Goal: Task Accomplishment & Management: Manage account settings

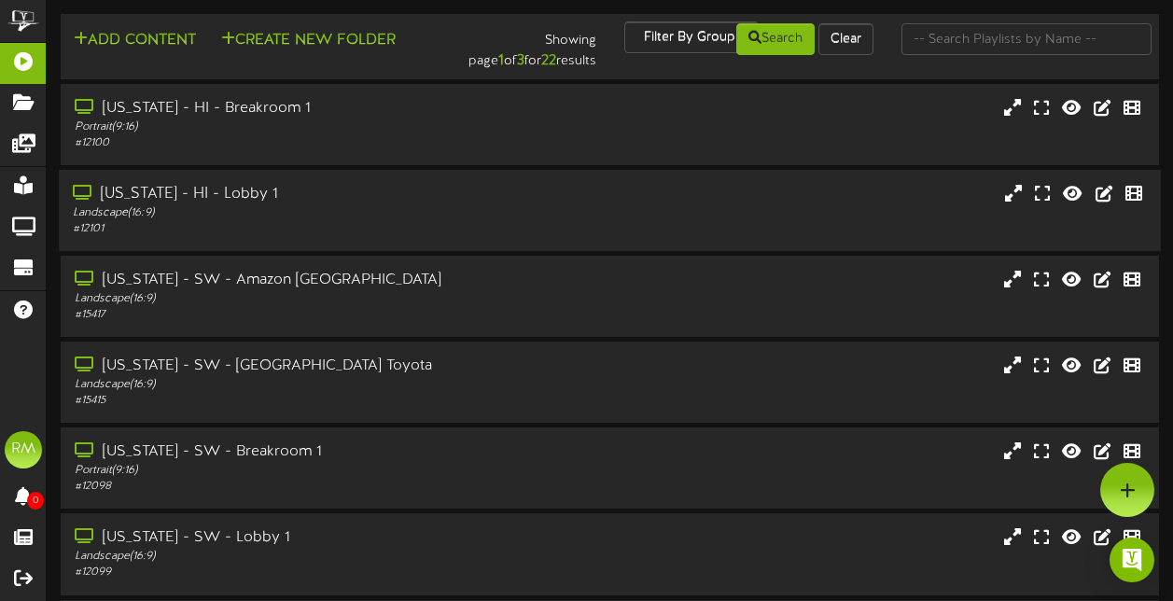
scroll to position [417, 0]
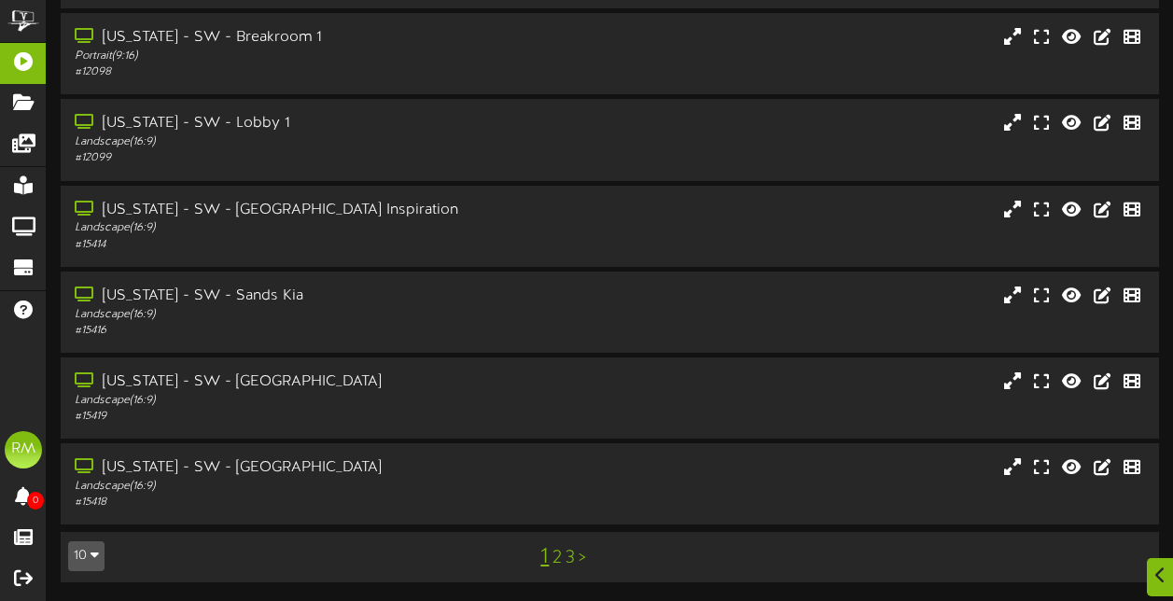
click at [554, 564] on link "2" at bounding box center [557, 558] width 9 height 21
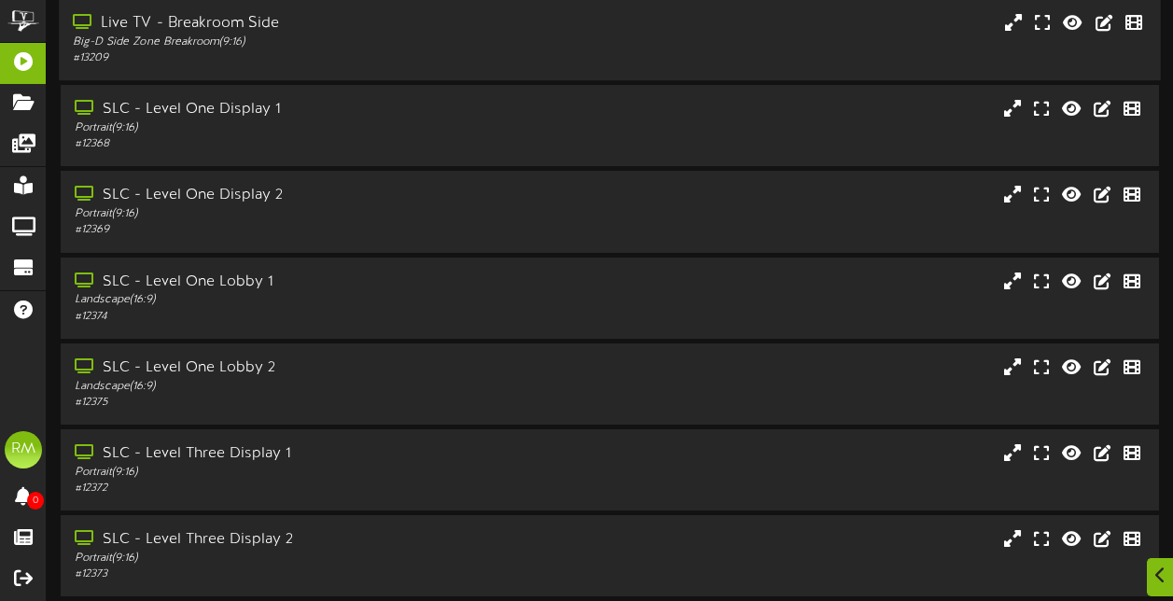
scroll to position [417, 0]
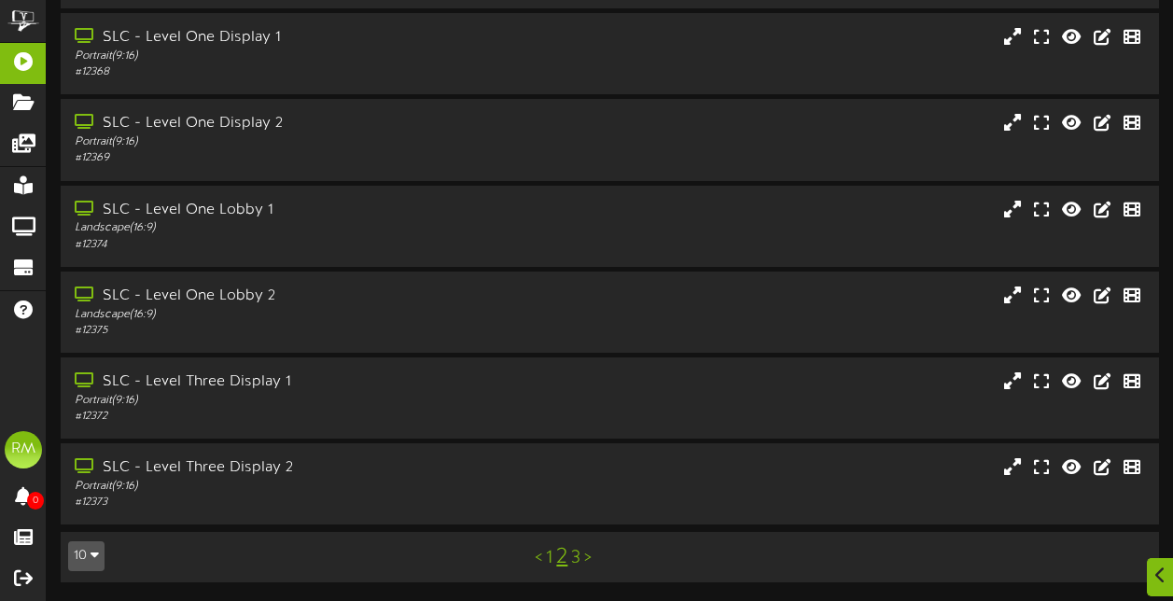
click at [578, 563] on link "3" at bounding box center [575, 558] width 9 height 21
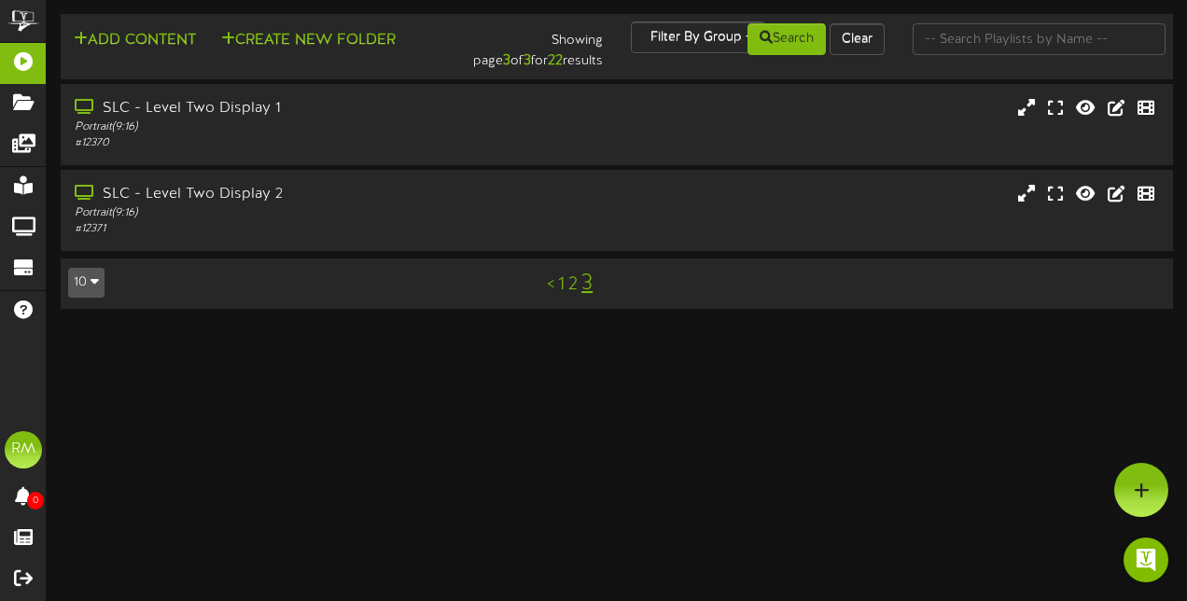
click at [575, 289] on link "2" at bounding box center [572, 284] width 9 height 21
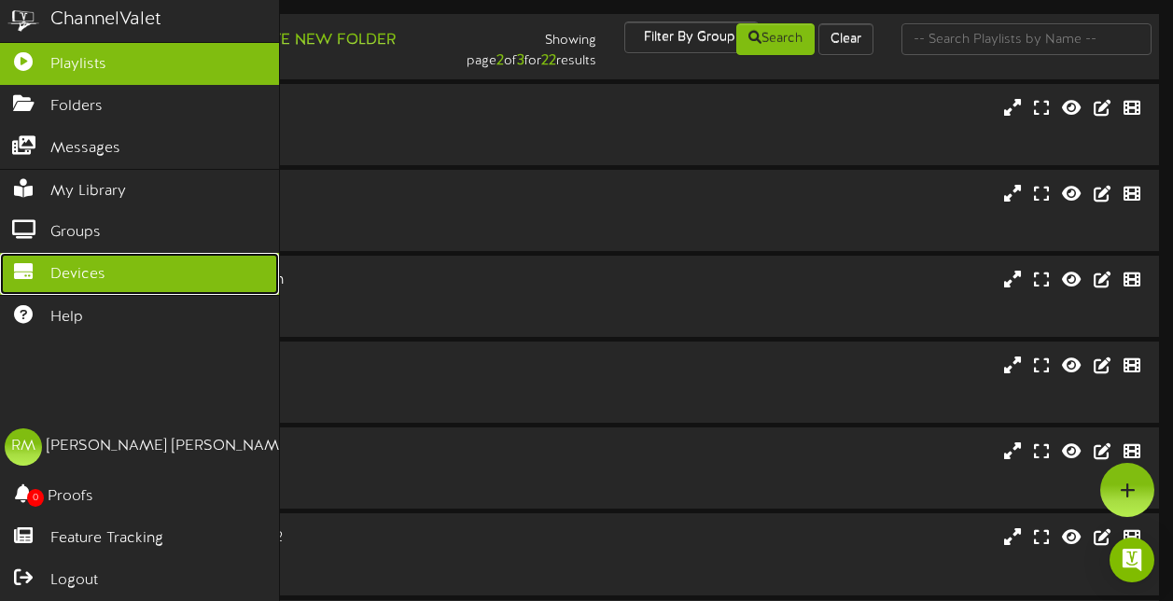
click at [88, 275] on span "Devices" at bounding box center [77, 274] width 55 height 21
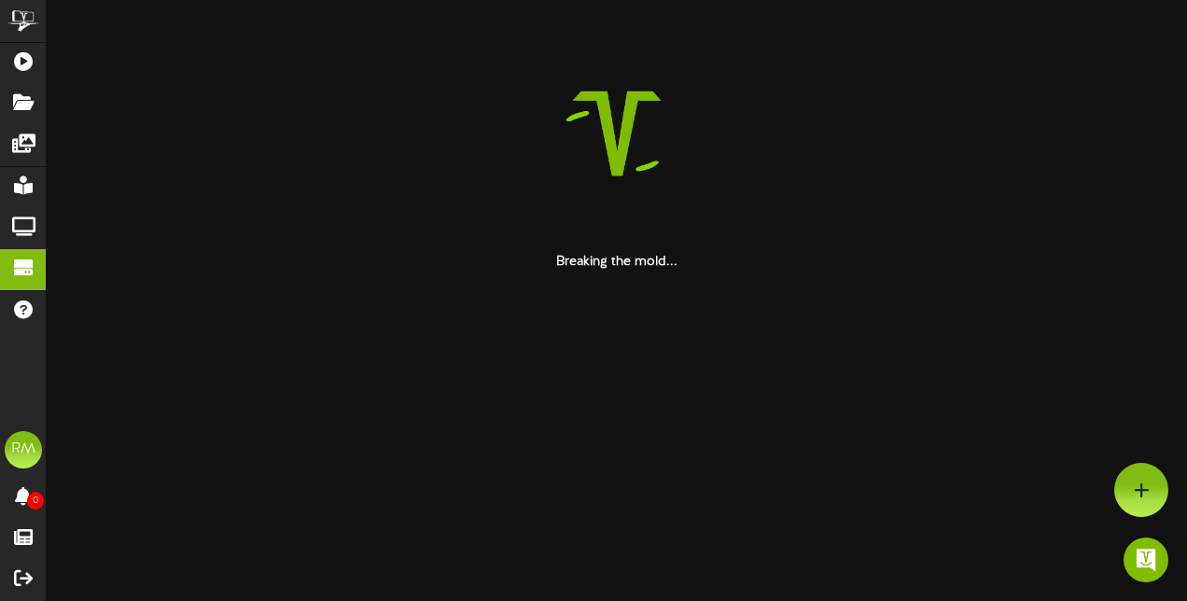
click at [394, 272] on html "ChannelValet Playlists Folders Messages My Library Groups Devices Help RM Ryan …" at bounding box center [593, 136] width 1187 height 272
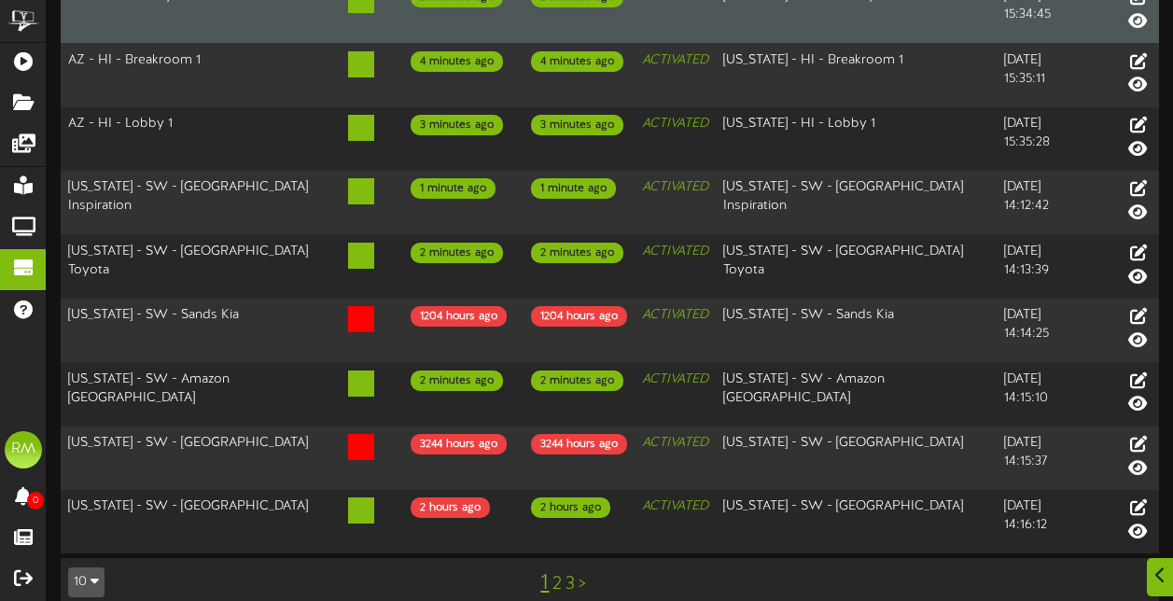
scroll to position [330, 0]
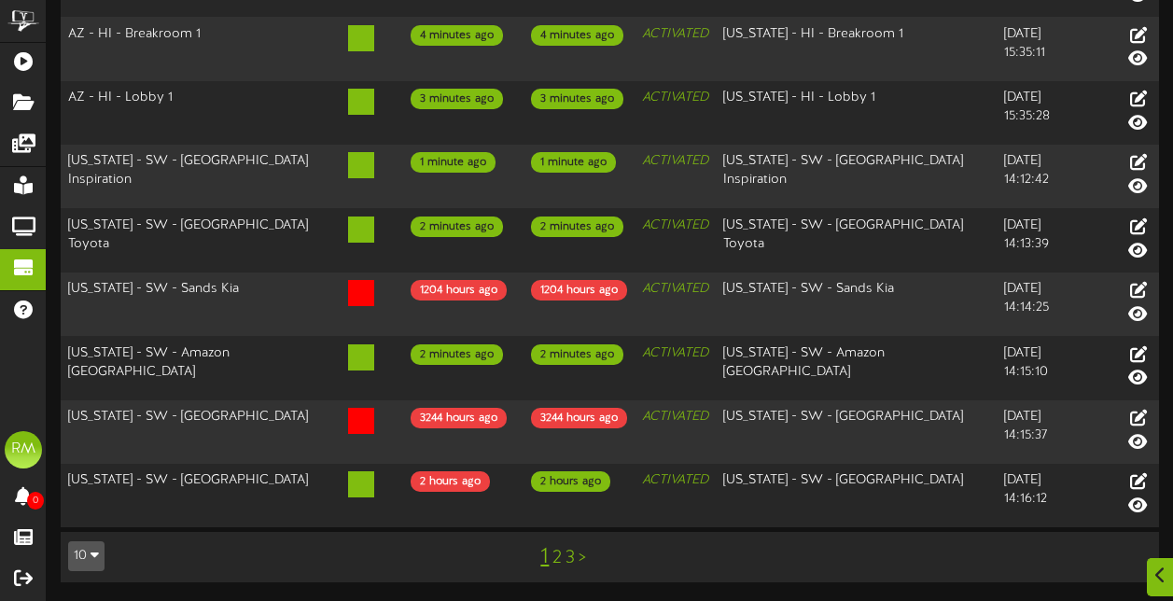
click at [560, 555] on link "2" at bounding box center [557, 558] width 9 height 21
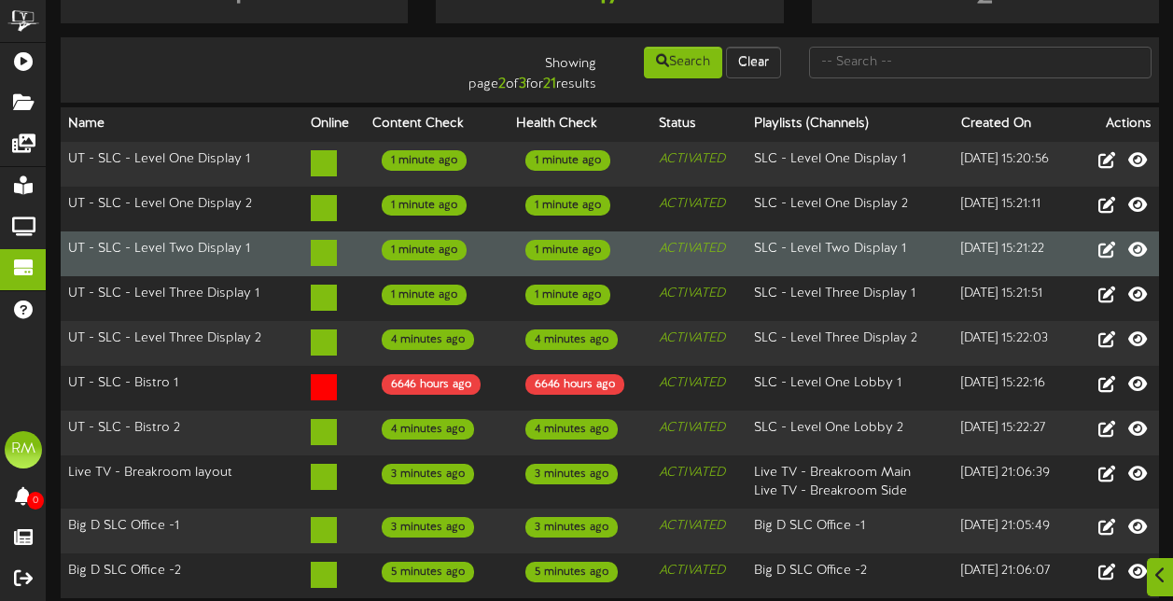
scroll to position [135, 0]
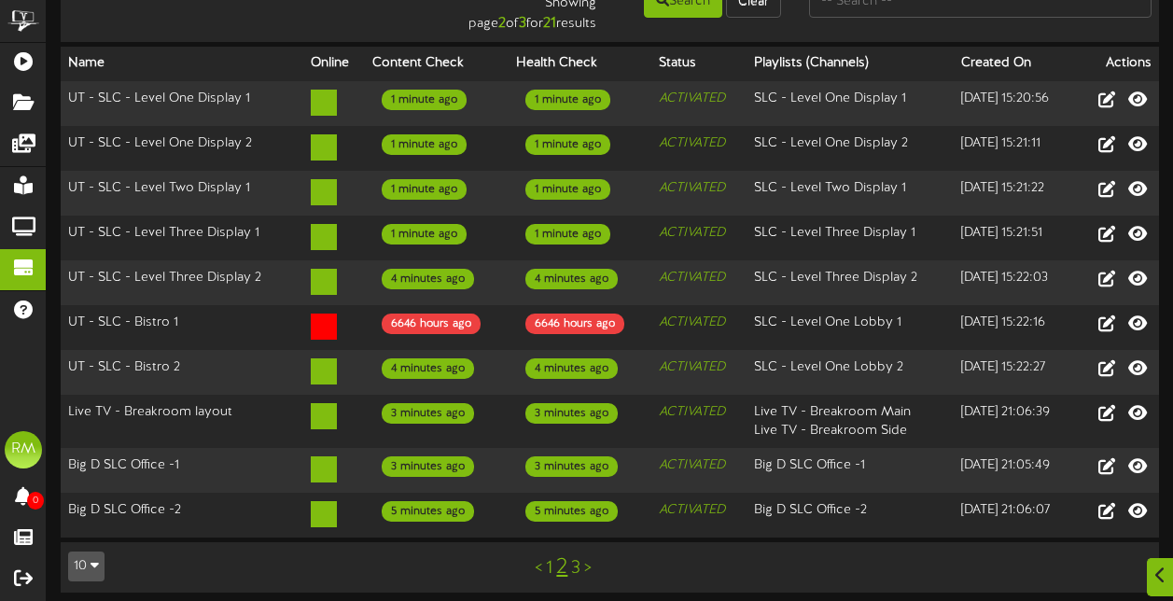
click at [575, 561] on link "3" at bounding box center [575, 568] width 9 height 21
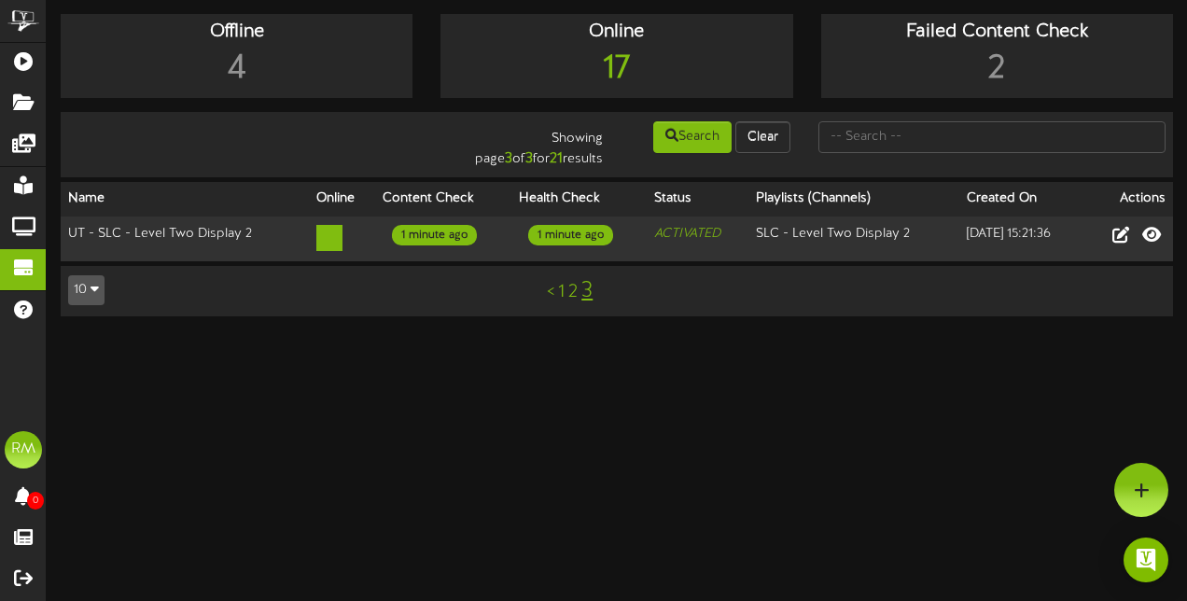
click at [568, 291] on link "2" at bounding box center [572, 292] width 9 height 21
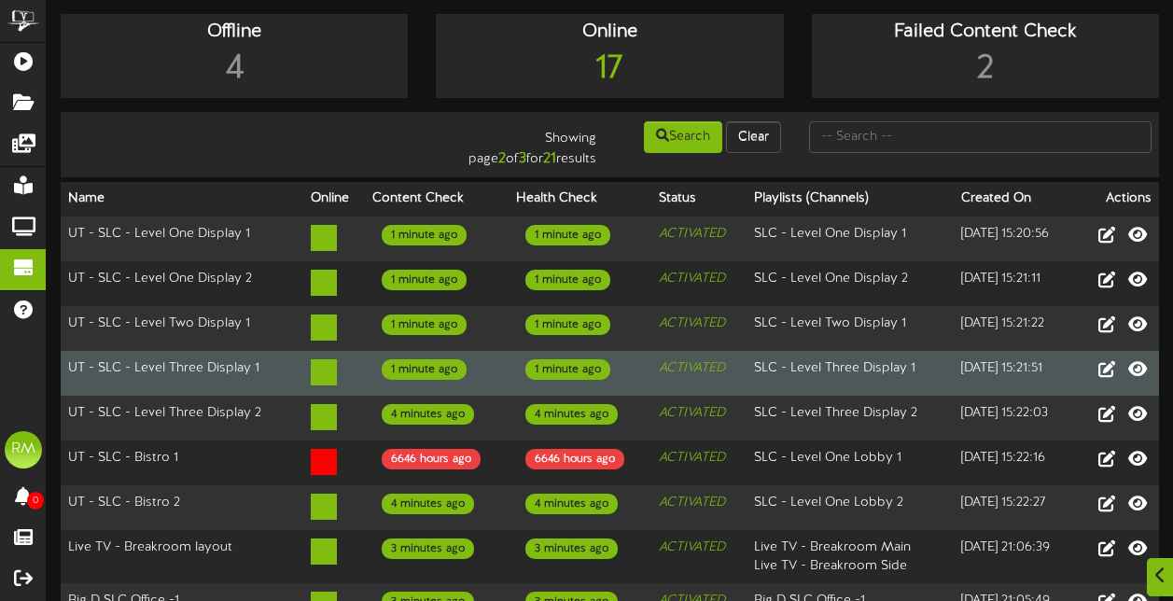
scroll to position [135, 0]
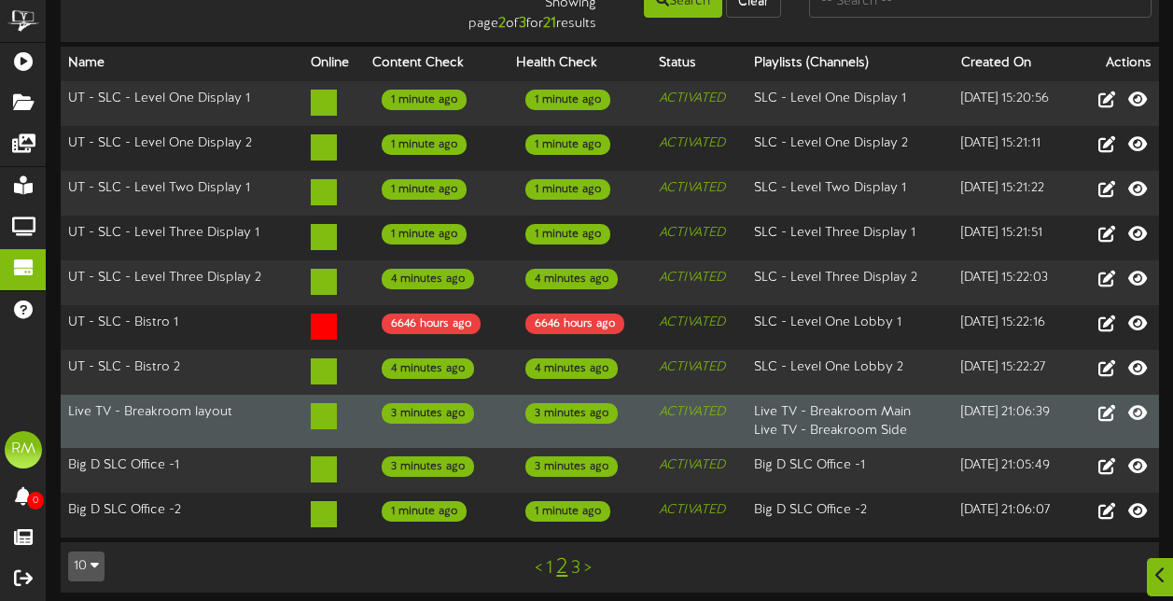
click at [276, 418] on td "Live TV - Breakroom layout" at bounding box center [182, 421] width 243 height 53
click at [208, 405] on td "Live TV - Breakroom layout" at bounding box center [182, 421] width 243 height 53
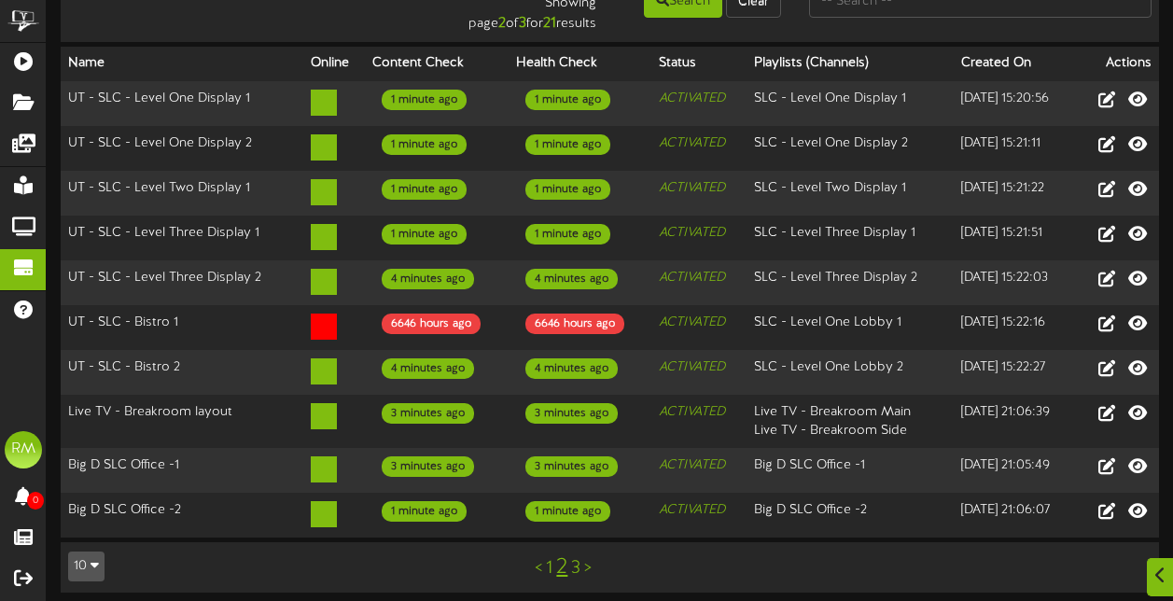
click at [354, 542] on td "10 5 10 25 50 100 < 1 2 3 >" at bounding box center [610, 567] width 1099 height 50
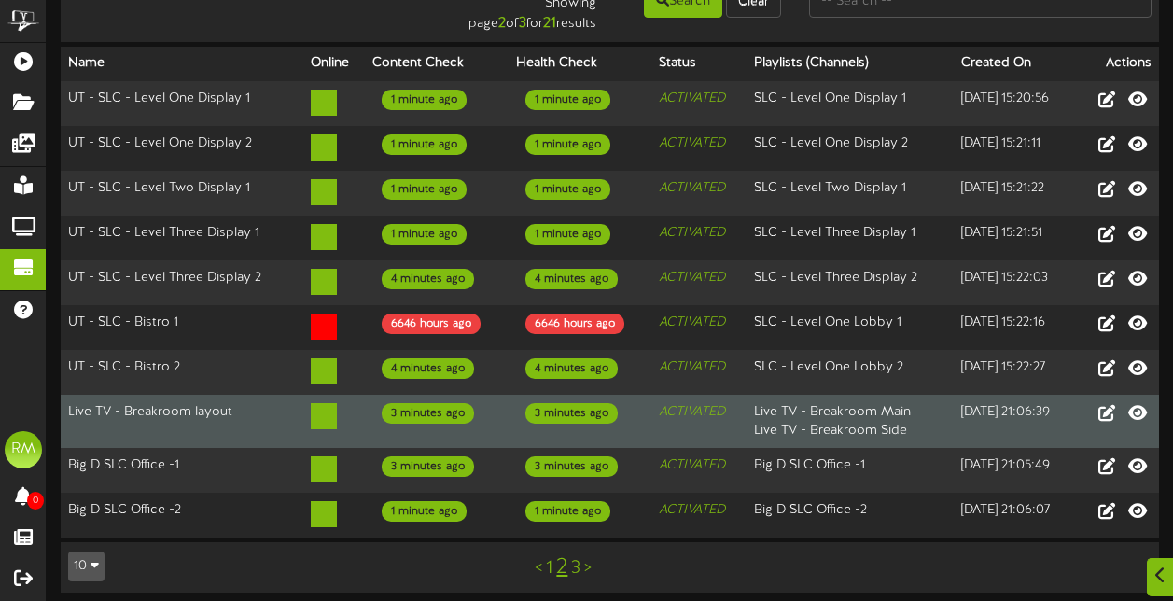
click at [287, 416] on td "Live TV - Breakroom layout" at bounding box center [182, 421] width 243 height 53
click at [193, 406] on td "Live TV - Breakroom layout" at bounding box center [182, 421] width 243 height 53
click at [1134, 409] on icon at bounding box center [1138, 411] width 22 height 21
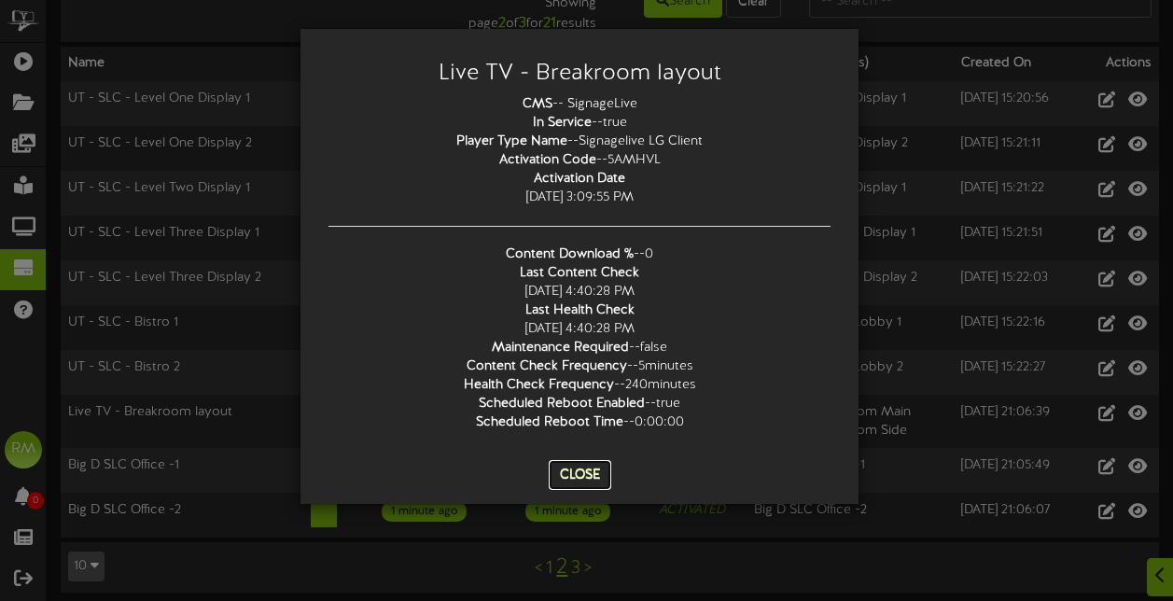
click at [591, 478] on button "Close" at bounding box center [580, 475] width 63 height 30
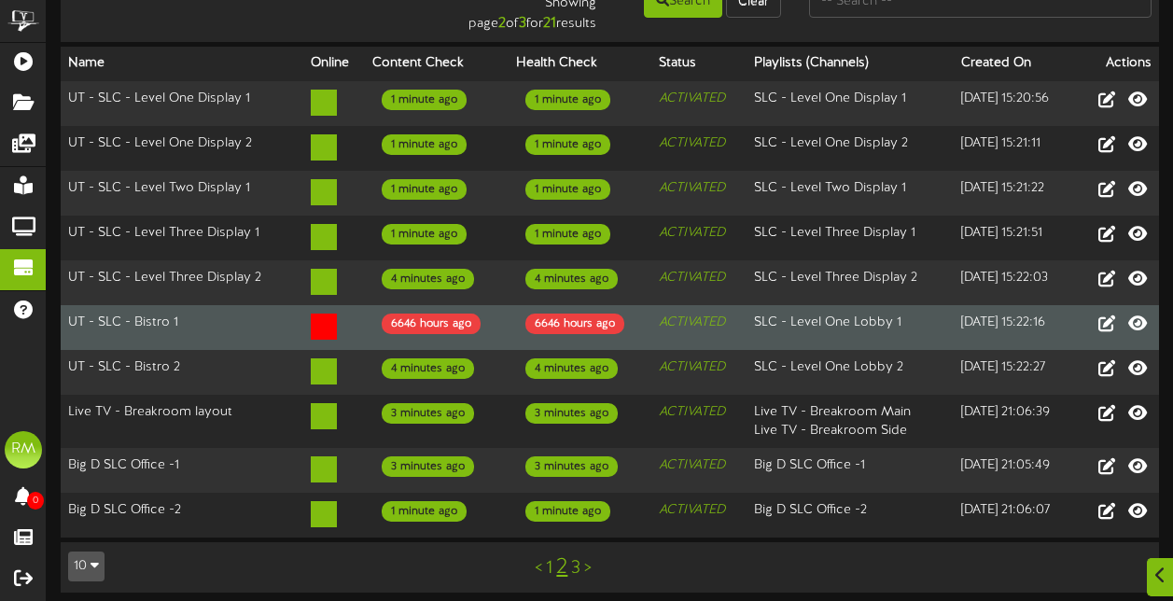
scroll to position [0, 0]
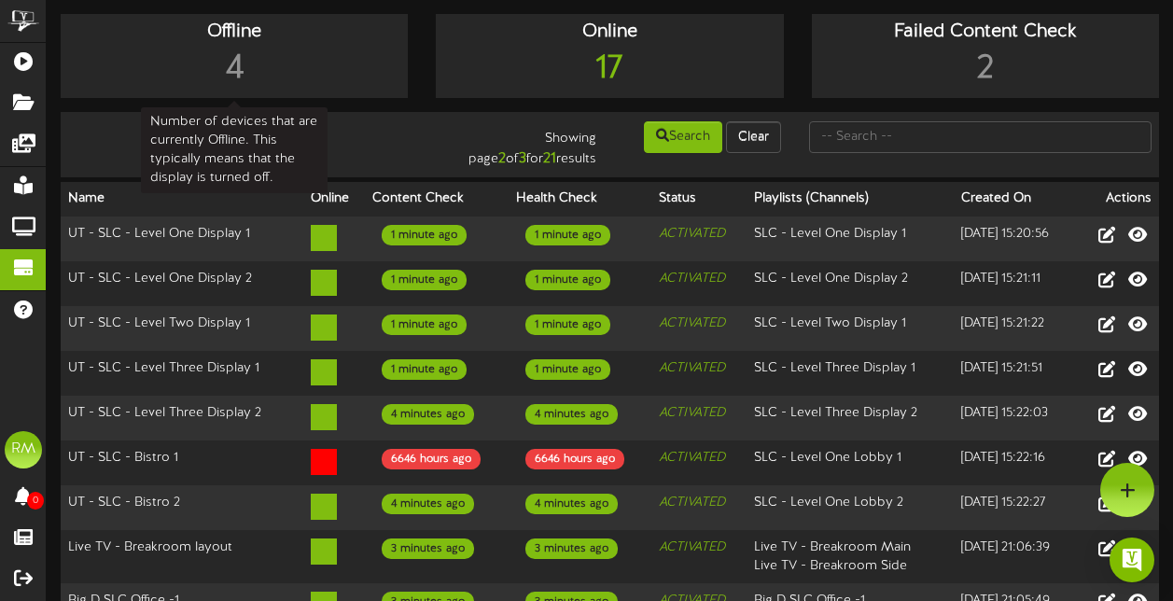
click at [231, 70] on div "4" at bounding box center [234, 70] width 338 height 48
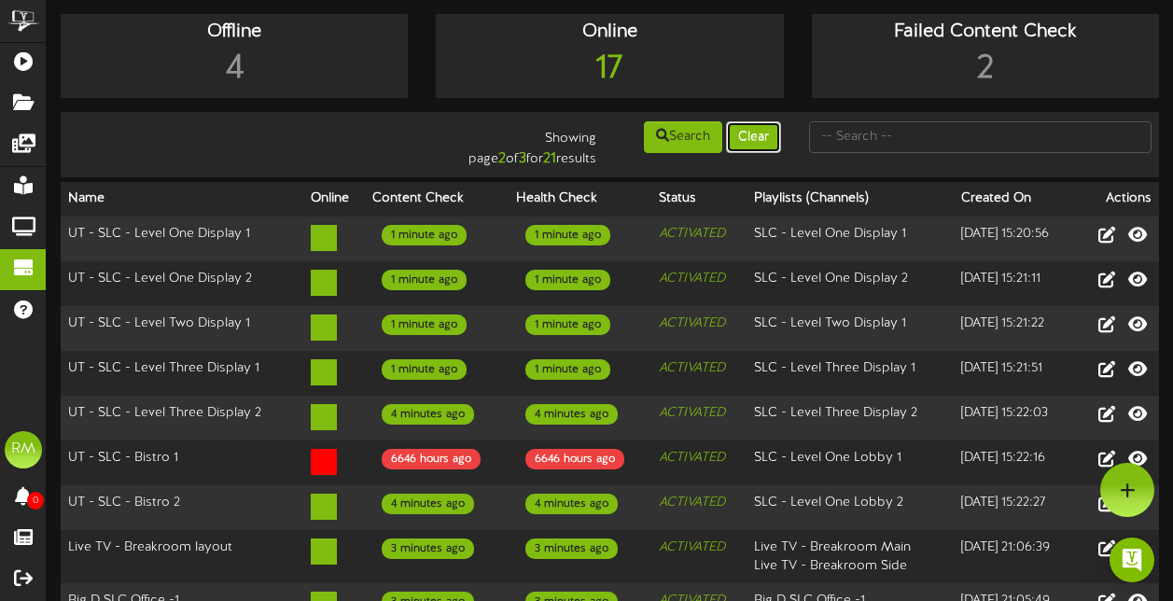
click at [739, 125] on button "Clear" at bounding box center [753, 137] width 55 height 32
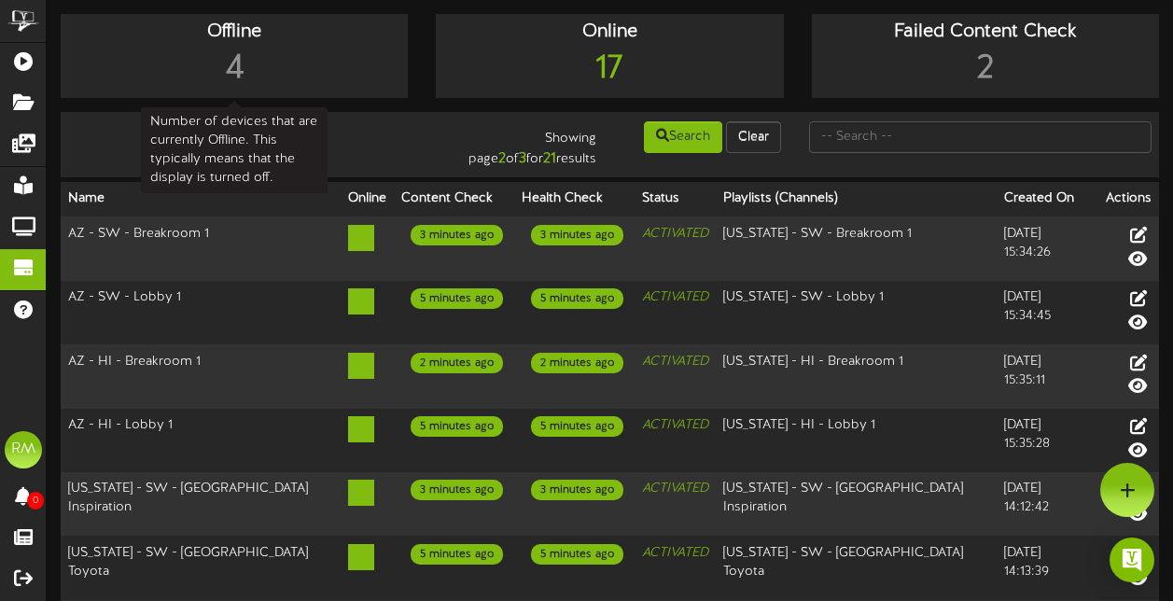
click at [227, 61] on div "4" at bounding box center [234, 70] width 338 height 48
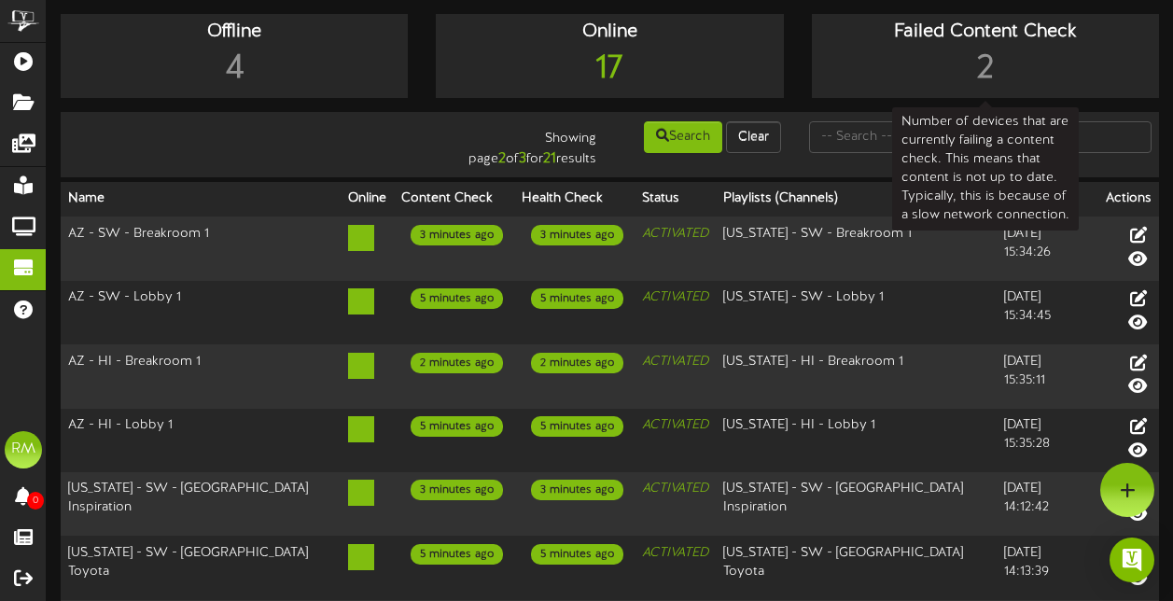
click at [966, 54] on div "2" at bounding box center [986, 70] width 338 height 48
click at [997, 67] on div "2" at bounding box center [986, 70] width 338 height 48
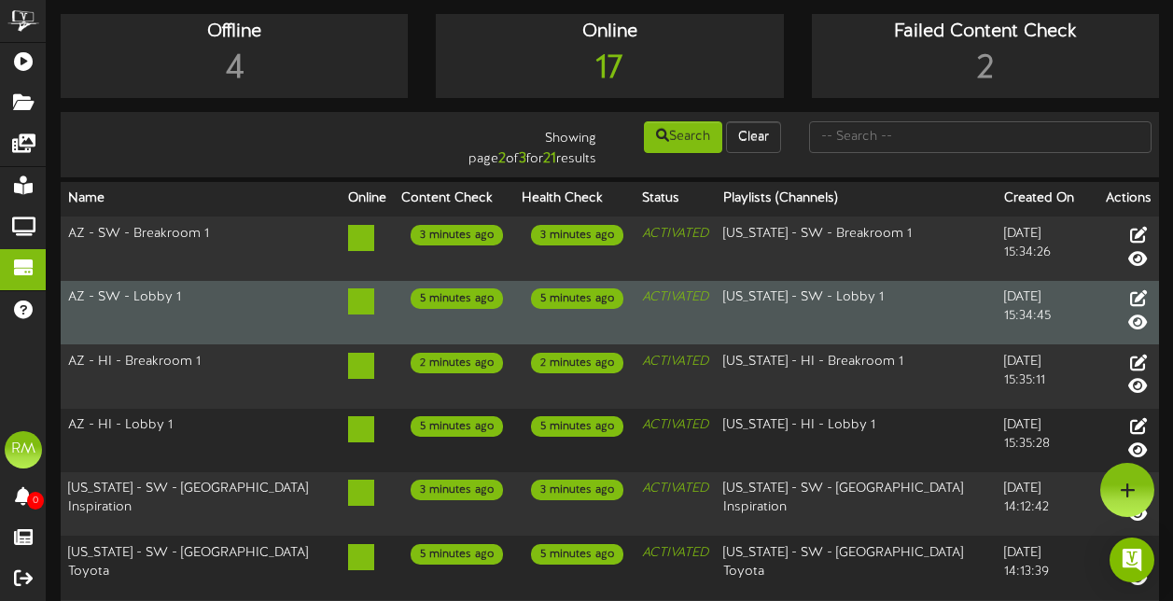
scroll to position [330, 0]
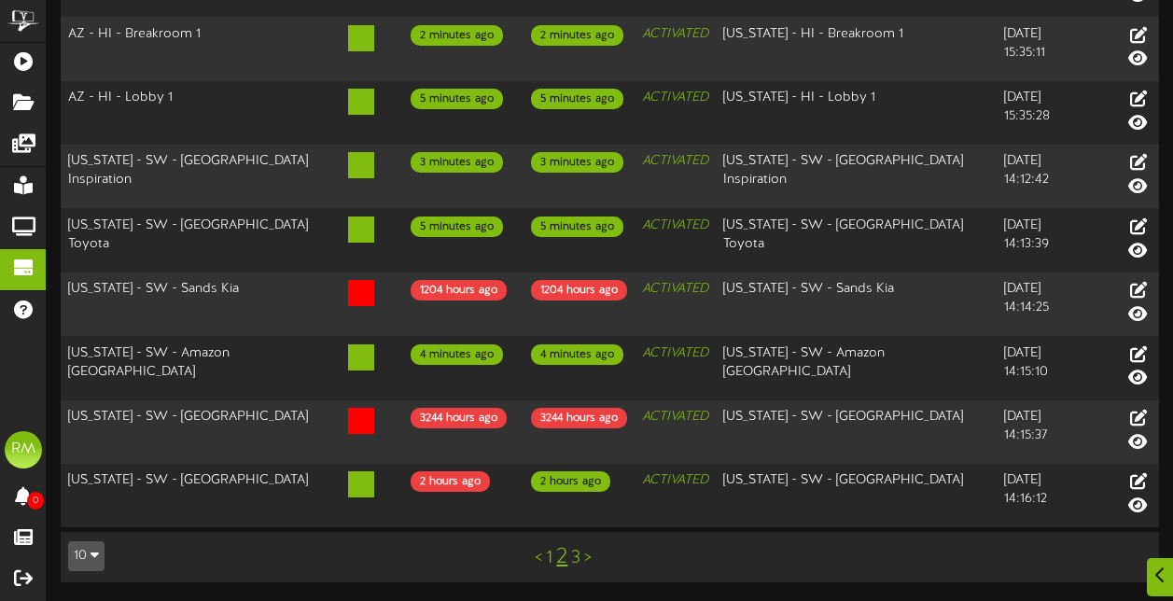
click at [541, 558] on link "<" at bounding box center [538, 558] width 7 height 21
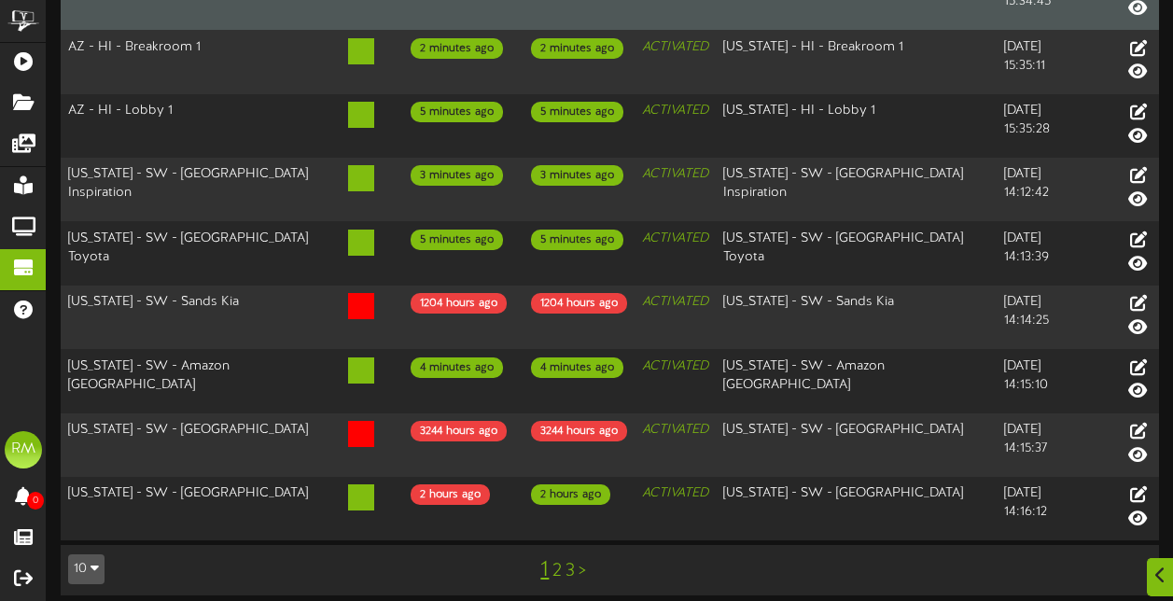
scroll to position [330, 0]
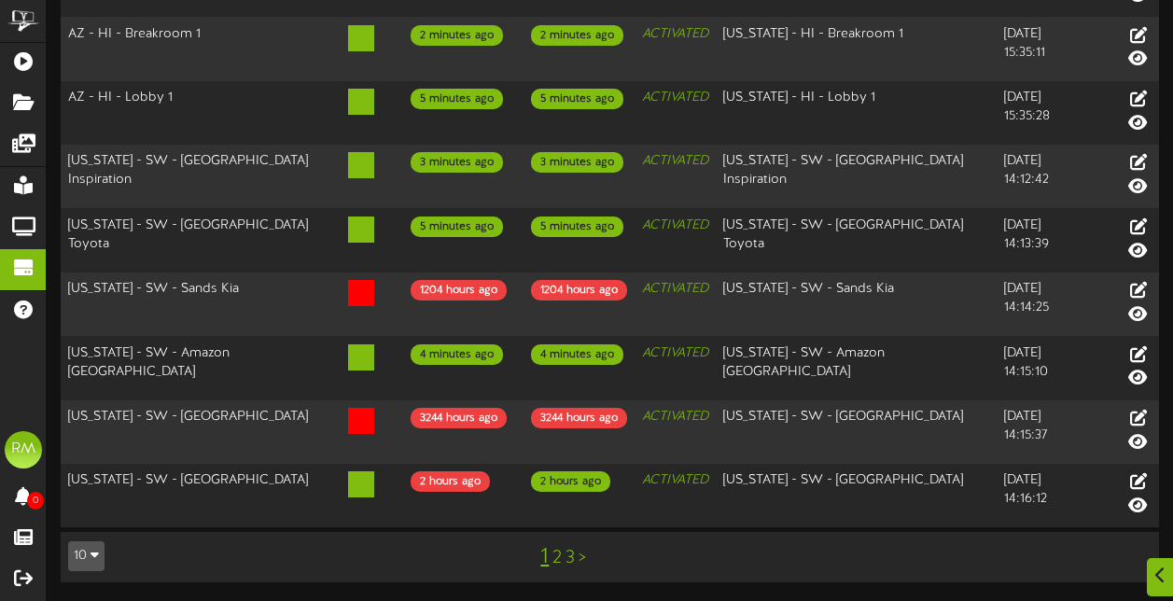
click at [573, 560] on link "3" at bounding box center [570, 558] width 9 height 21
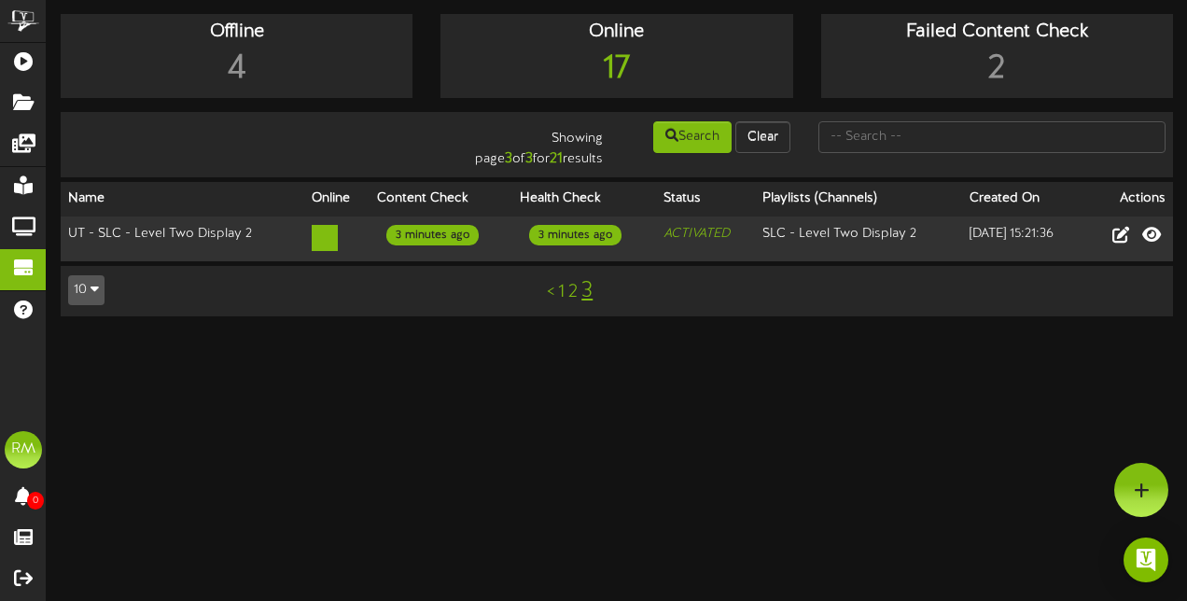
click at [572, 292] on link "2" at bounding box center [572, 292] width 9 height 21
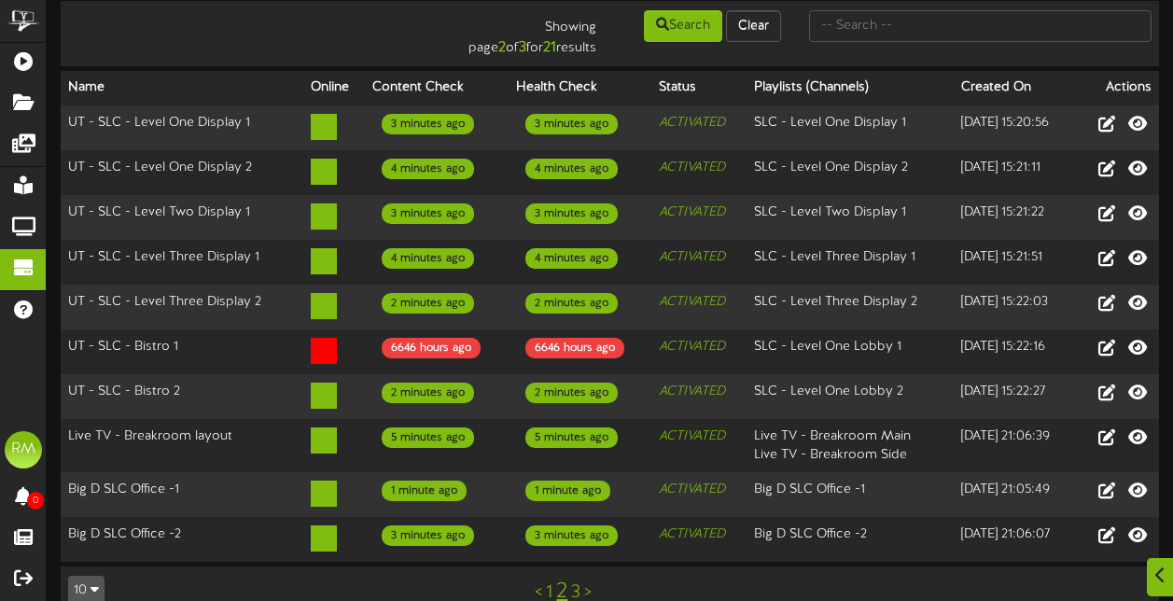
scroll to position [135, 0]
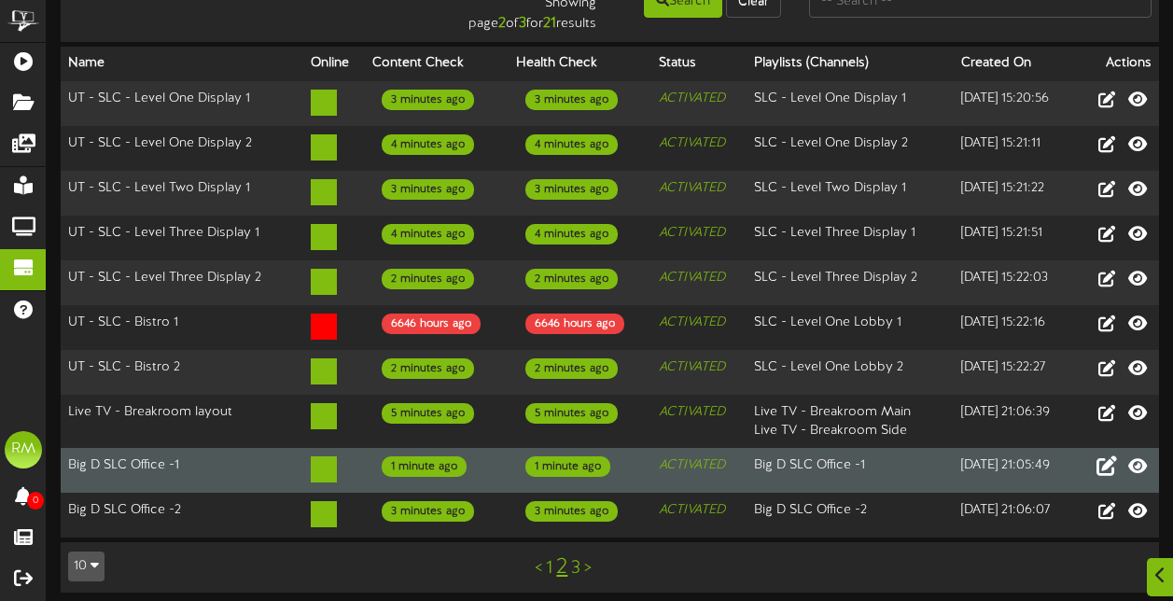
click at [1108, 461] on icon at bounding box center [1107, 465] width 21 height 21
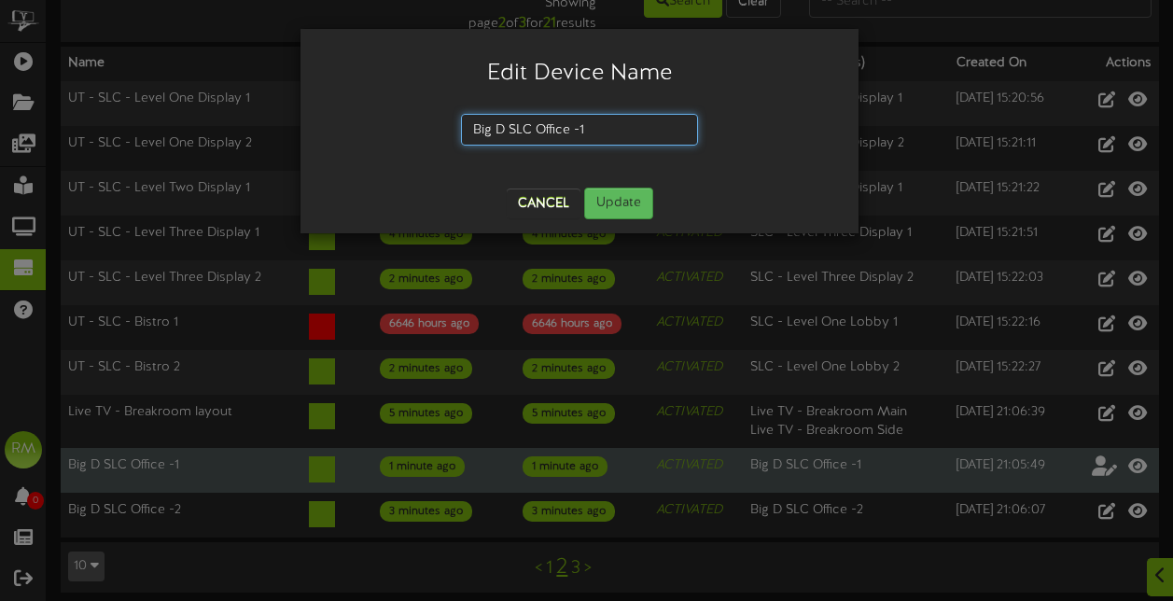
click at [573, 131] on input "Big D SLC Office -1" at bounding box center [579, 130] width 237 height 32
drag, startPoint x: 584, startPoint y: 133, endPoint x: 435, endPoint y: 147, distance: 149.9
click at [435, 147] on div "Big D SLC Office -1" at bounding box center [580, 137] width 530 height 46
type input "UT - SLC-MC - Lobby"
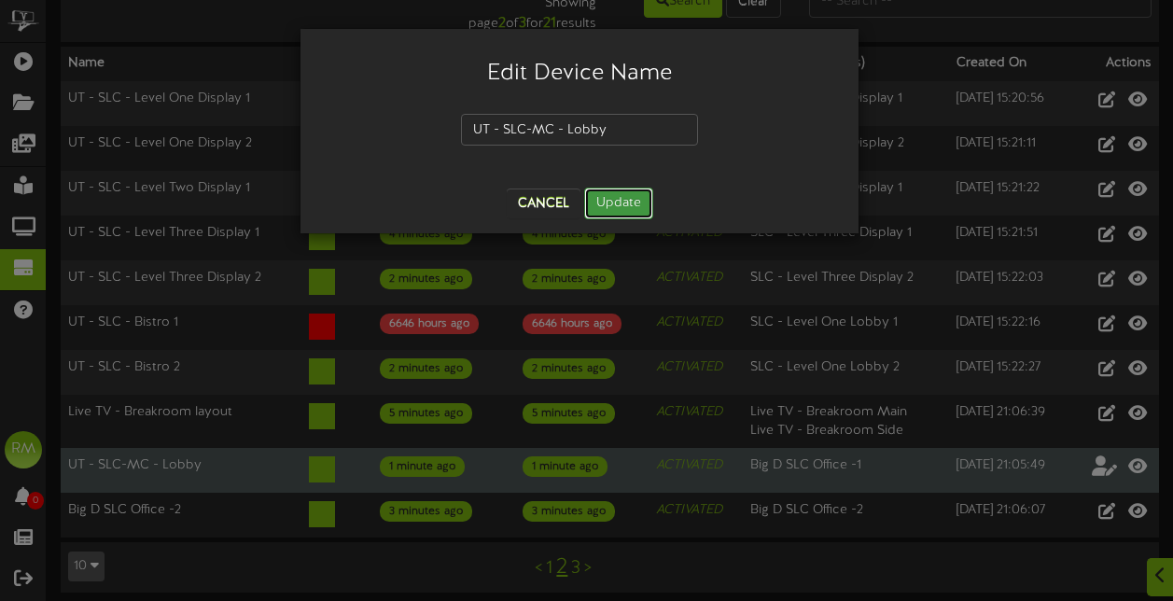
click at [609, 203] on button "Update" at bounding box center [618, 204] width 69 height 32
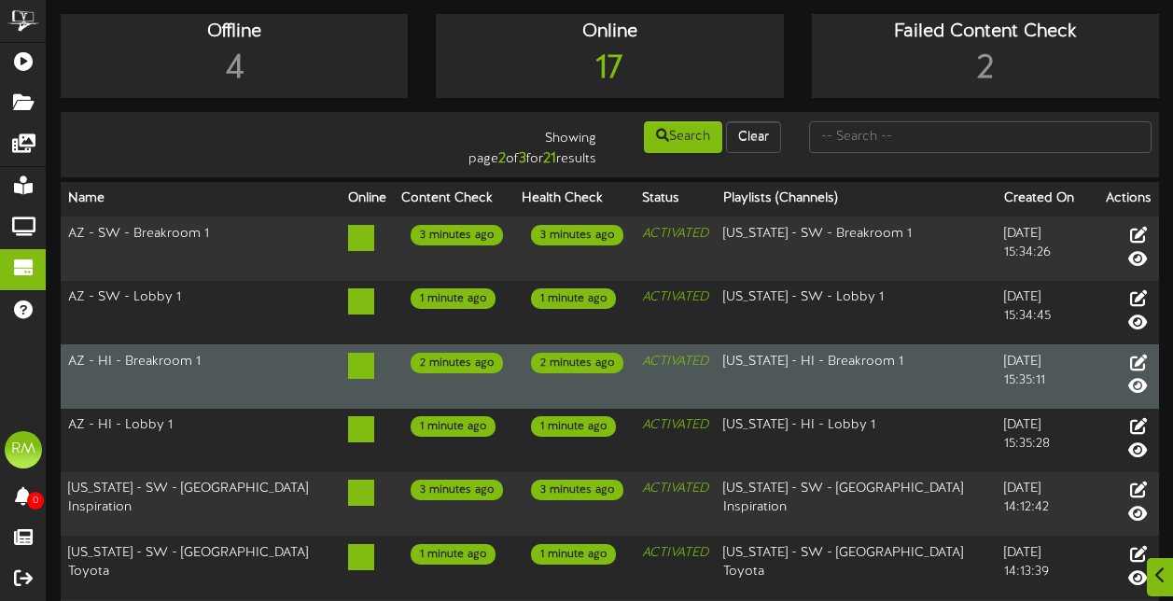
scroll to position [330, 0]
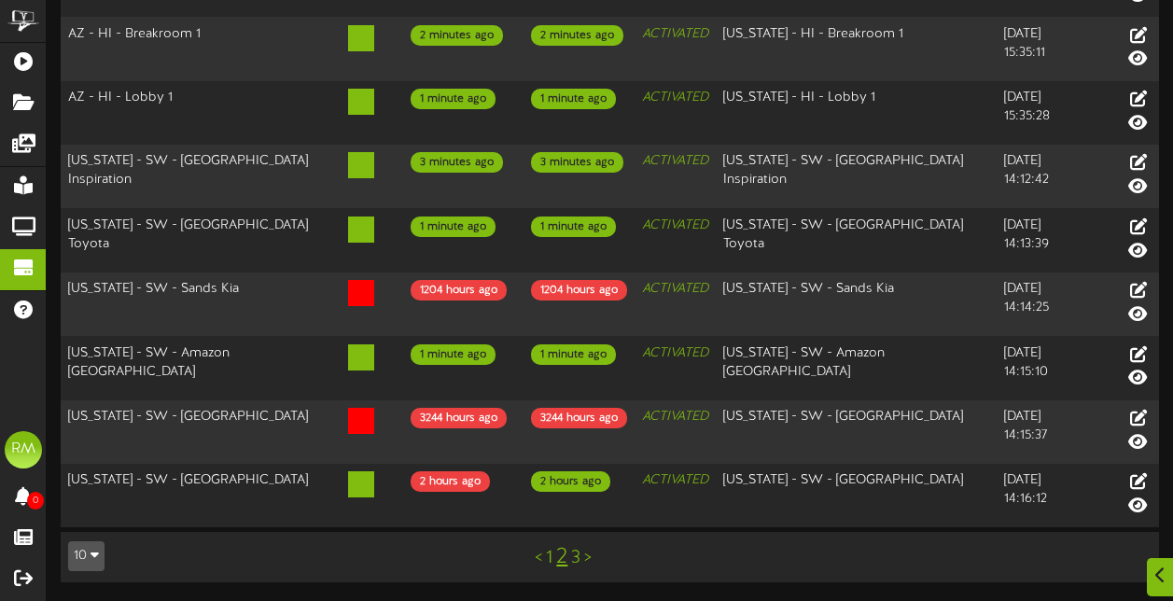
click at [577, 565] on link "3" at bounding box center [575, 558] width 9 height 21
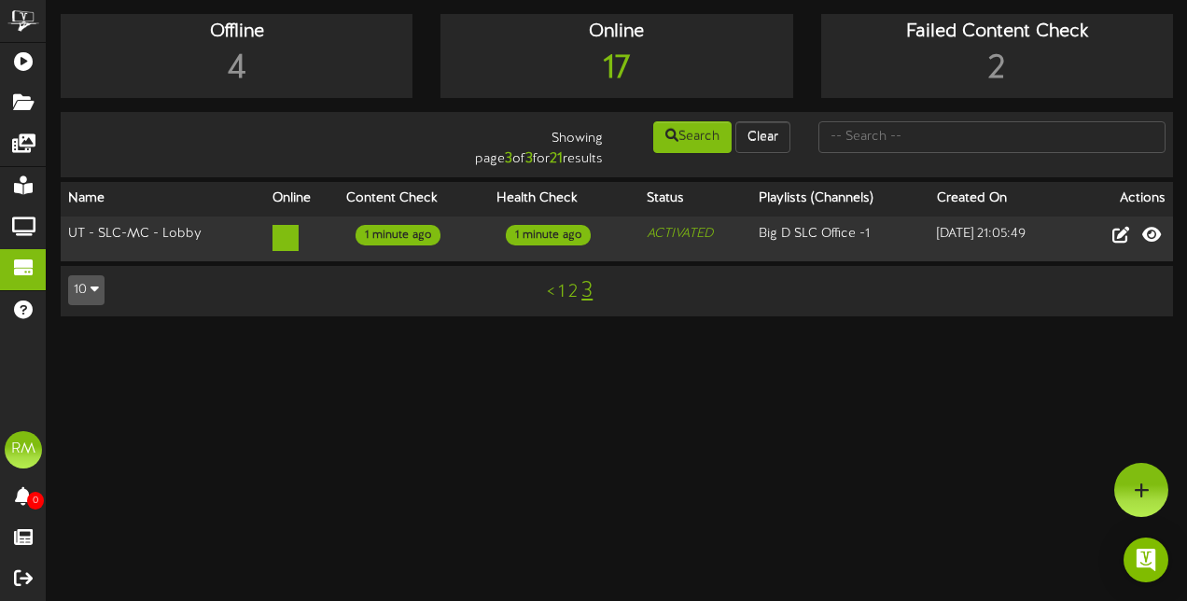
click at [577, 293] on link "2" at bounding box center [572, 292] width 9 height 21
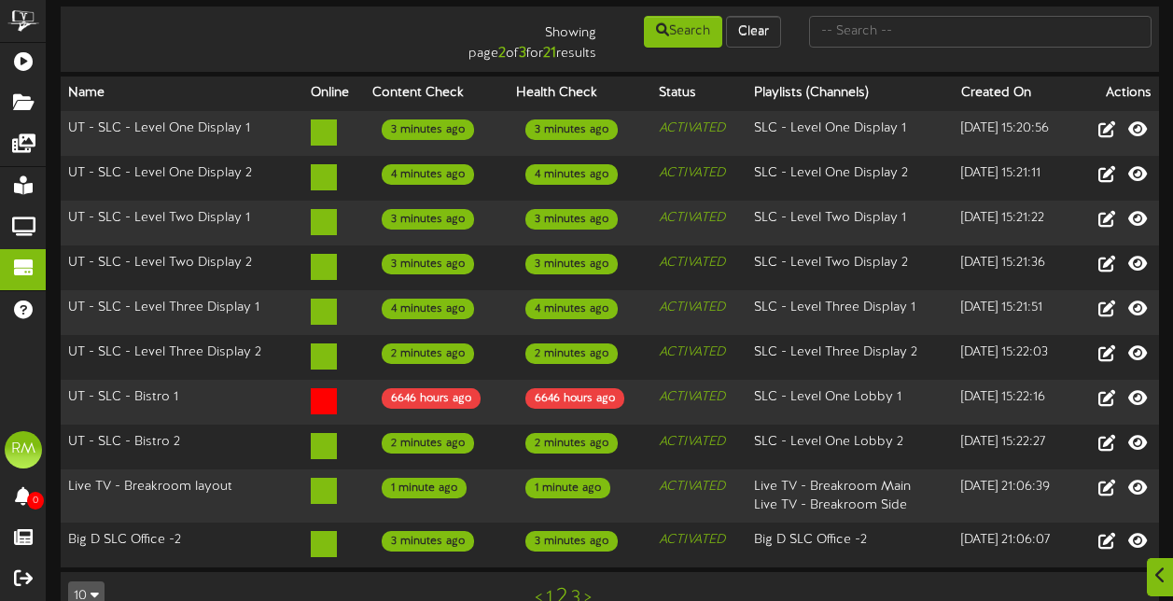
scroll to position [135, 0]
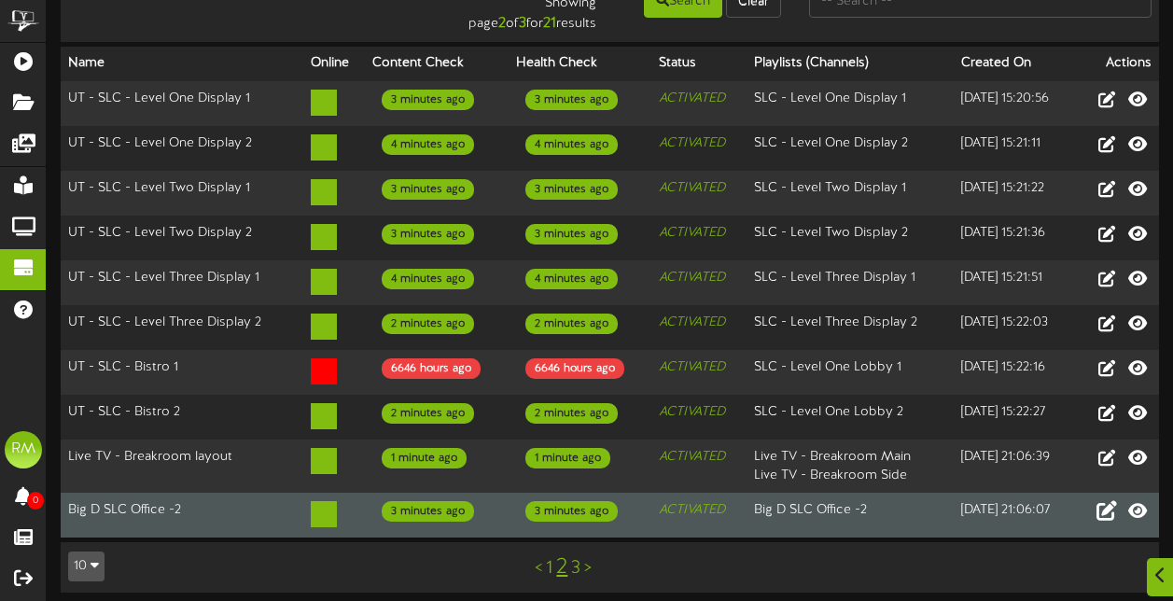
click at [1108, 502] on icon at bounding box center [1107, 509] width 21 height 21
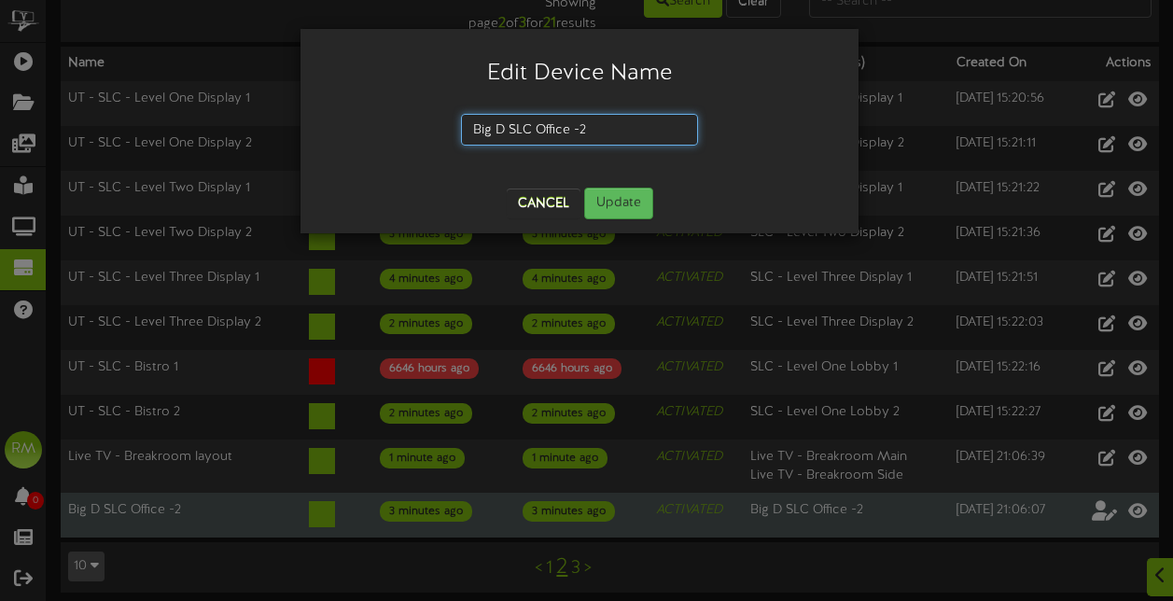
click at [592, 124] on input "Big D SLC Office -2" at bounding box center [579, 130] width 237 height 32
type input "B"
type input "UT - SLC-MC - Cart"
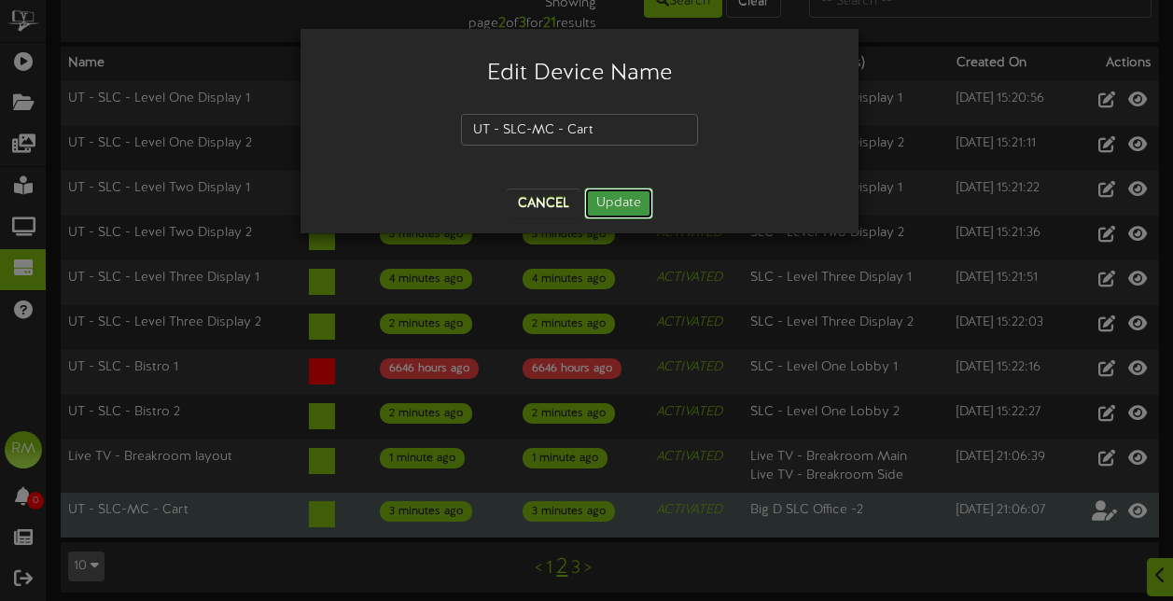
click at [624, 198] on button "Update" at bounding box center [618, 204] width 69 height 32
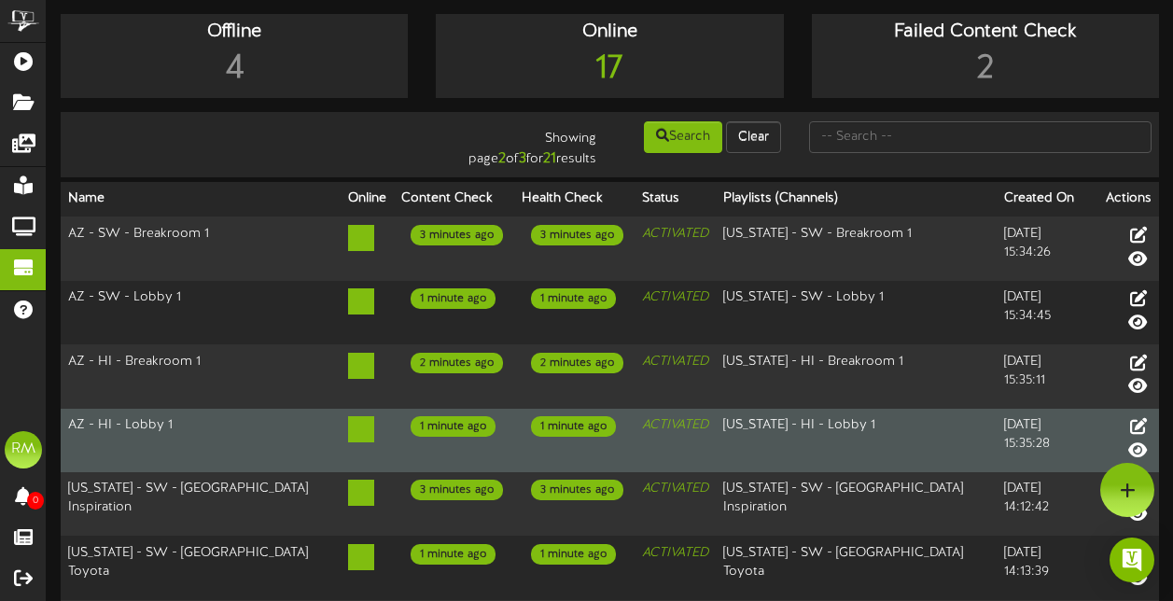
scroll to position [330, 0]
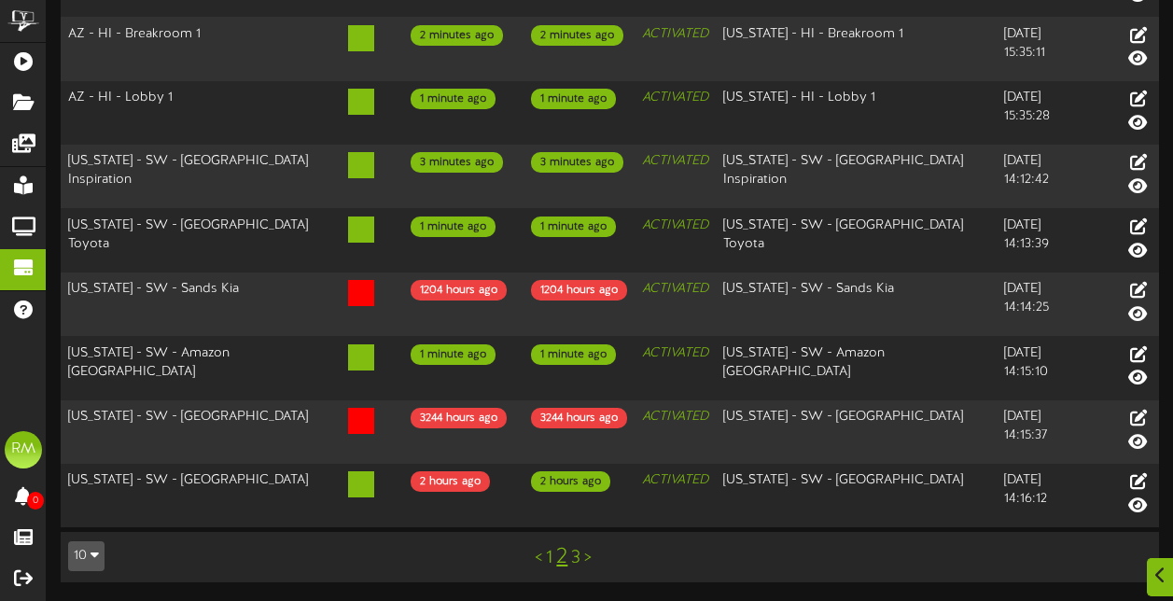
click at [577, 555] on link "3" at bounding box center [575, 558] width 9 height 21
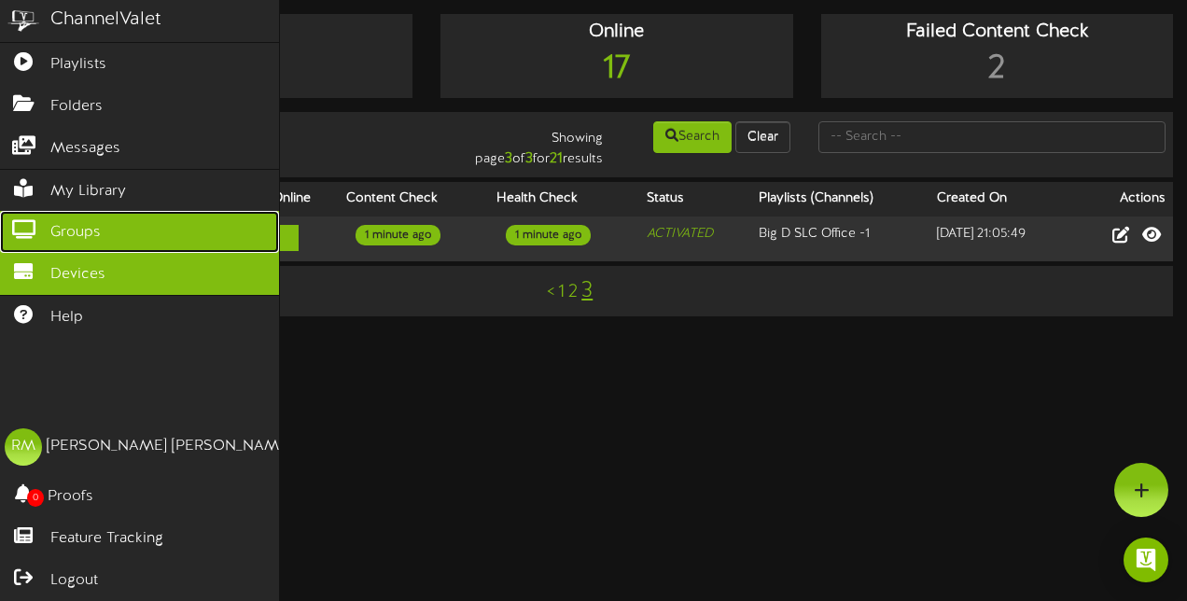
click at [35, 225] on icon at bounding box center [23, 227] width 47 height 14
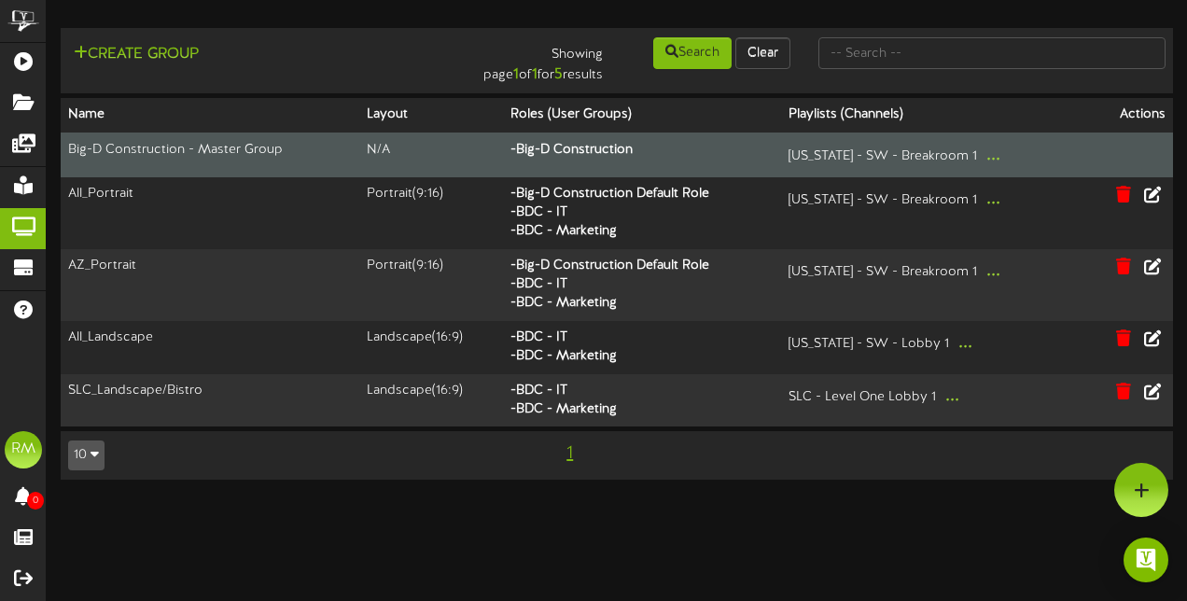
click at [351, 161] on td "Big-D Construction - Master Group" at bounding box center [210, 155] width 299 height 45
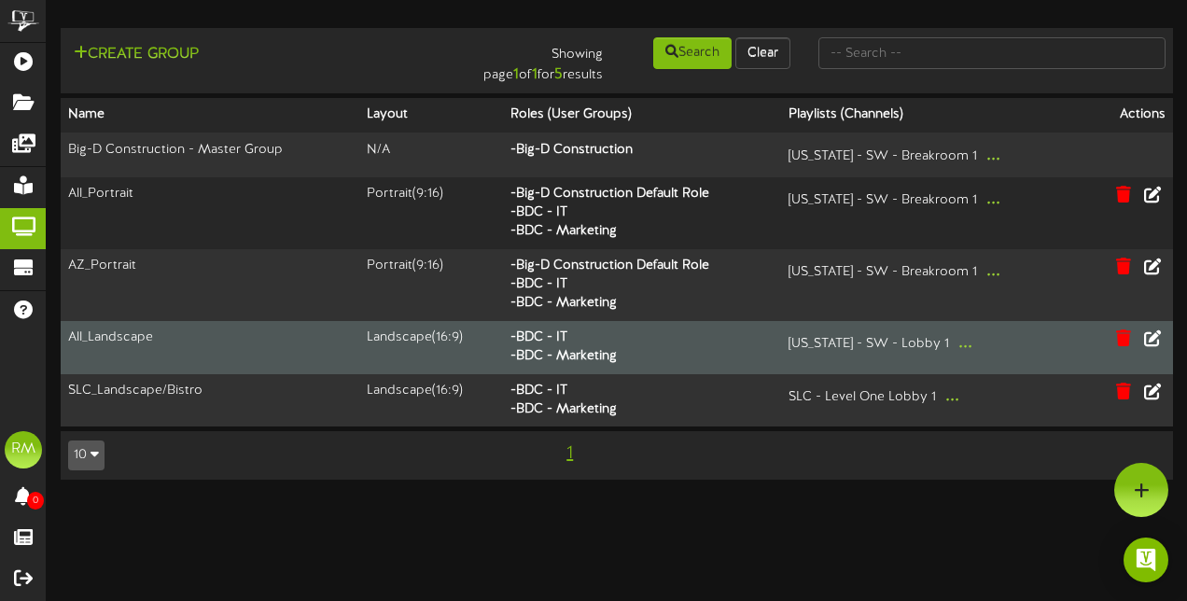
click at [159, 339] on td "All_Landscape" at bounding box center [210, 347] width 299 height 53
click at [1154, 342] on icon at bounding box center [1153, 338] width 21 height 21
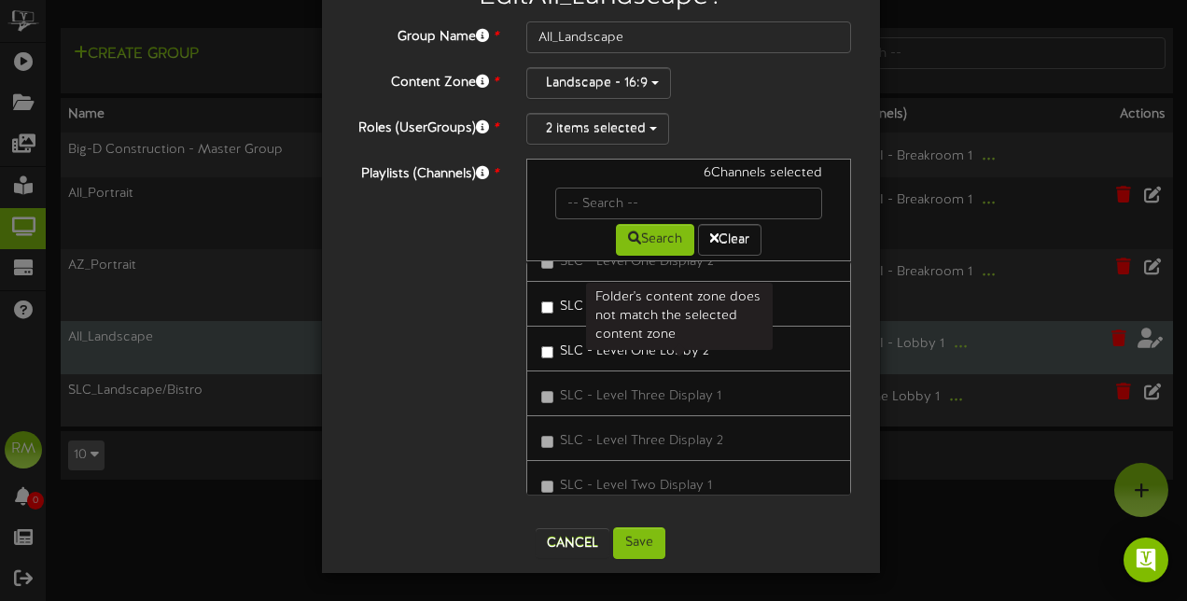
scroll to position [753, 0]
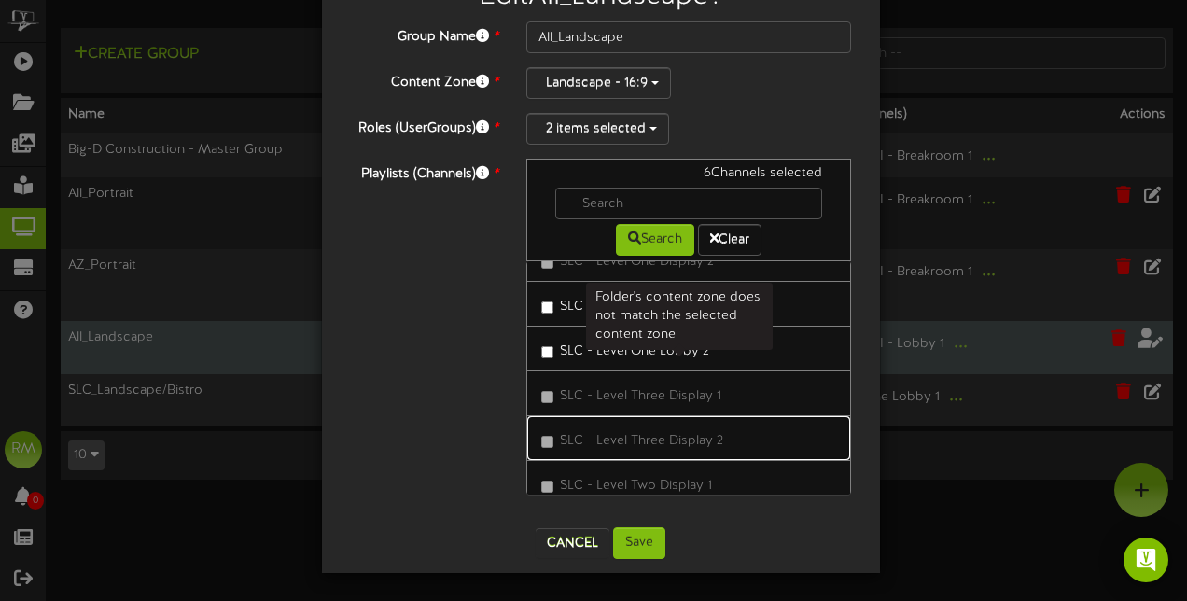
click at [688, 434] on span "SLC - Level Three Display 2" at bounding box center [641, 441] width 163 height 14
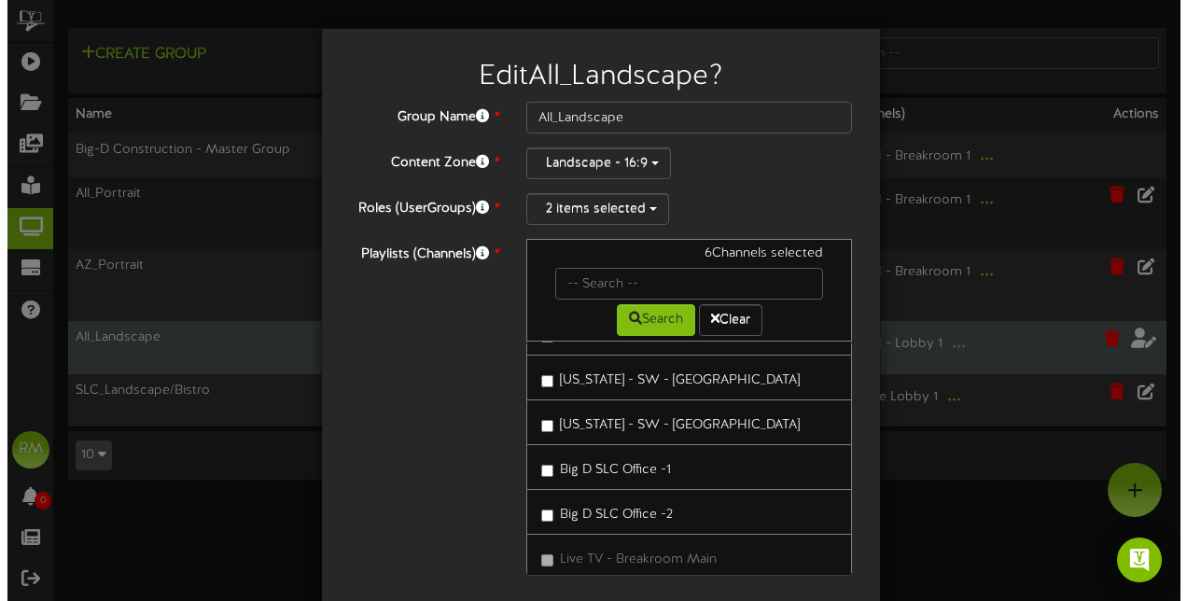
scroll to position [81, 0]
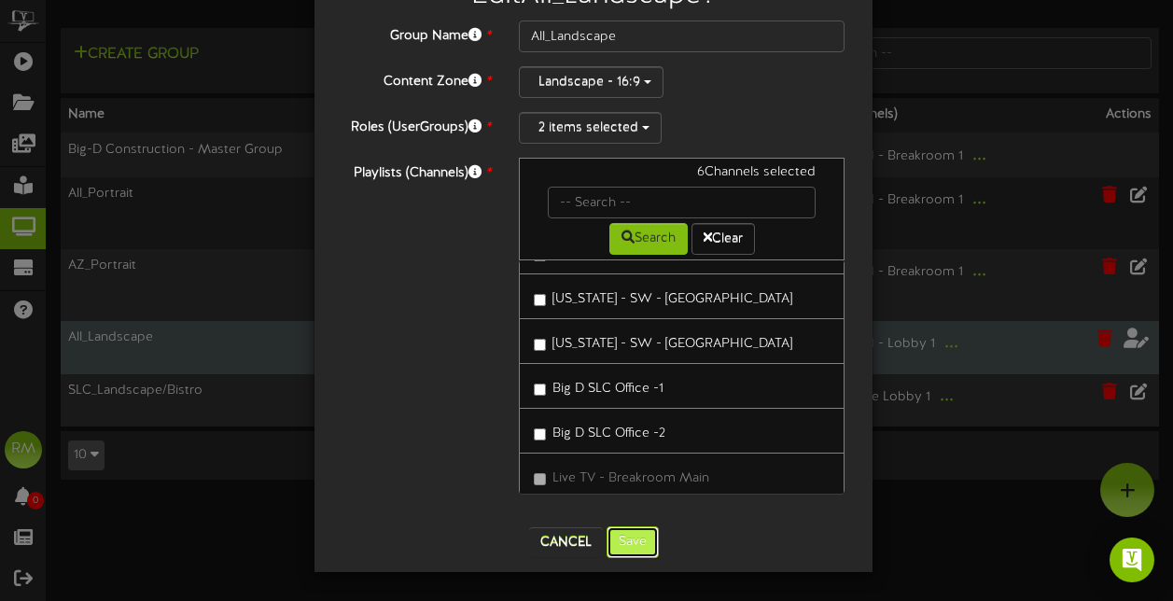
click at [628, 541] on button "Save" at bounding box center [633, 542] width 52 height 32
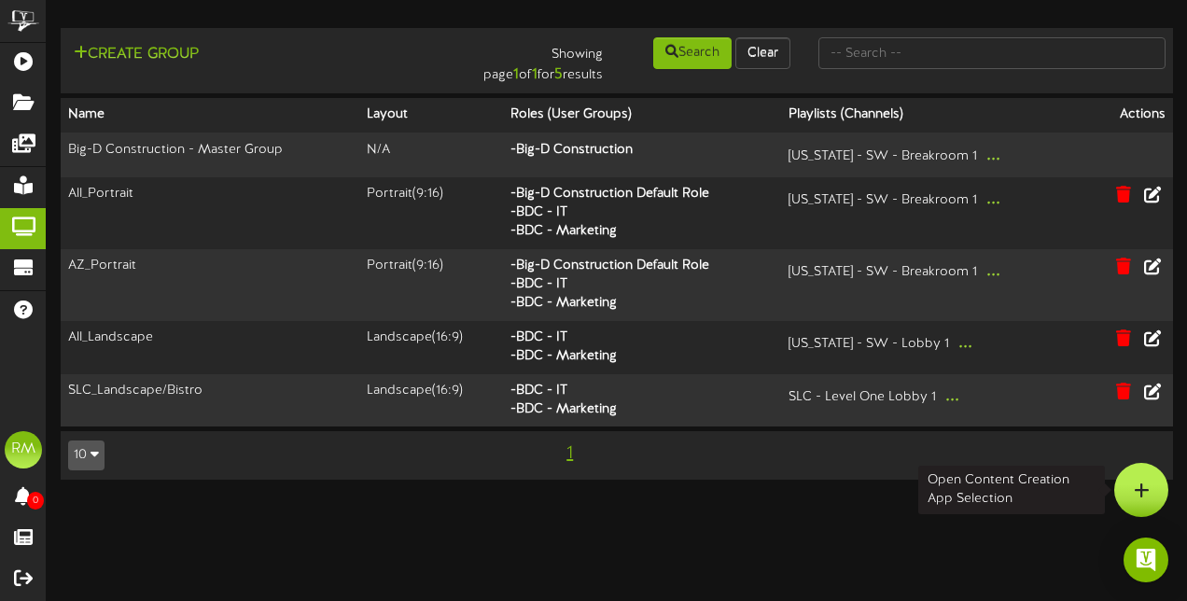
click at [1133, 497] on div at bounding box center [1141, 490] width 54 height 54
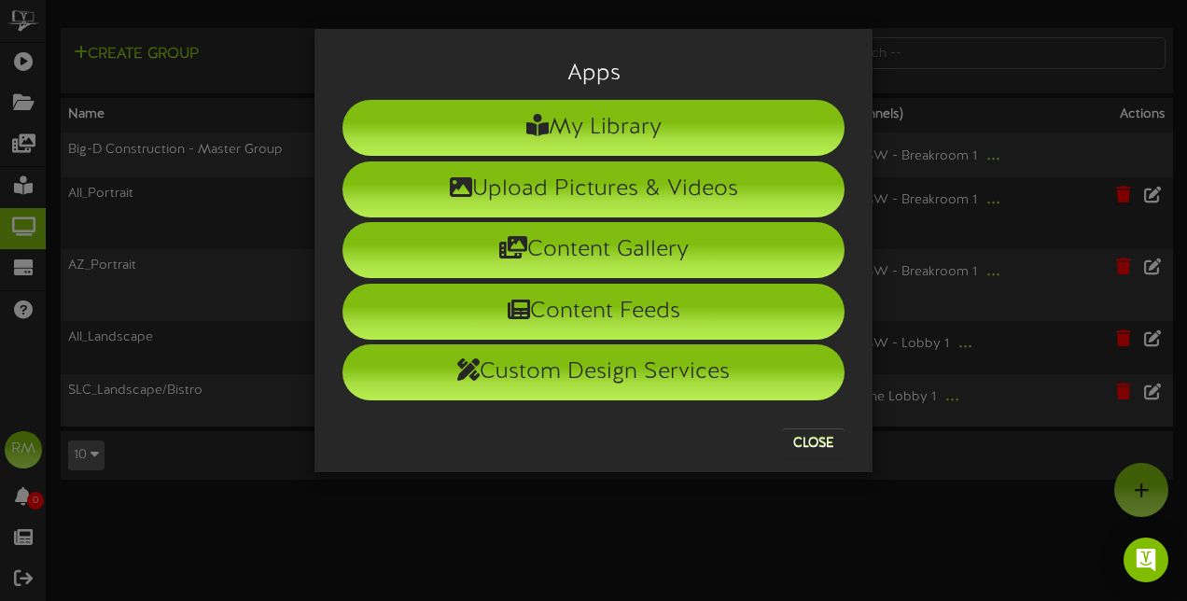
click at [540, 526] on div "Apps My Library Upload Pictures & Videos Content Gallery Content Feeds Custom D…" at bounding box center [593, 300] width 1187 height 601
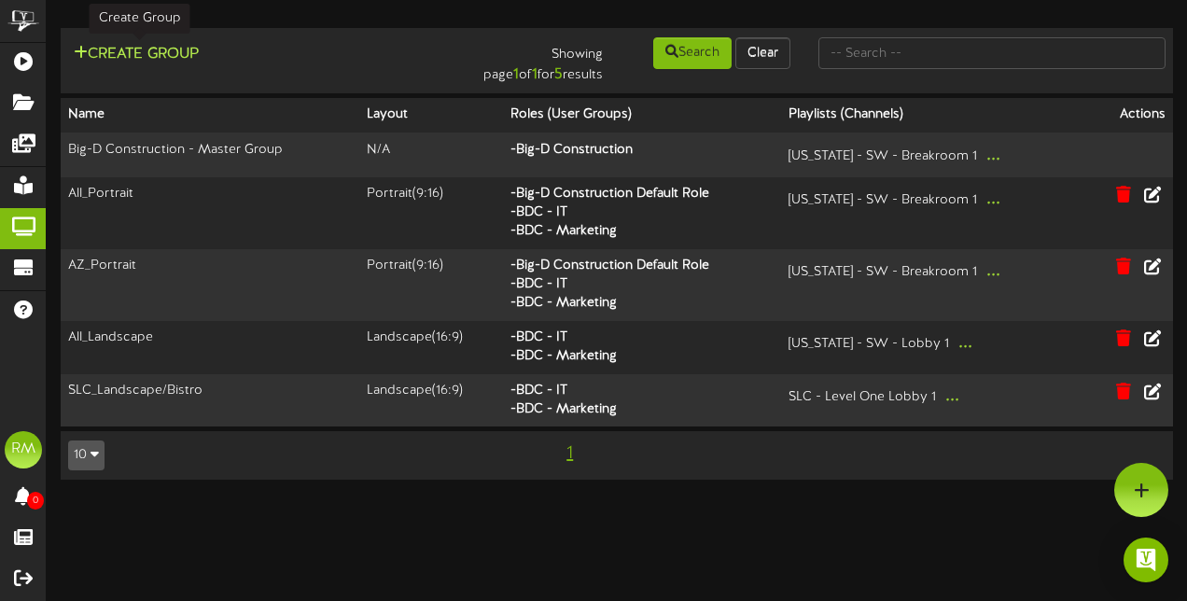
click at [147, 51] on button "Create Group" at bounding box center [136, 54] width 136 height 23
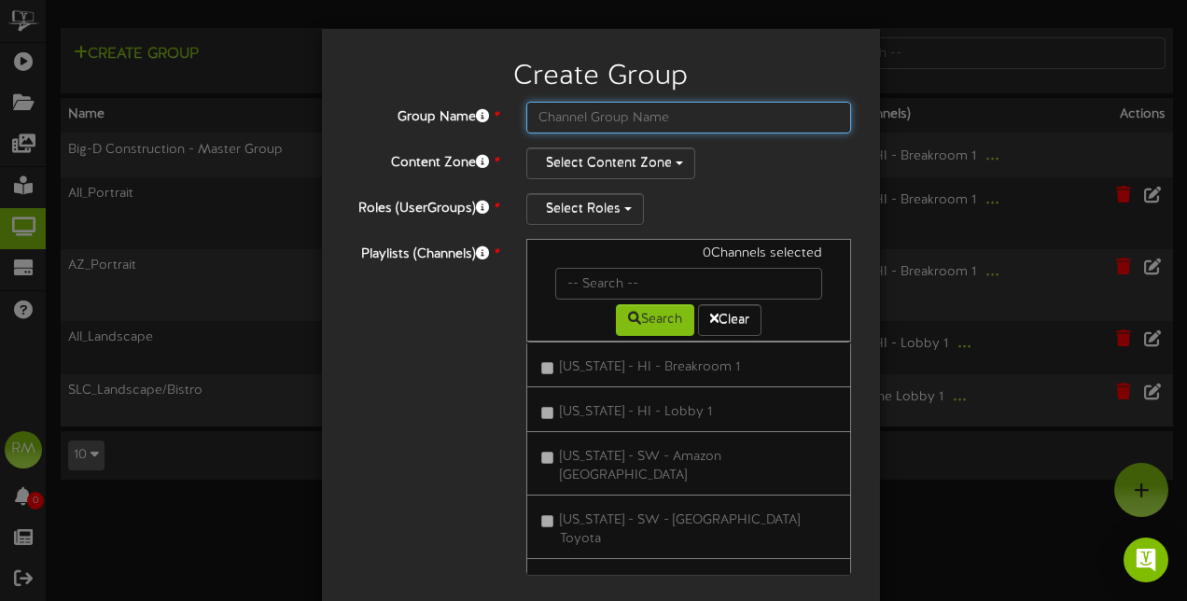
click at [575, 116] on input "text" at bounding box center [689, 118] width 326 height 32
type input "SLC-MC_Landscape"
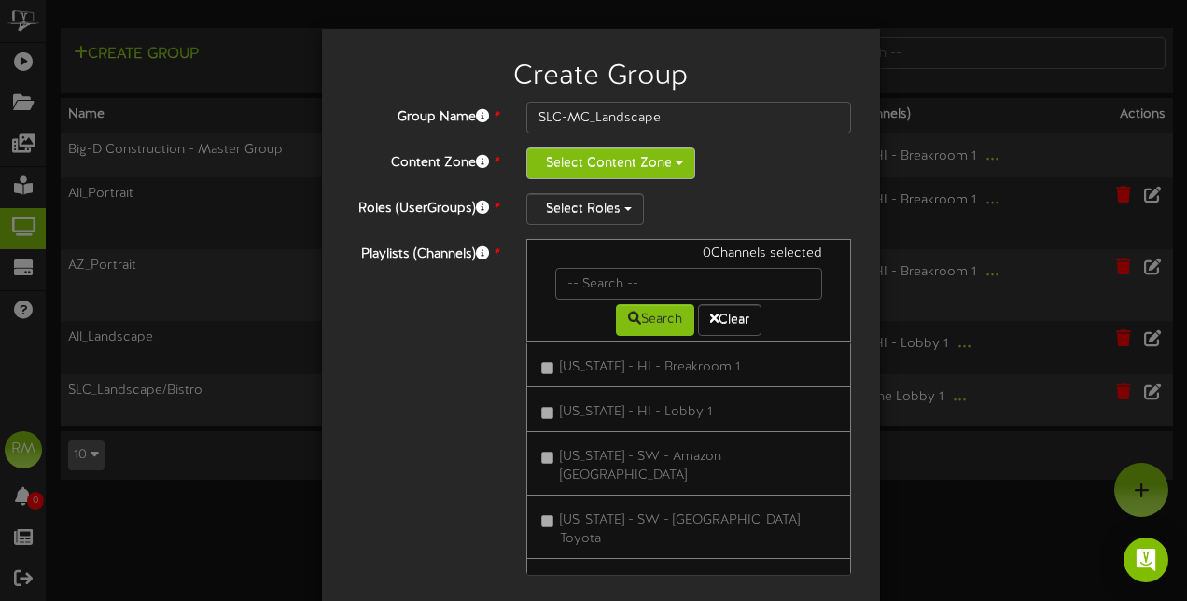
click at [617, 158] on button "Select Content Zone" at bounding box center [610, 163] width 169 height 32
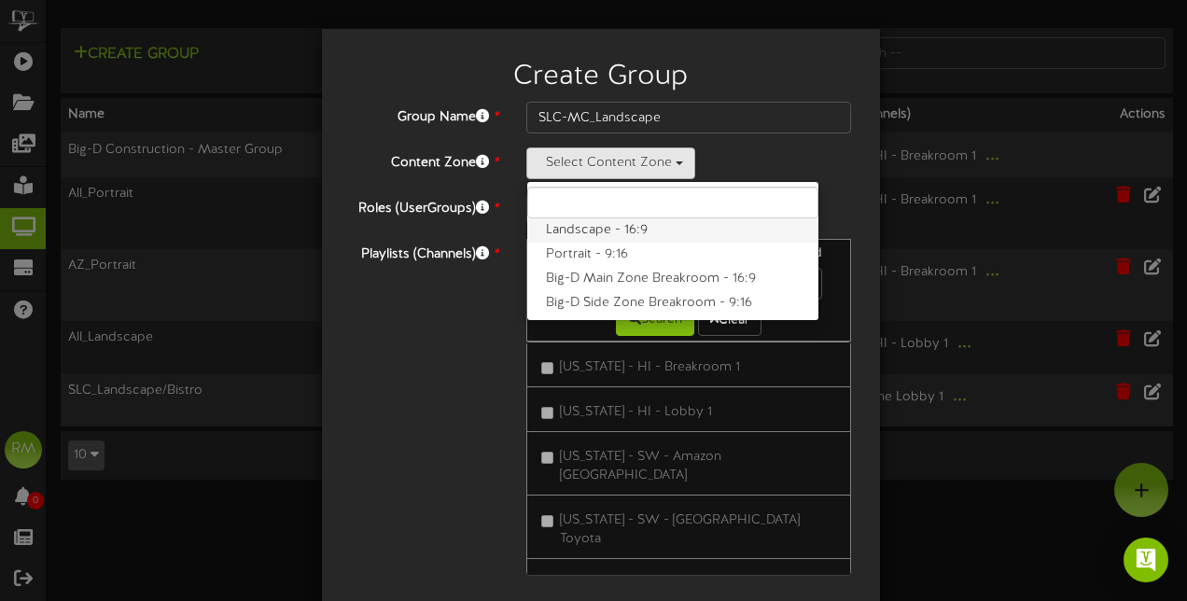
click at [615, 239] on label "Landscape - 16:9" at bounding box center [672, 230] width 291 height 24
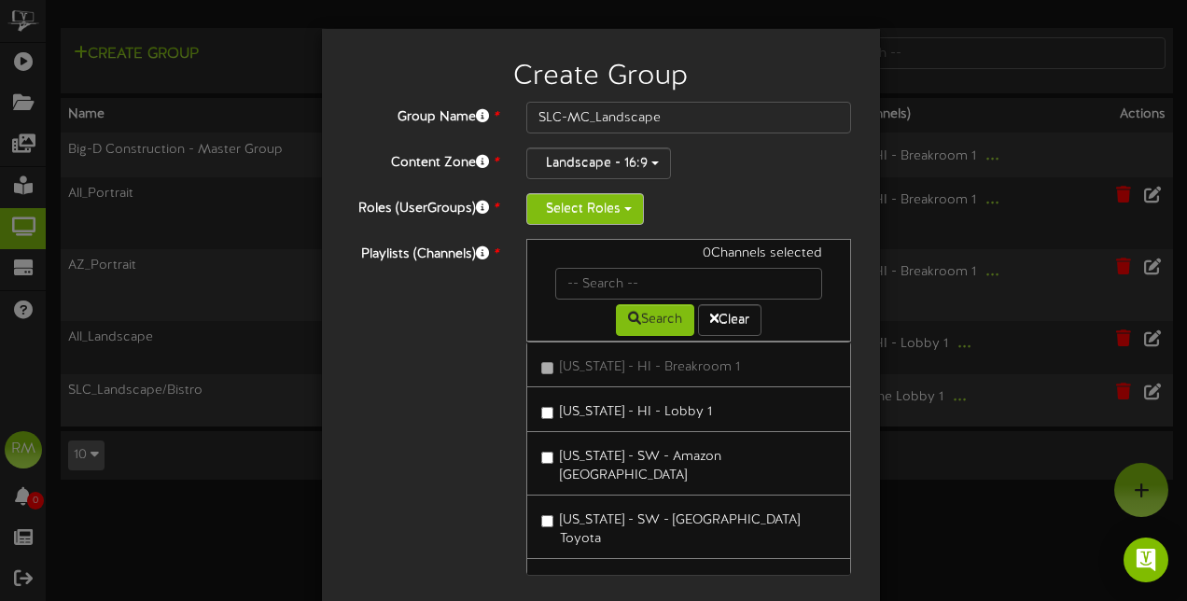
click at [601, 214] on button "Select Roles" at bounding box center [585, 209] width 118 height 32
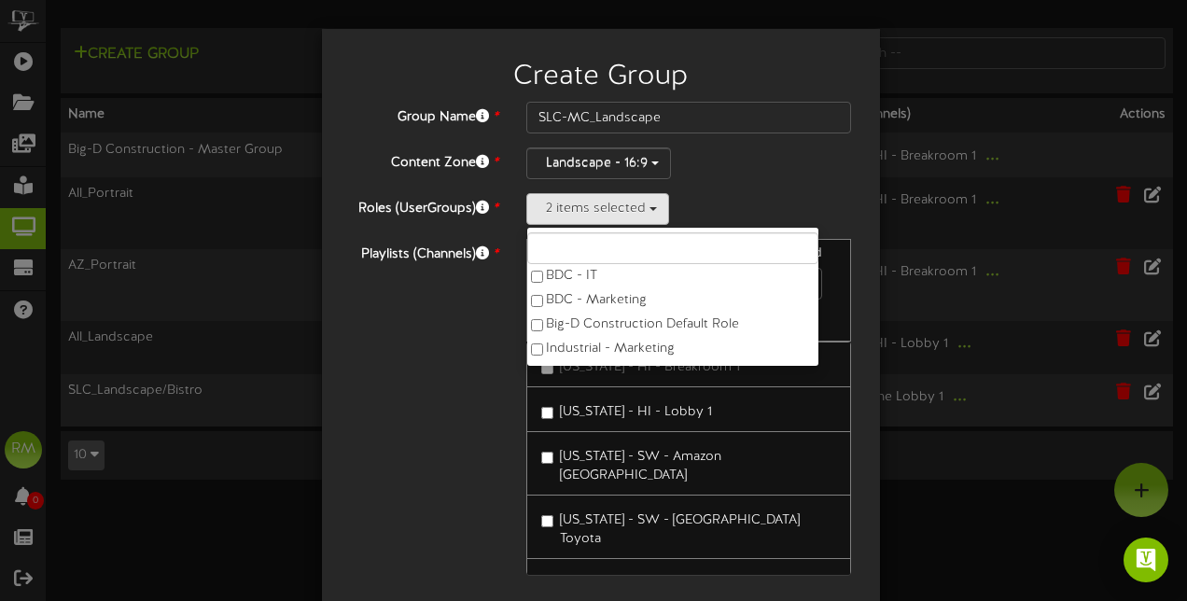
click at [463, 345] on div "Playlists (Channels) * 0 Channels selected Search Clear [US_STATE] - HI - Break…" at bounding box center [601, 416] width 530 height 355
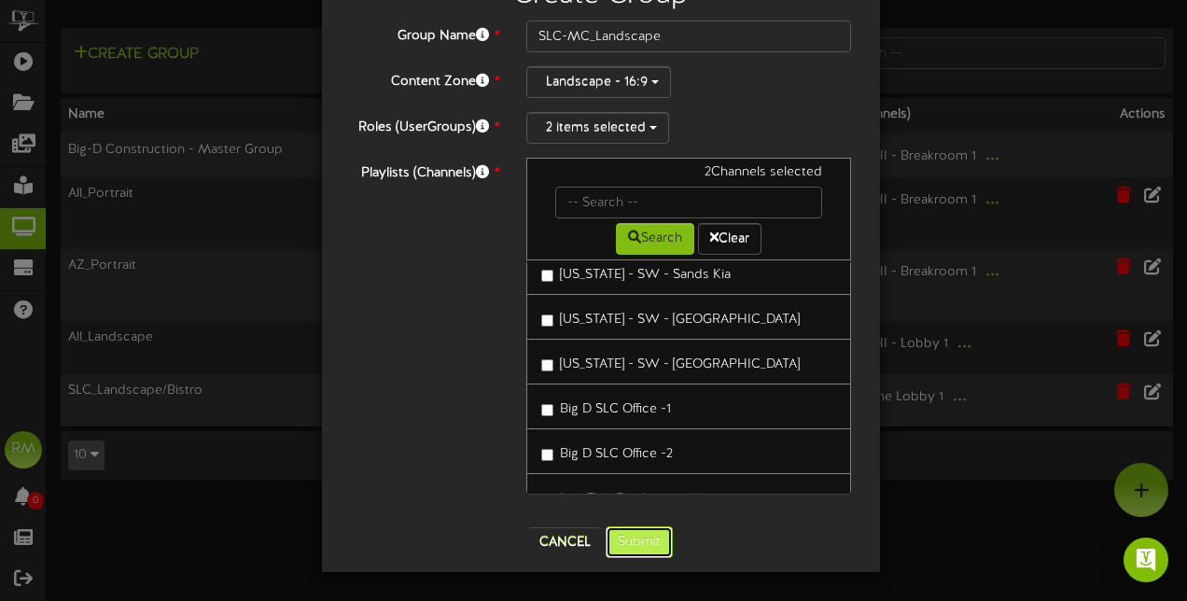
click at [638, 541] on button "Submit" at bounding box center [639, 542] width 67 height 32
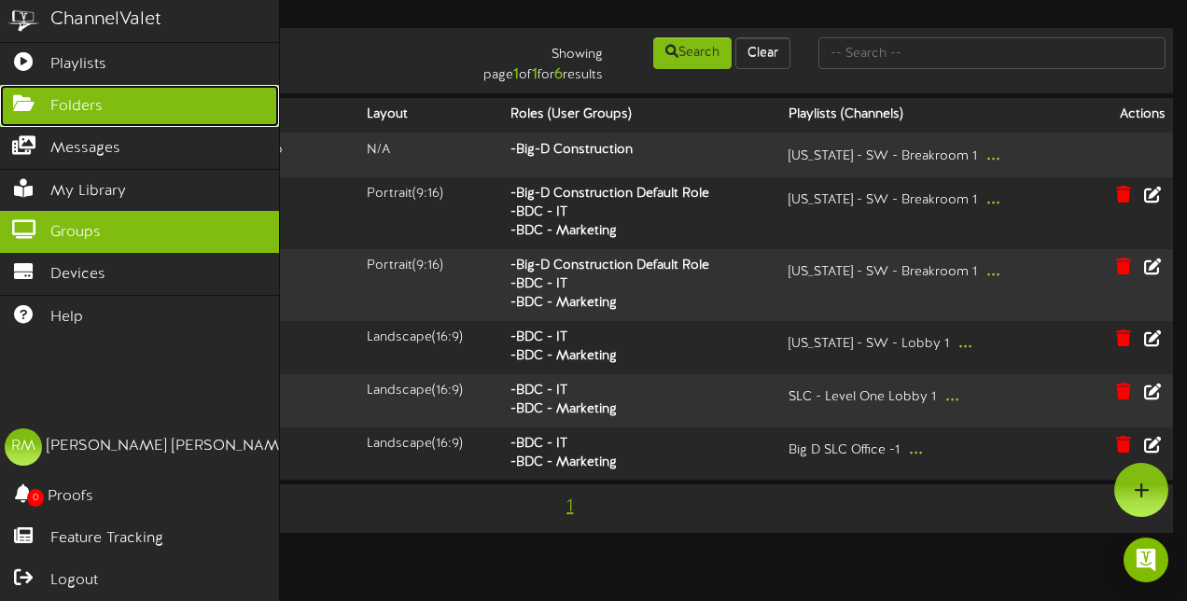
click at [48, 111] on link "Folders" at bounding box center [139, 106] width 279 height 42
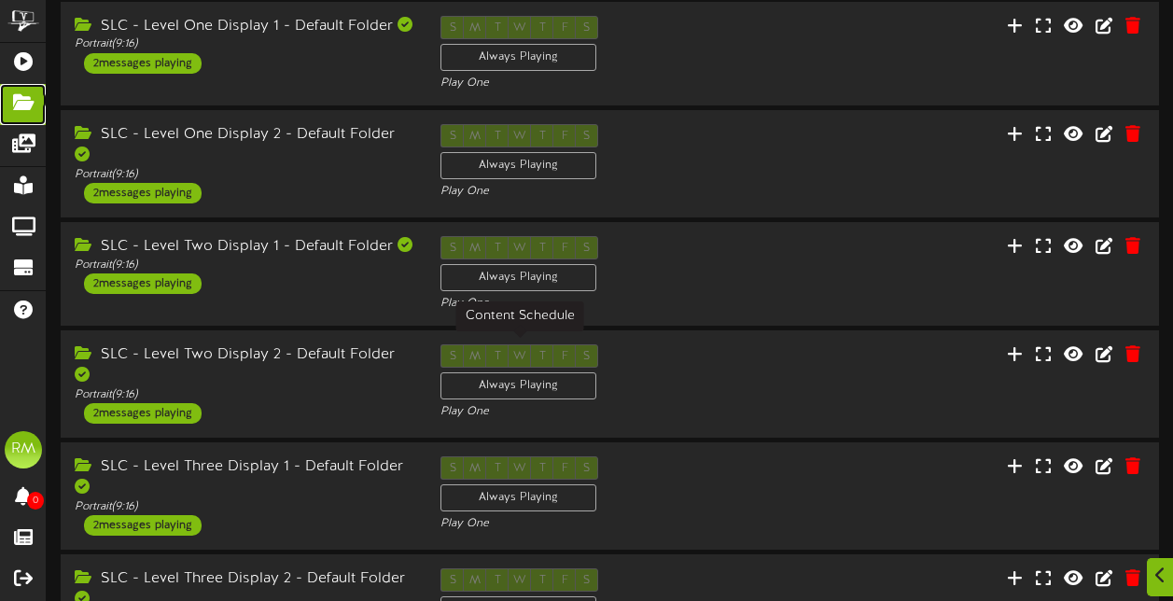
scroll to position [670, 0]
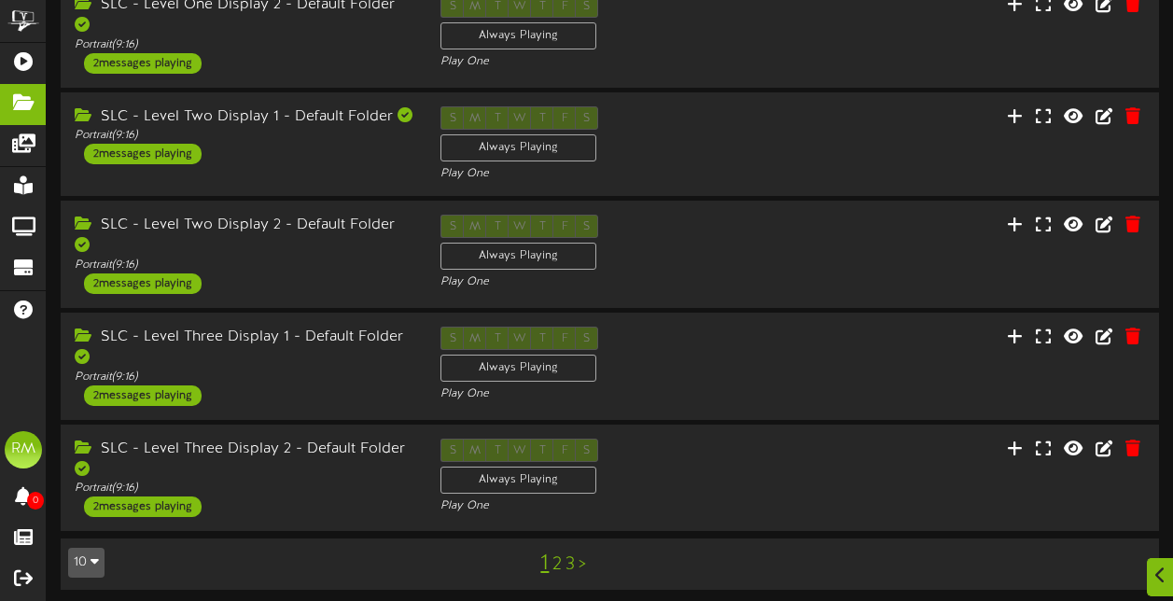
click at [559, 561] on link "2" at bounding box center [557, 564] width 9 height 21
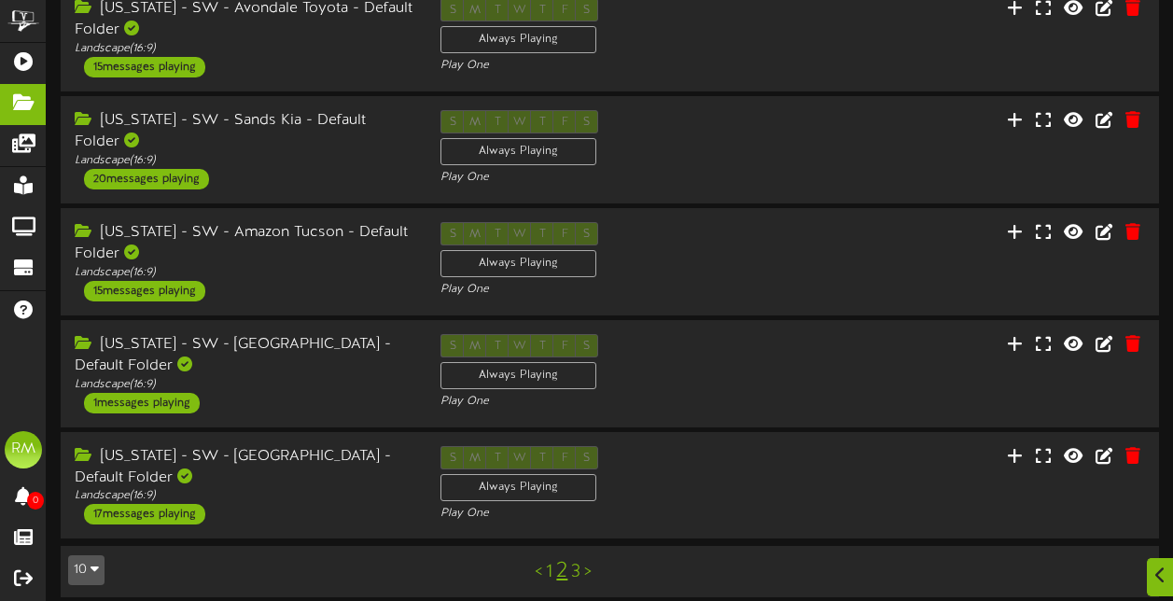
scroll to position [673, 0]
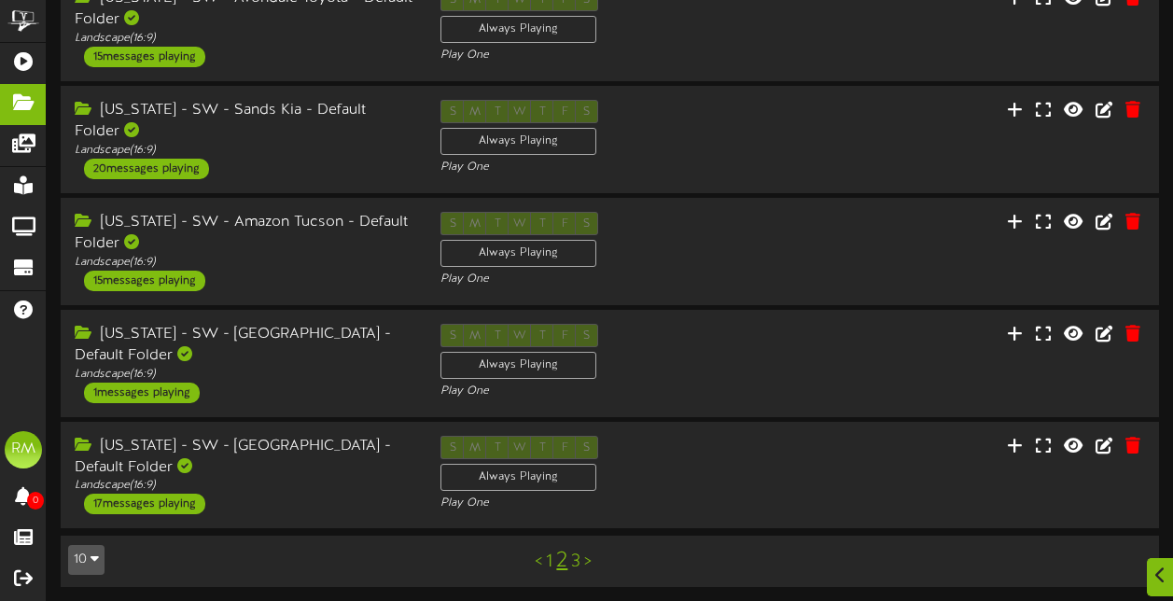
click at [576, 562] on link "3" at bounding box center [575, 562] width 9 height 21
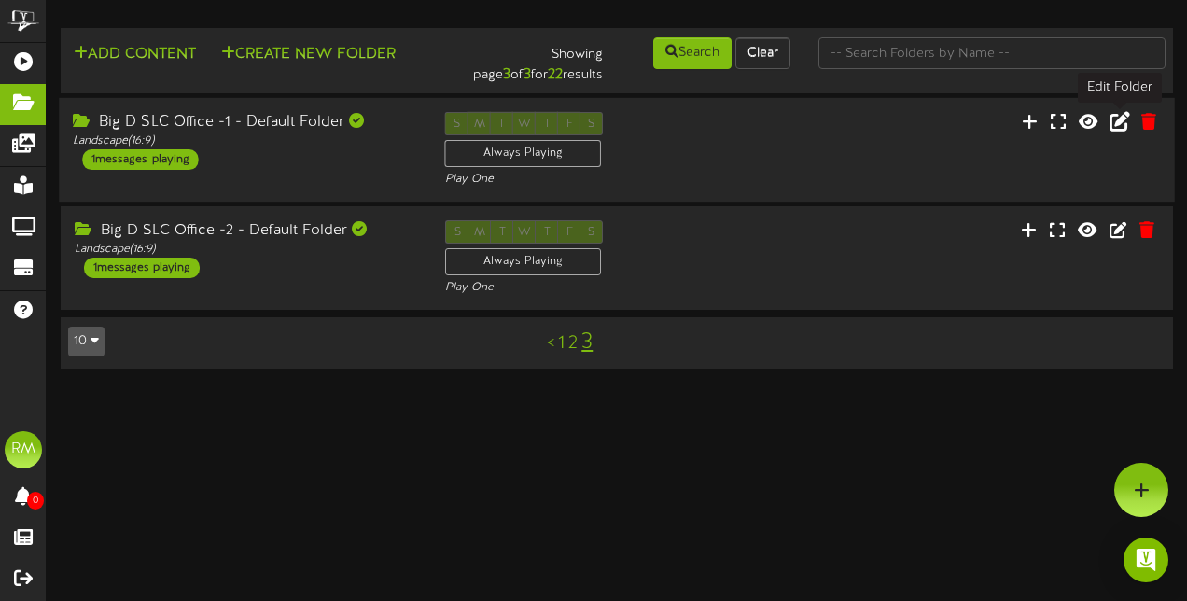
click at [1120, 129] on icon at bounding box center [1120, 120] width 21 height 21
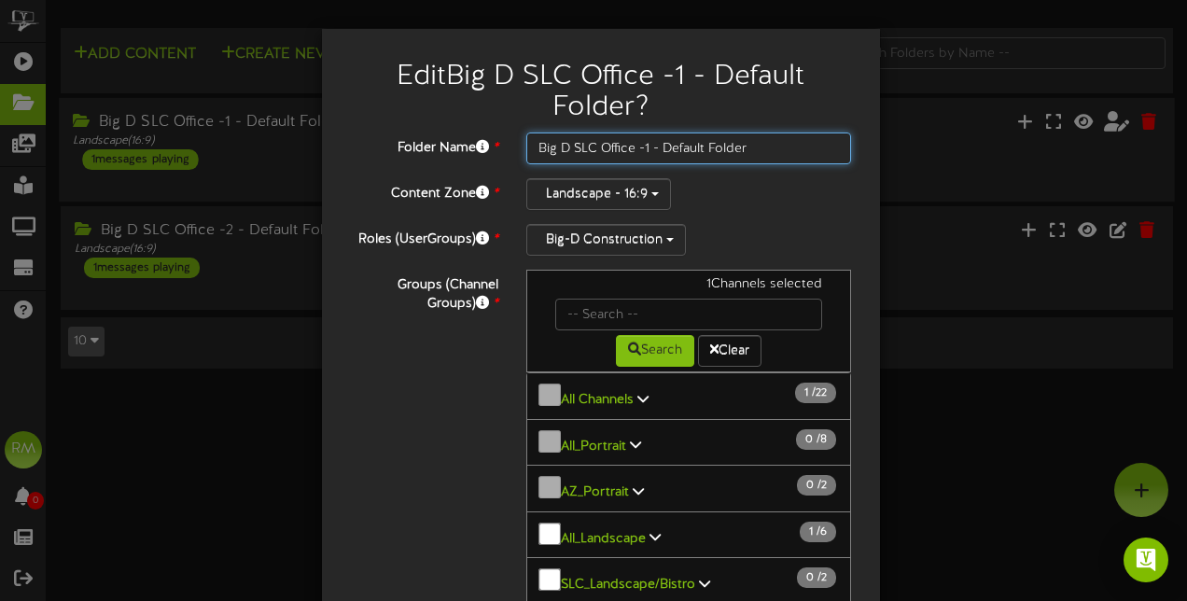
drag, startPoint x: 748, startPoint y: 154, endPoint x: 512, endPoint y: 149, distance: 236.2
click at [512, 149] on div "Big D SLC Office -1 - Default Folder" at bounding box center [689, 149] width 354 height 32
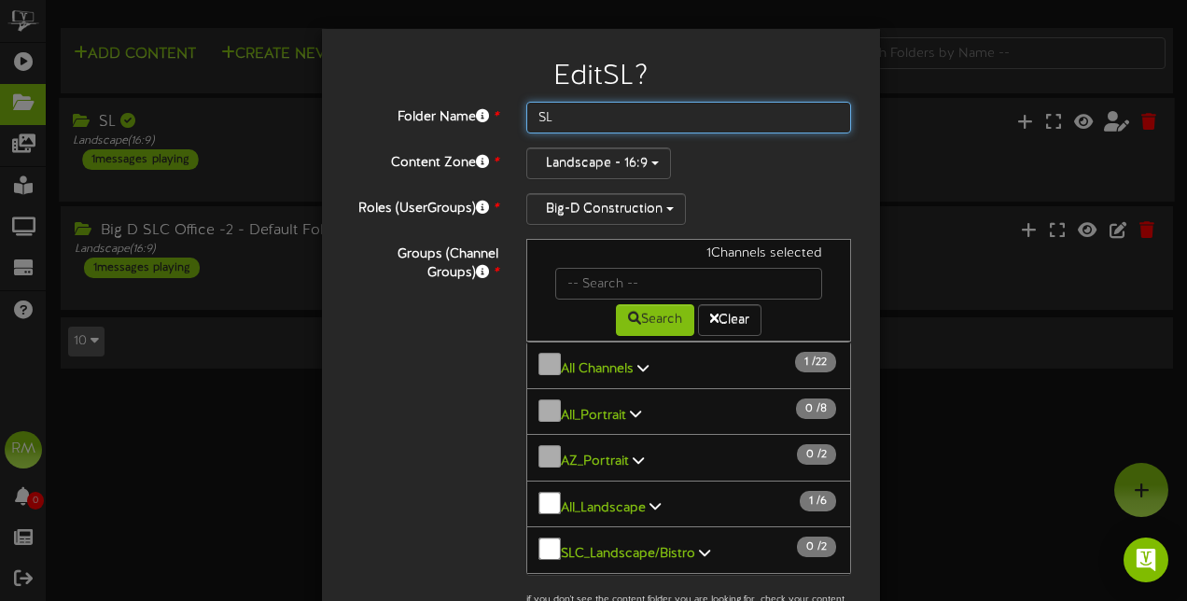
type input "S"
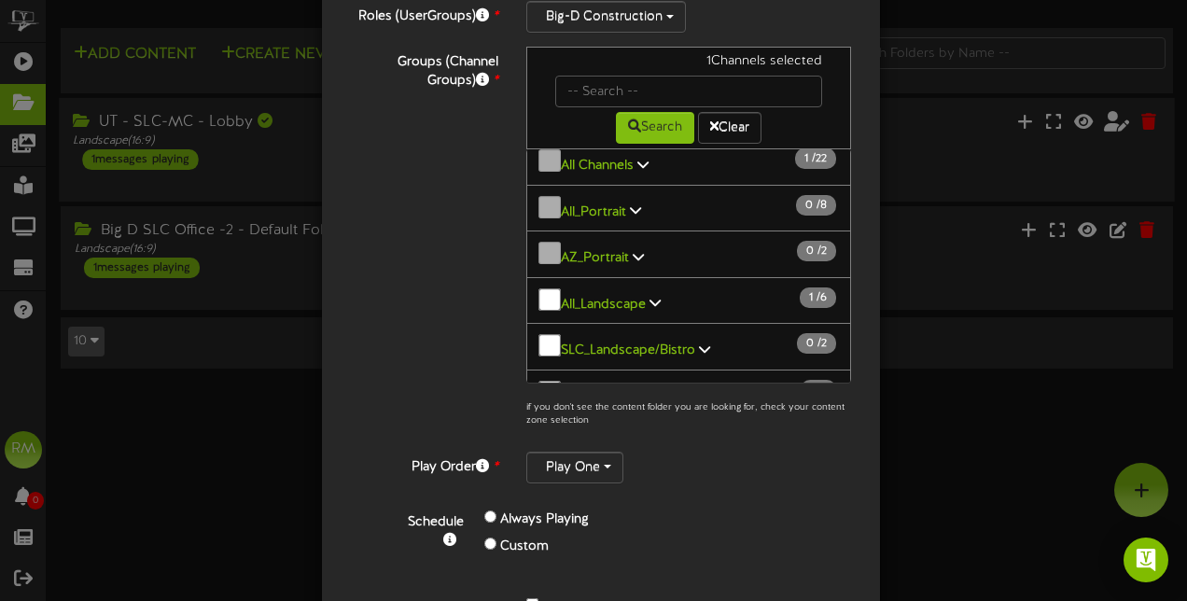
scroll to position [203, 0]
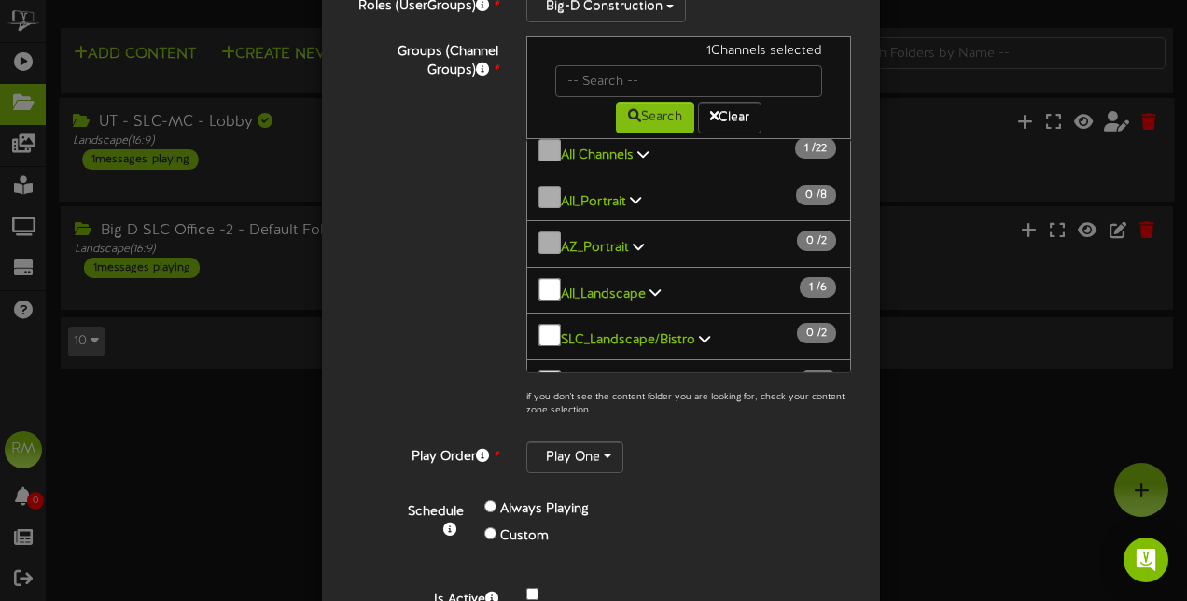
type input "UT - SLC-MC - Lobby"
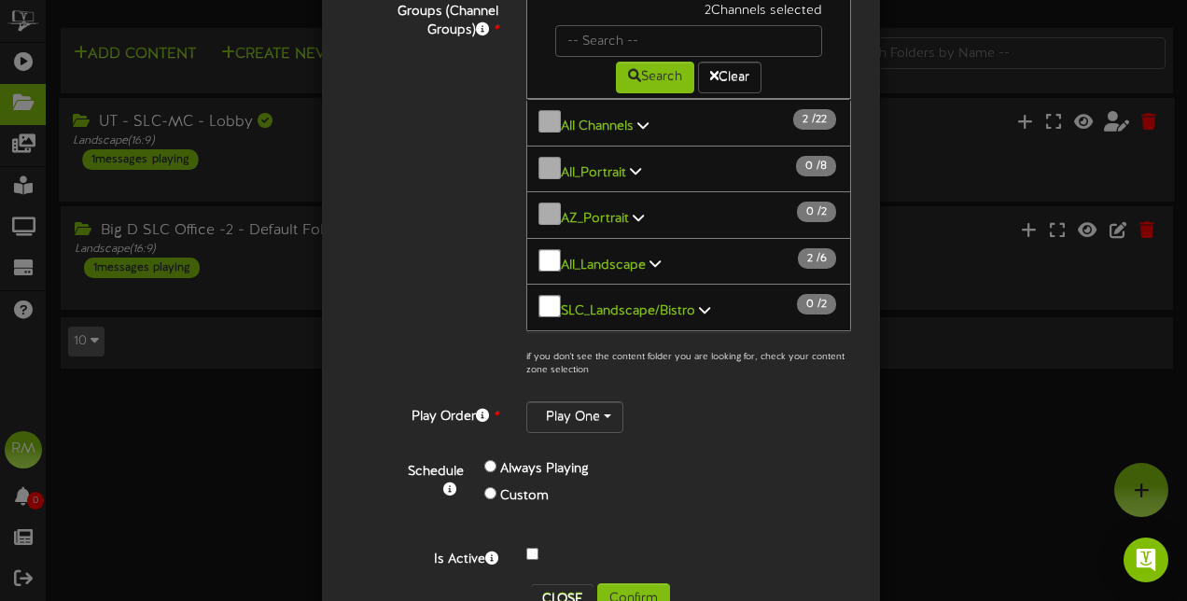
scroll to position [295, 0]
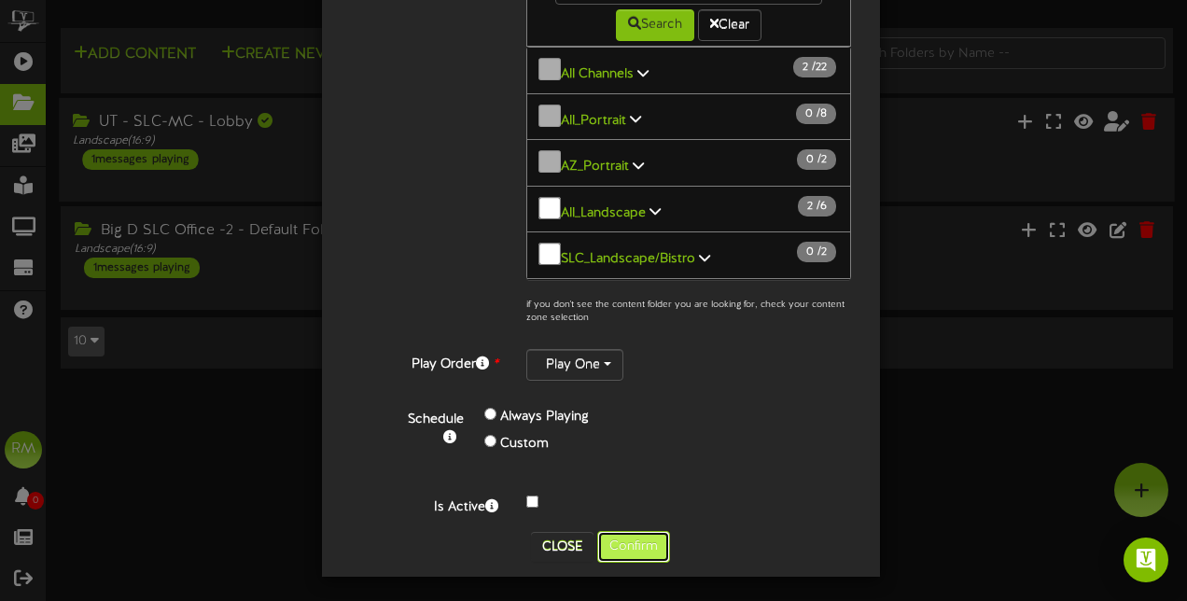
click at [645, 537] on button "Confirm" at bounding box center [633, 547] width 73 height 32
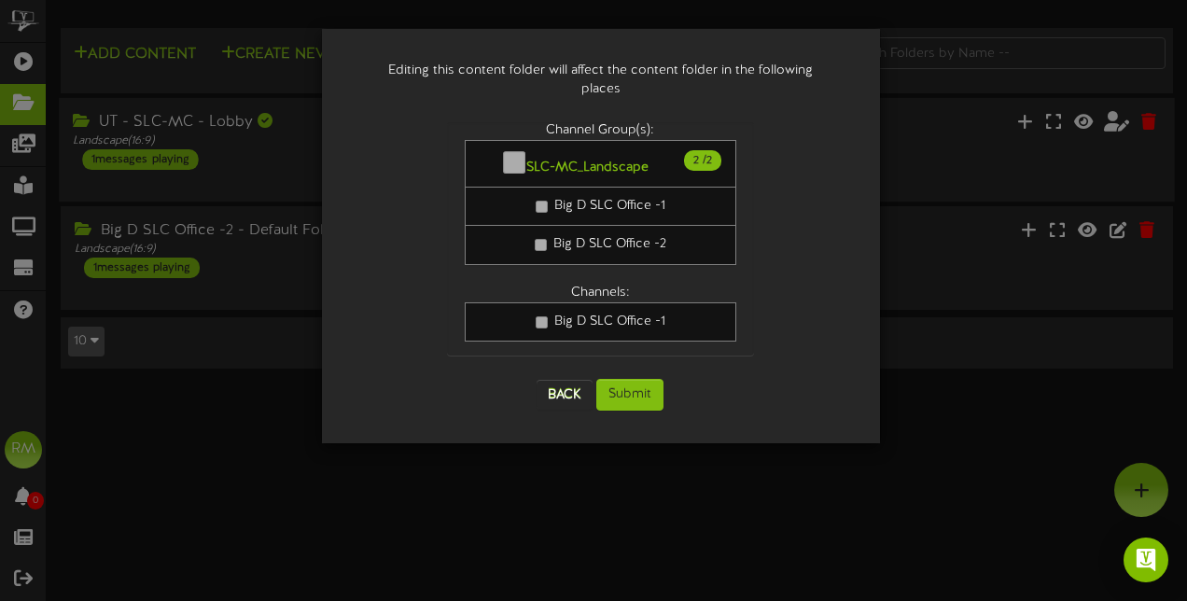
scroll to position [0, 0]
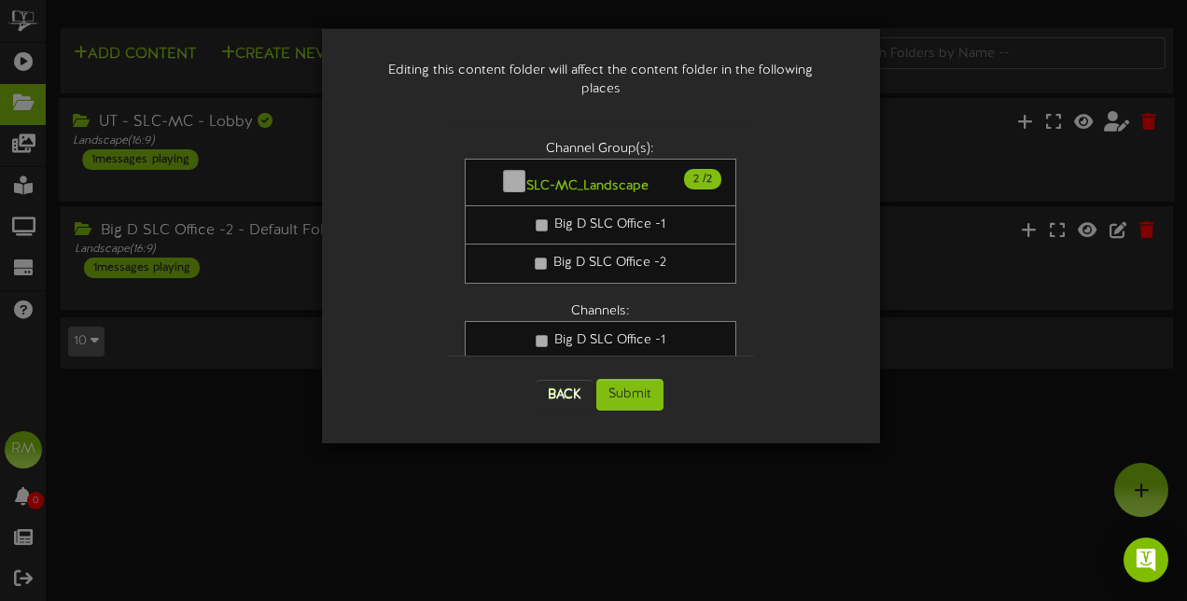
click at [577, 250] on link "Big D SLC Office -2" at bounding box center [601, 264] width 272 height 40
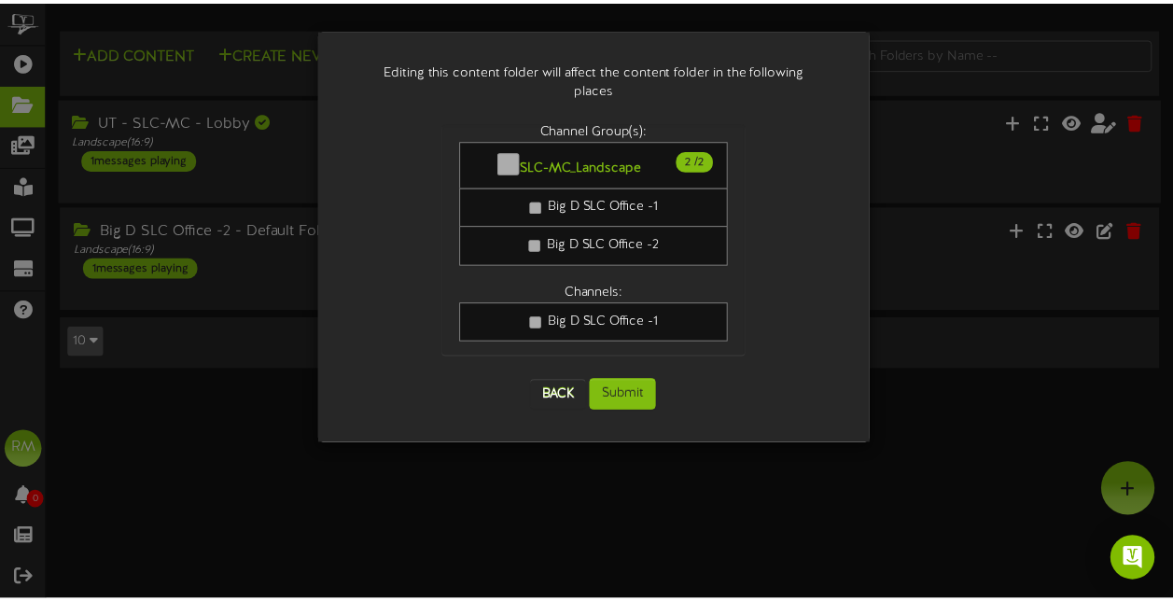
scroll to position [19, 0]
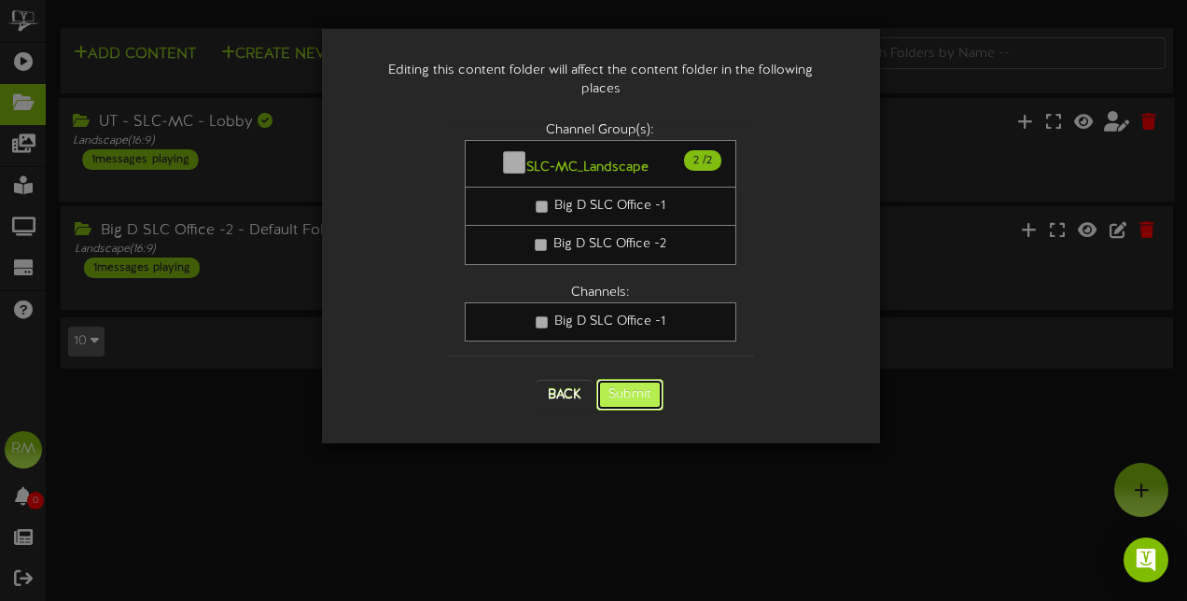
click at [637, 386] on button "Submit" at bounding box center [629, 395] width 67 height 32
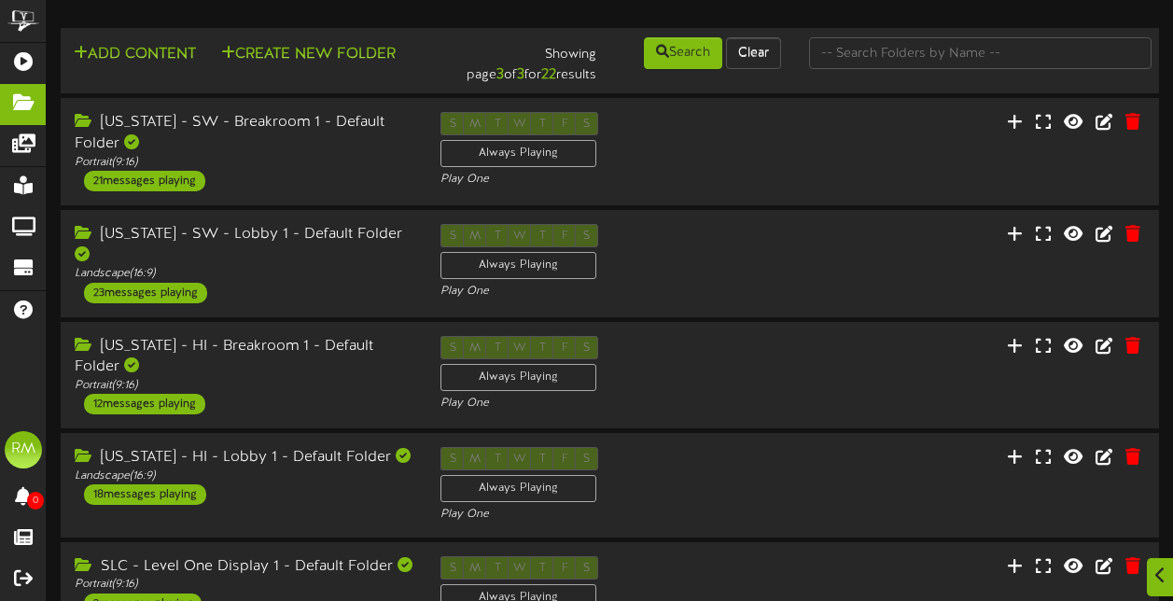
scroll to position [670, 0]
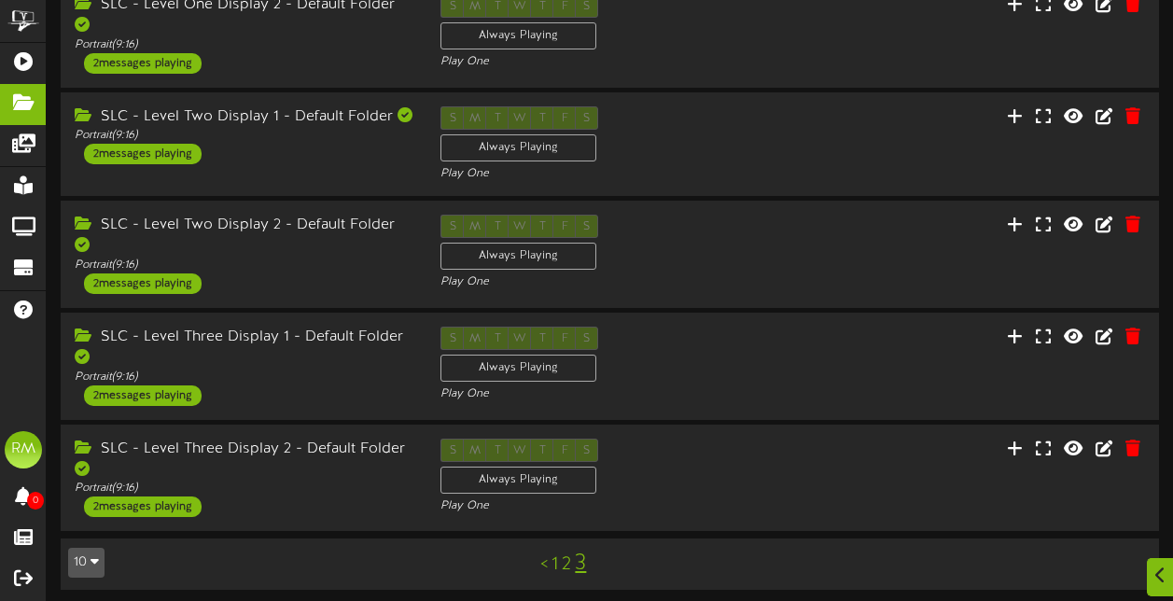
click at [585, 563] on link "3" at bounding box center [580, 564] width 11 height 24
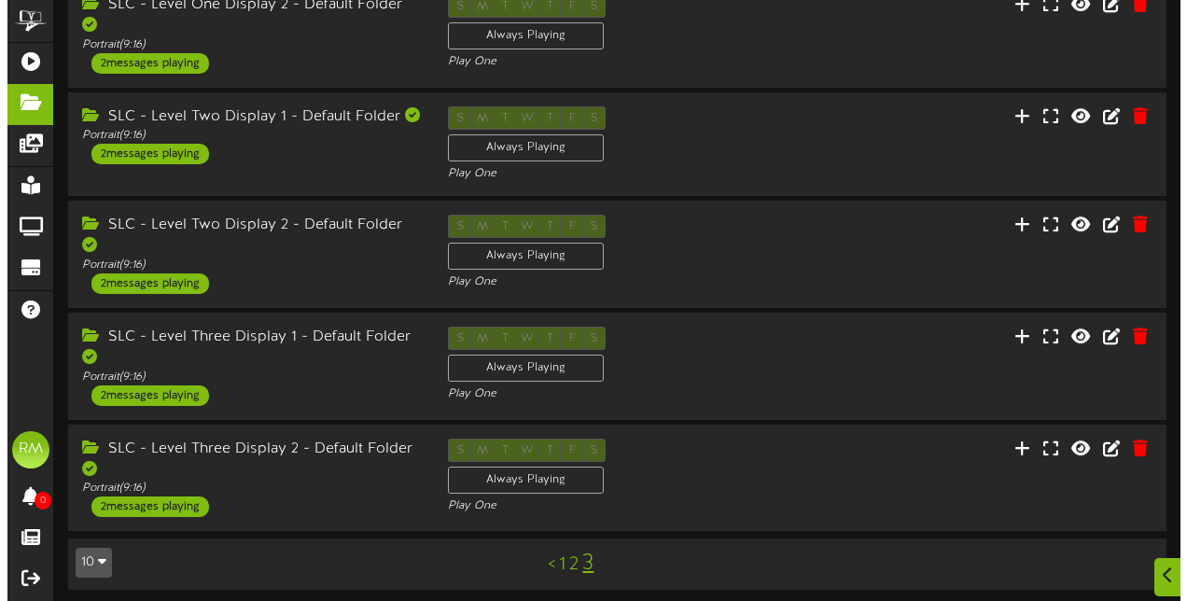
scroll to position [0, 0]
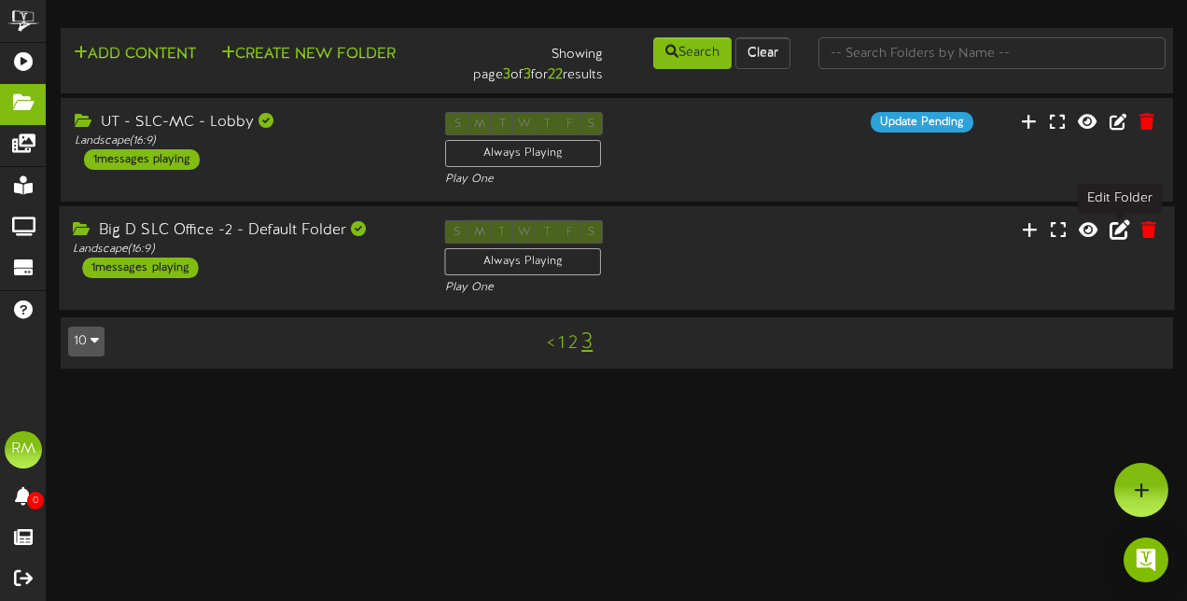
click at [1118, 233] on icon at bounding box center [1120, 229] width 21 height 21
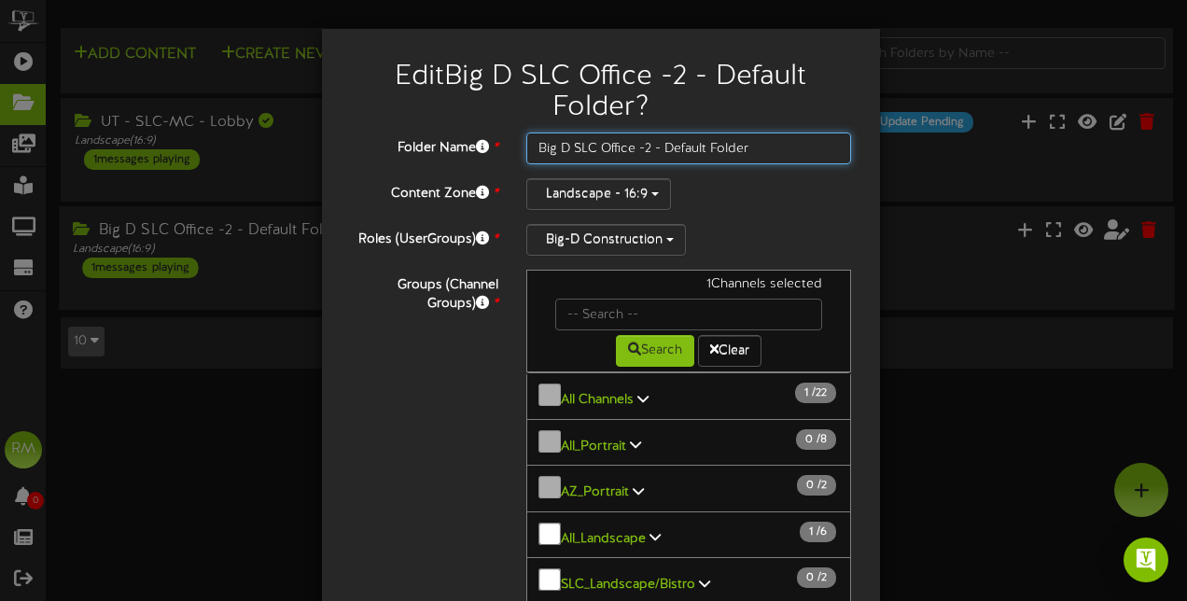
drag, startPoint x: 747, startPoint y: 152, endPoint x: 518, endPoint y: 152, distance: 228.7
click at [518, 152] on div "Big D SLC Office -2 - Default Folder" at bounding box center [689, 149] width 354 height 32
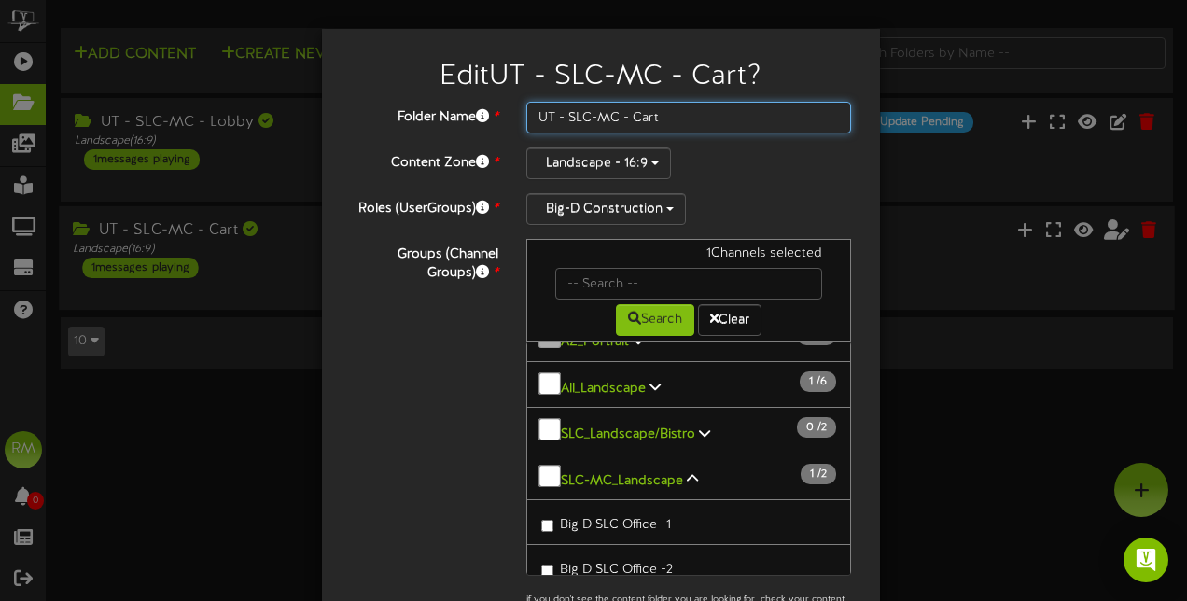
scroll to position [119, 0]
type input "UT - SLC-MC - Cart"
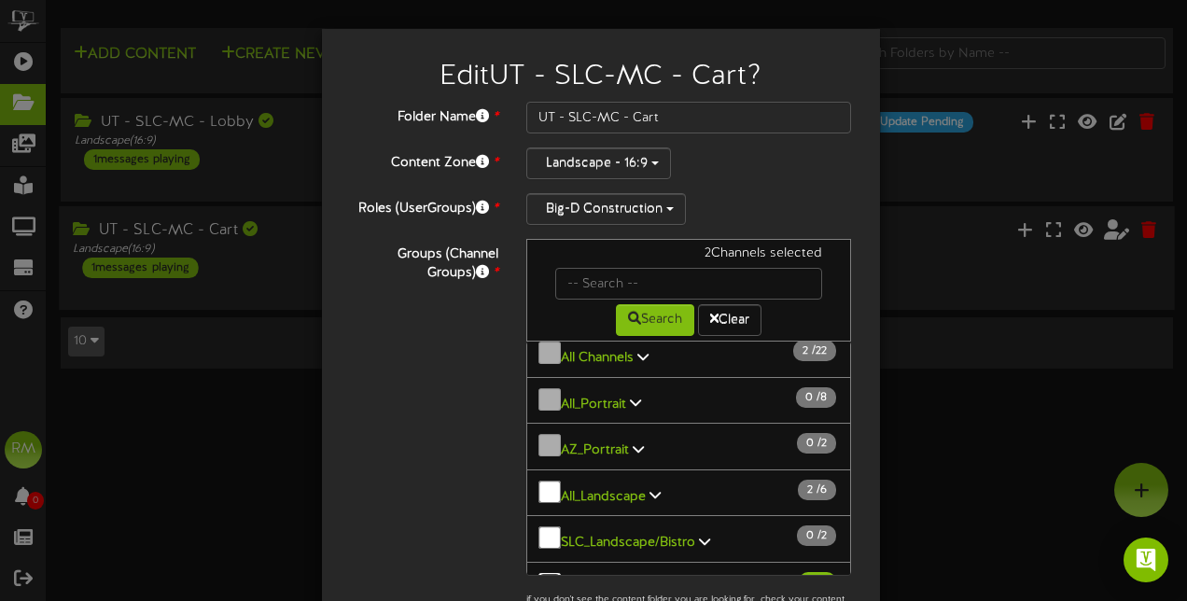
scroll to position [295, 0]
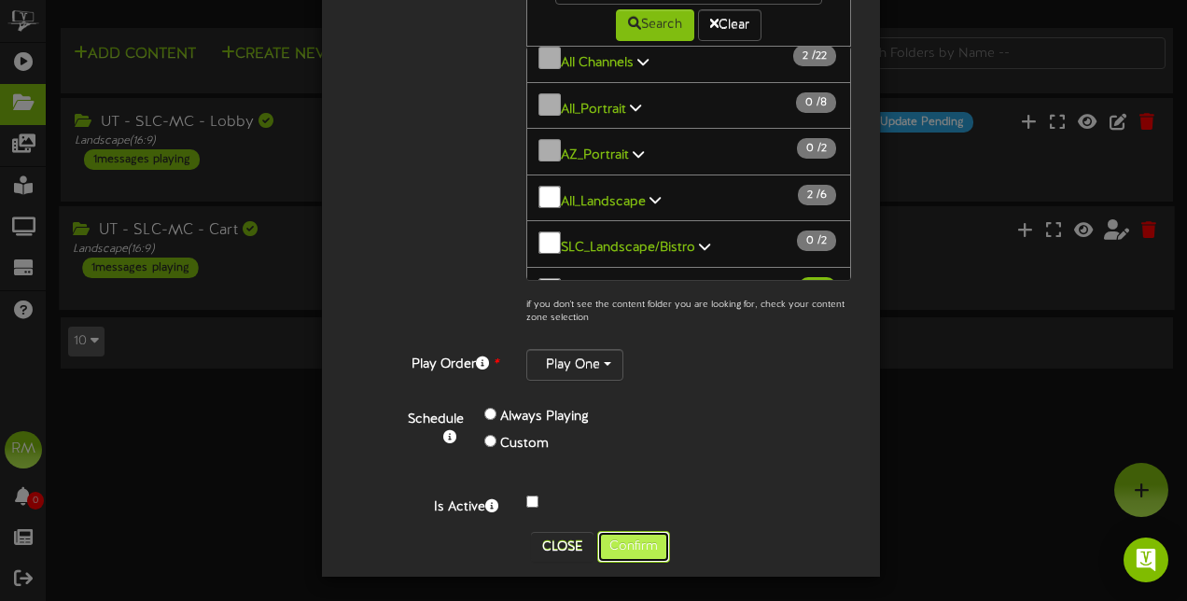
click at [651, 551] on button "Confirm" at bounding box center [633, 547] width 73 height 32
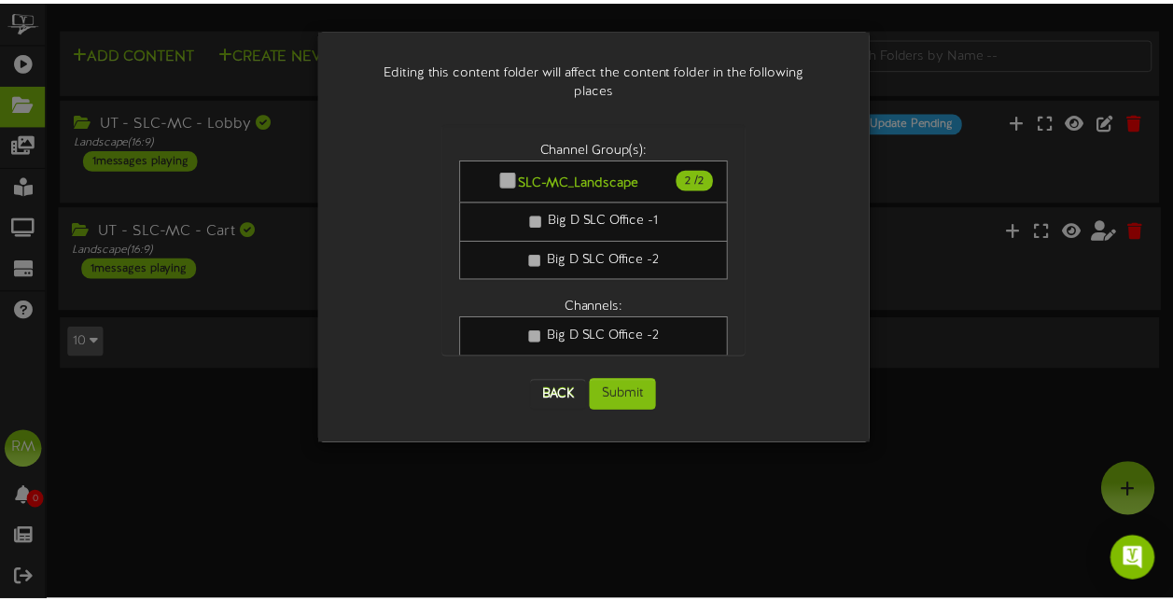
scroll to position [0, 0]
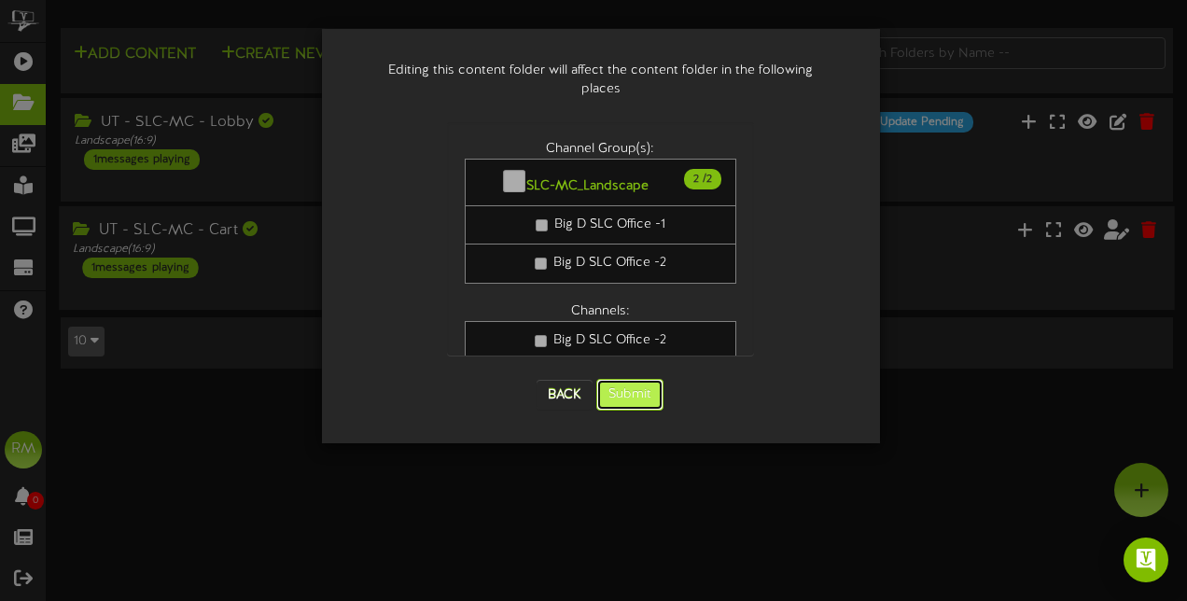
click at [643, 379] on button "Submit" at bounding box center [629, 395] width 67 height 32
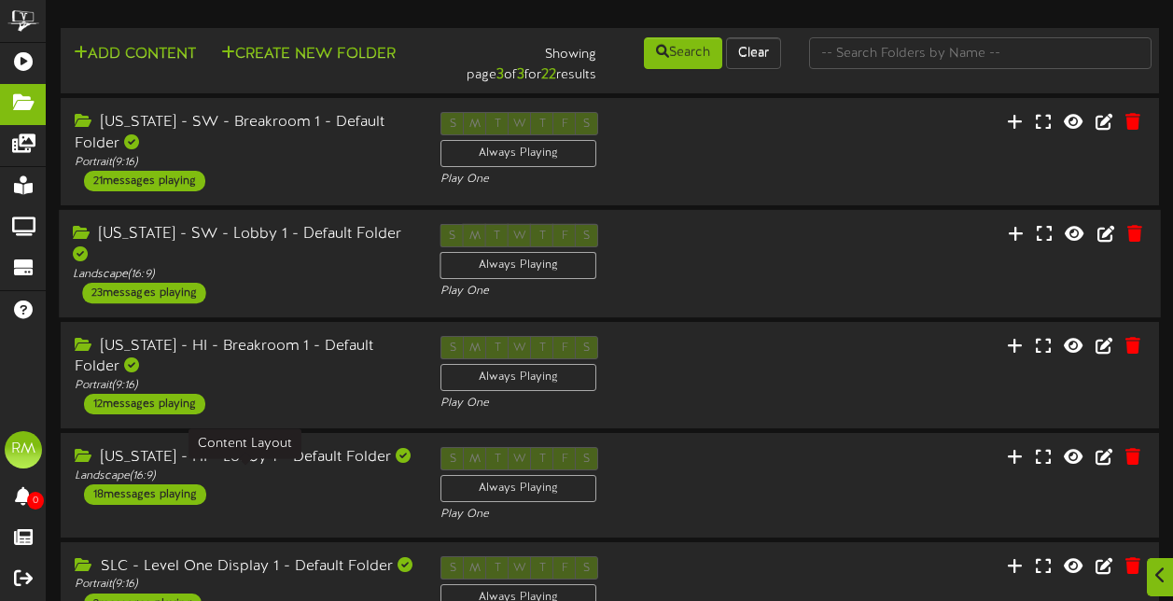
scroll to position [670, 0]
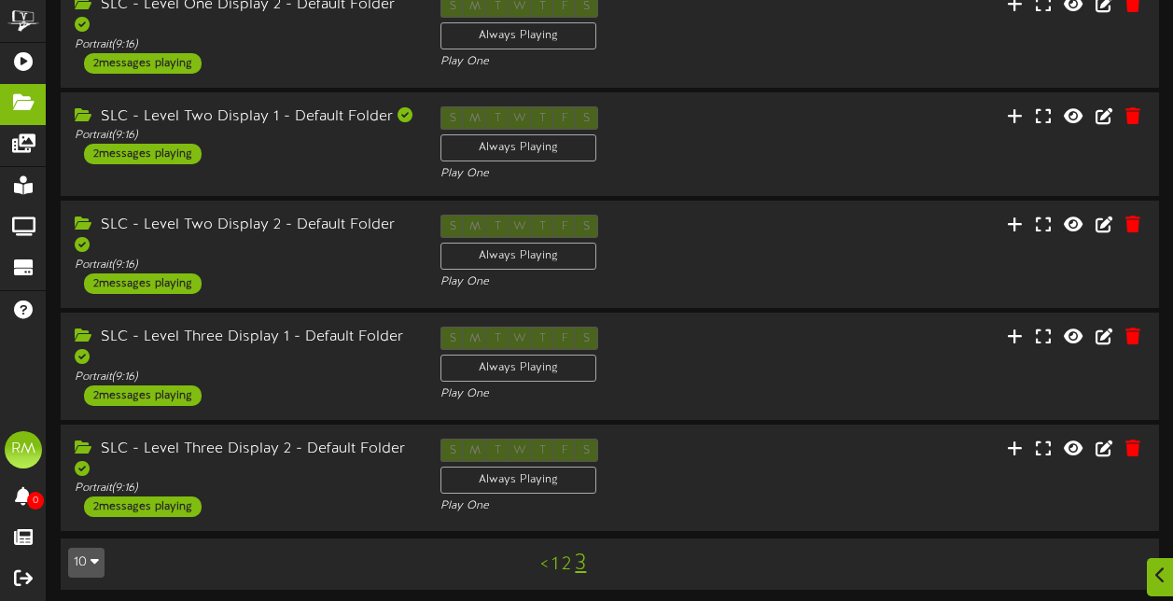
click at [584, 563] on link "3" at bounding box center [580, 564] width 11 height 24
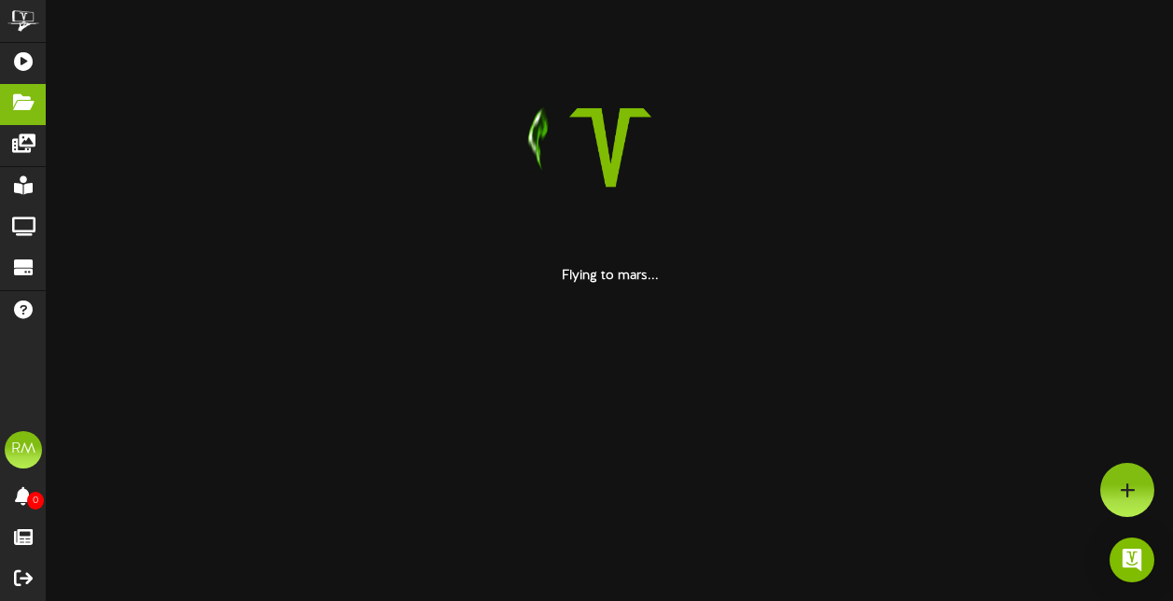
scroll to position [0, 0]
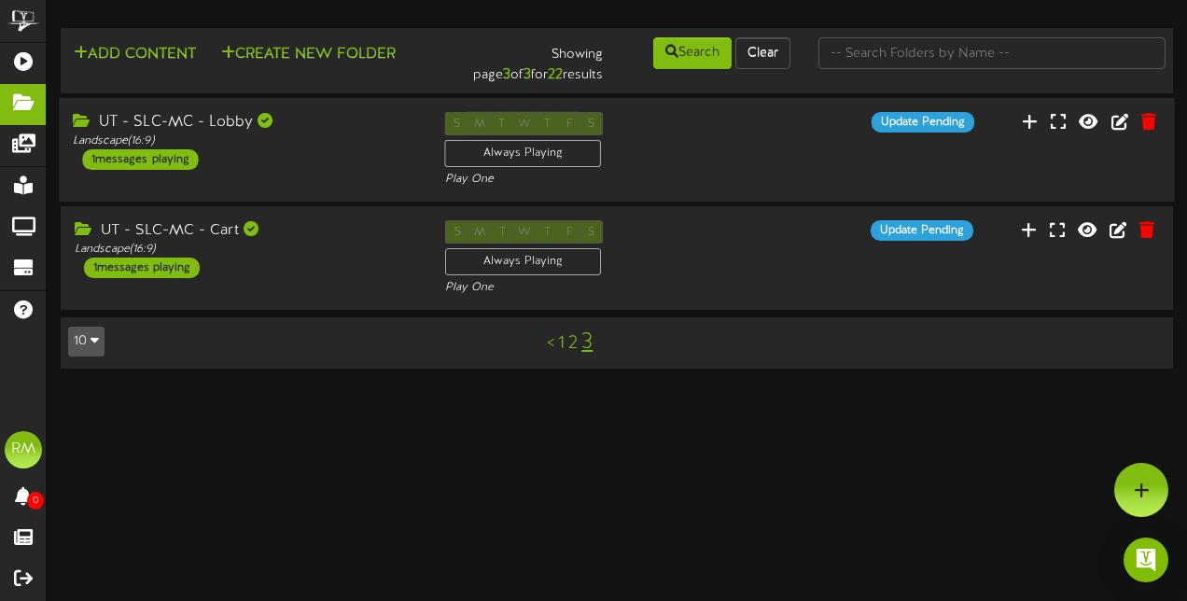
click at [192, 127] on div "UT - SLC-MC - Lobby" at bounding box center [244, 122] width 343 height 21
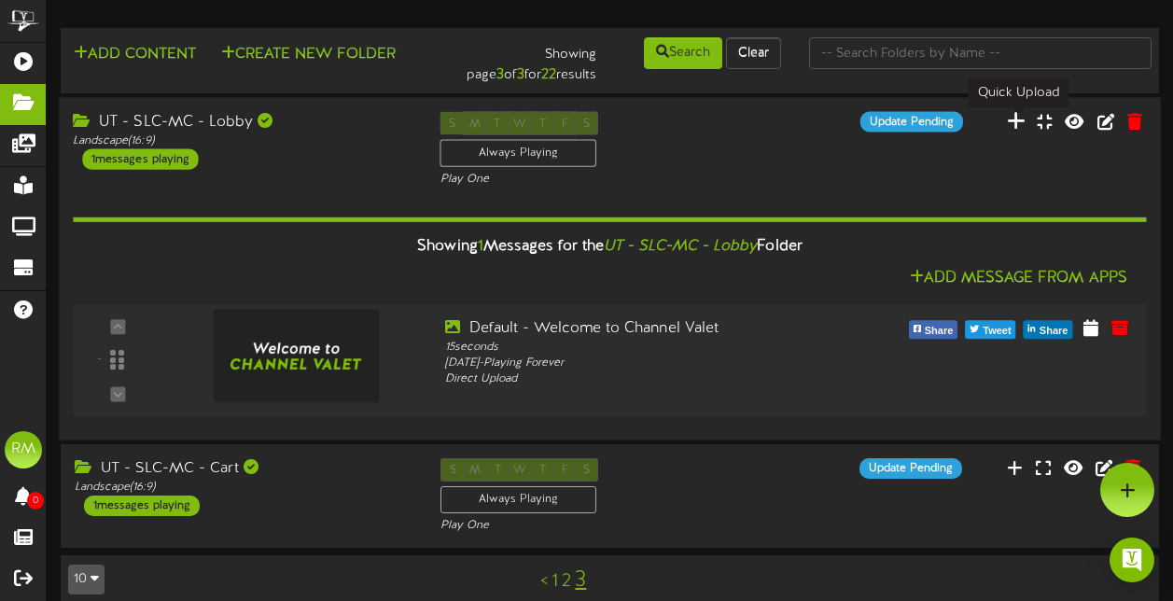
click at [1023, 121] on icon at bounding box center [1016, 120] width 19 height 21
click at [177, 120] on div "UT - SLC-MC - Lobby" at bounding box center [242, 121] width 339 height 21
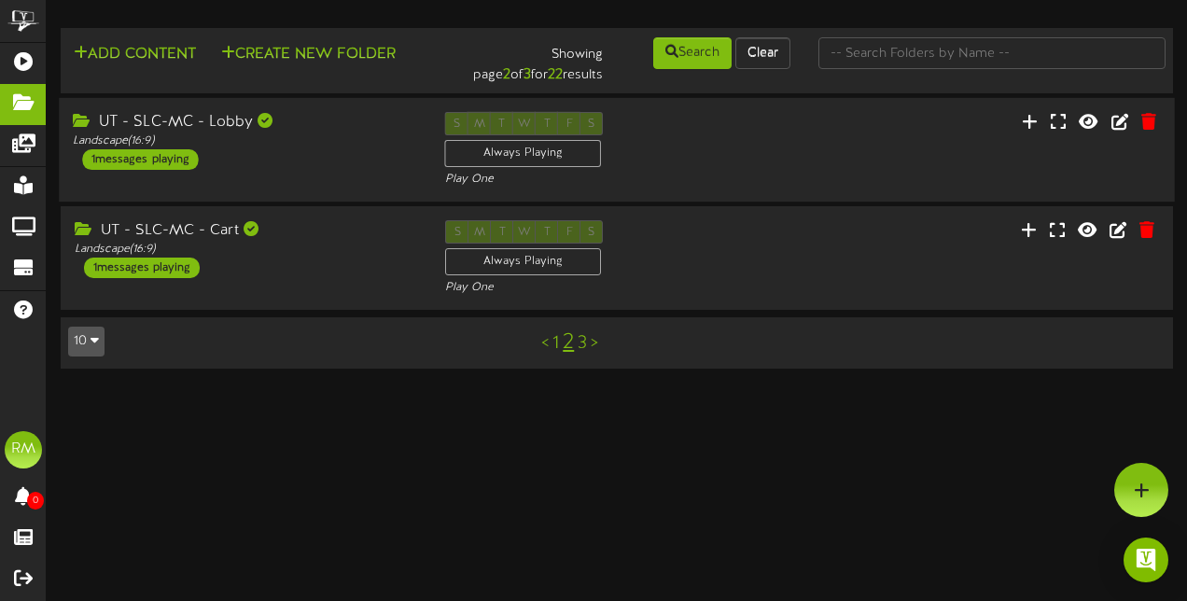
click at [177, 120] on div "UT - SLC-MC - Lobby" at bounding box center [244, 122] width 343 height 21
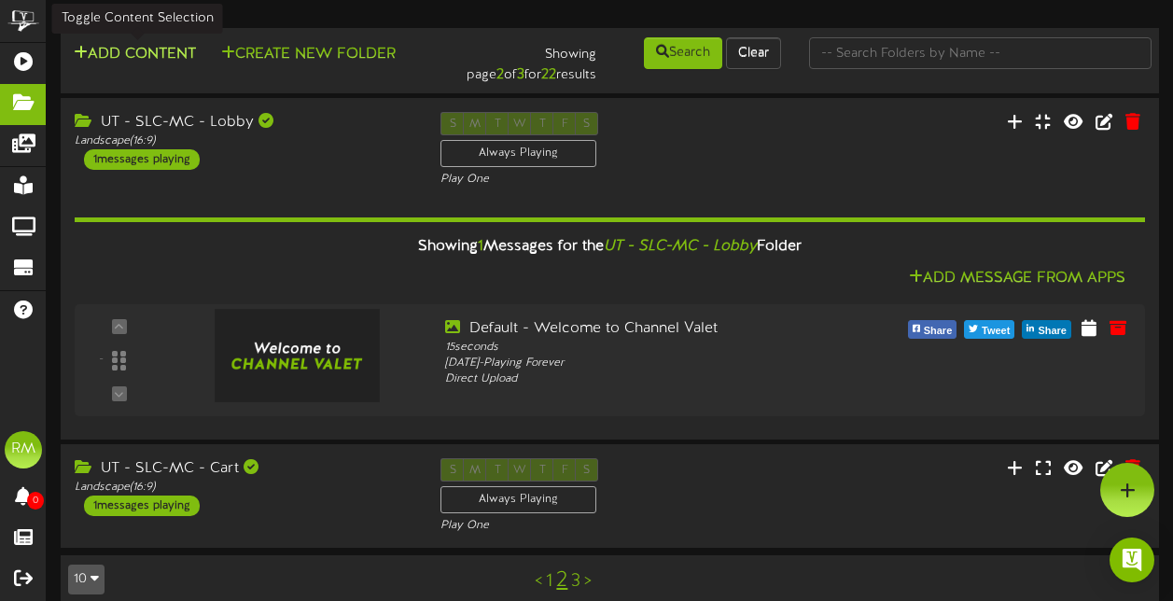
click at [151, 50] on button "Add Content" at bounding box center [134, 54] width 133 height 23
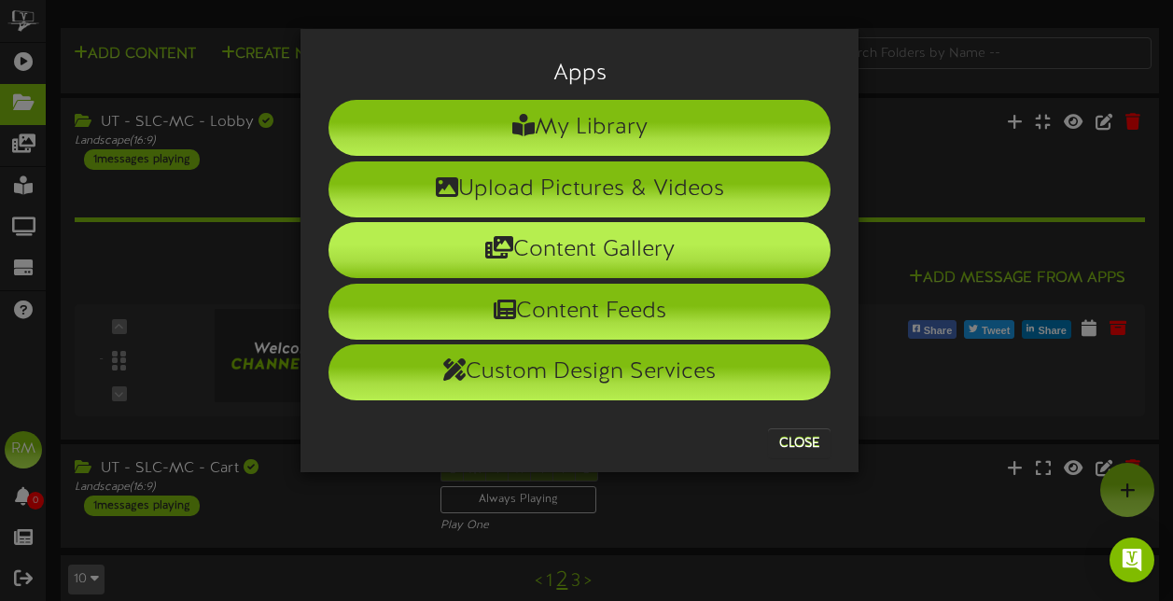
click at [612, 254] on li "Content Gallery" at bounding box center [580, 250] width 502 height 56
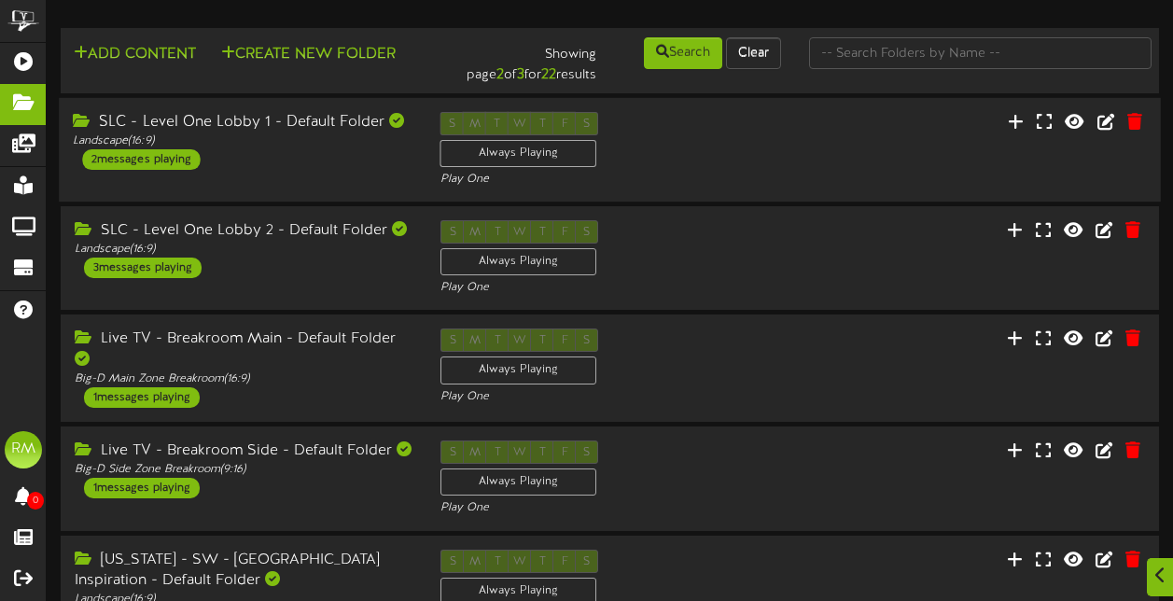
scroll to position [673, 0]
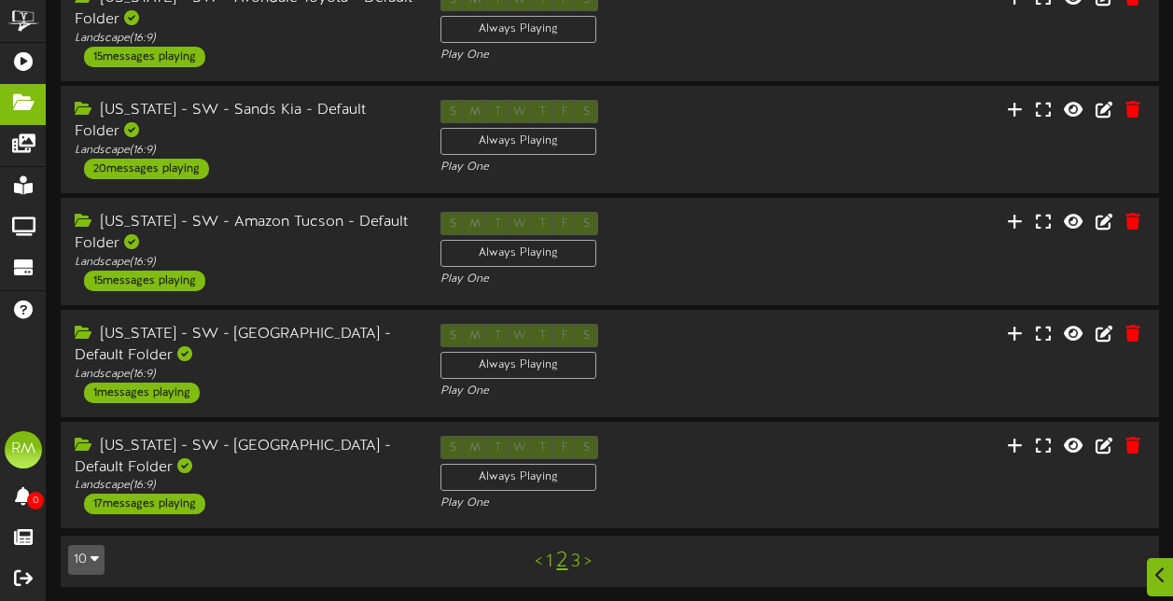
click at [578, 558] on link "3" at bounding box center [575, 562] width 9 height 21
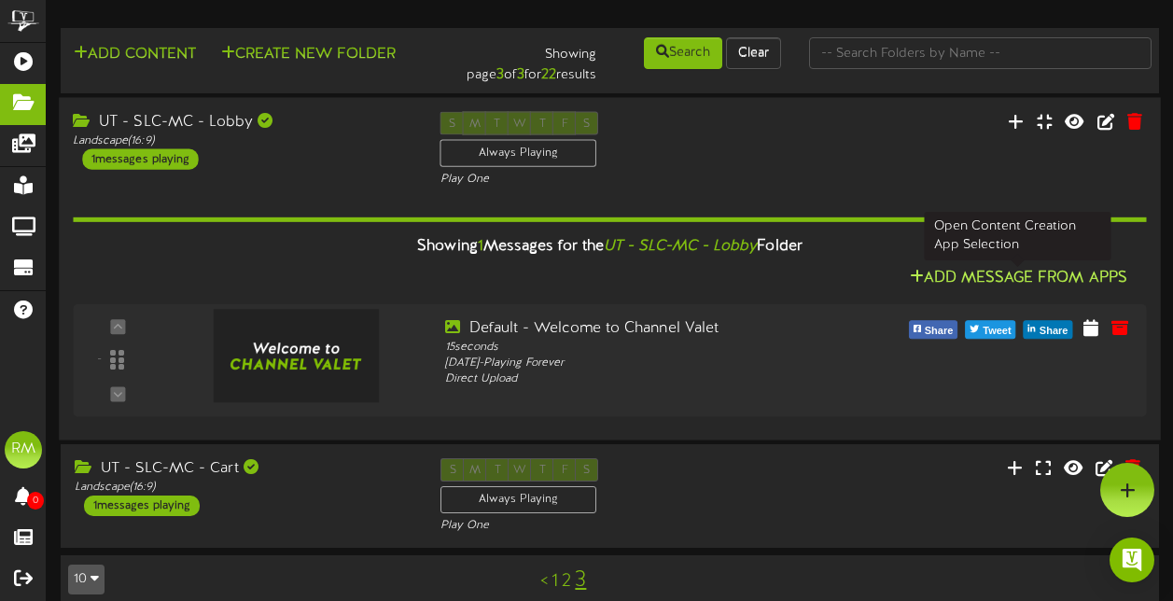
click at [940, 279] on button "Add Message From Apps" at bounding box center [1018, 278] width 229 height 23
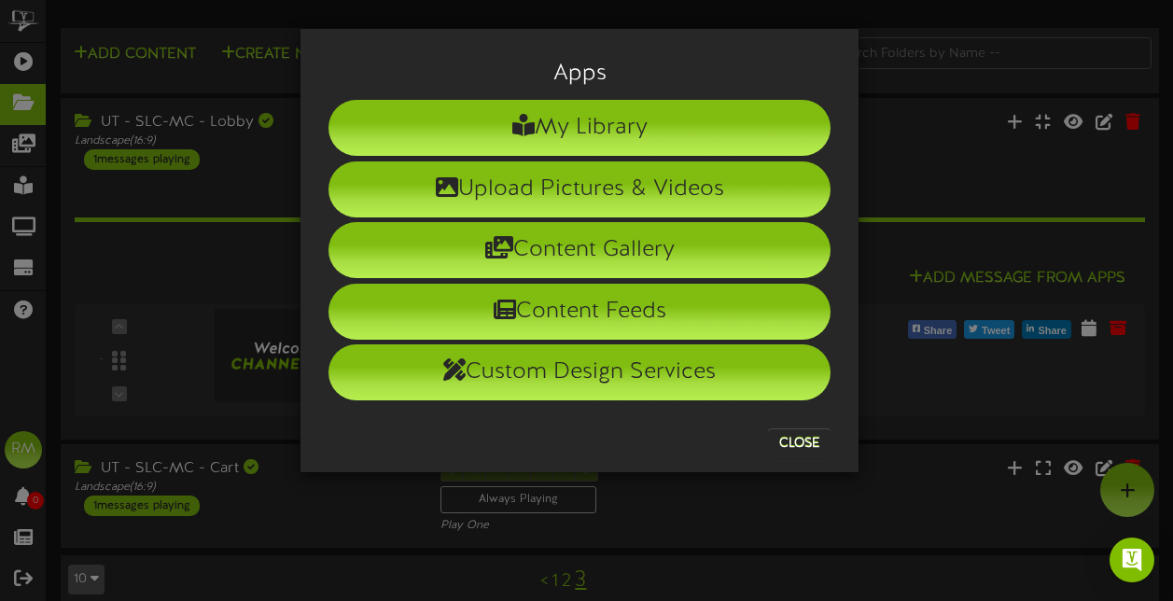
scroll to position [26, 0]
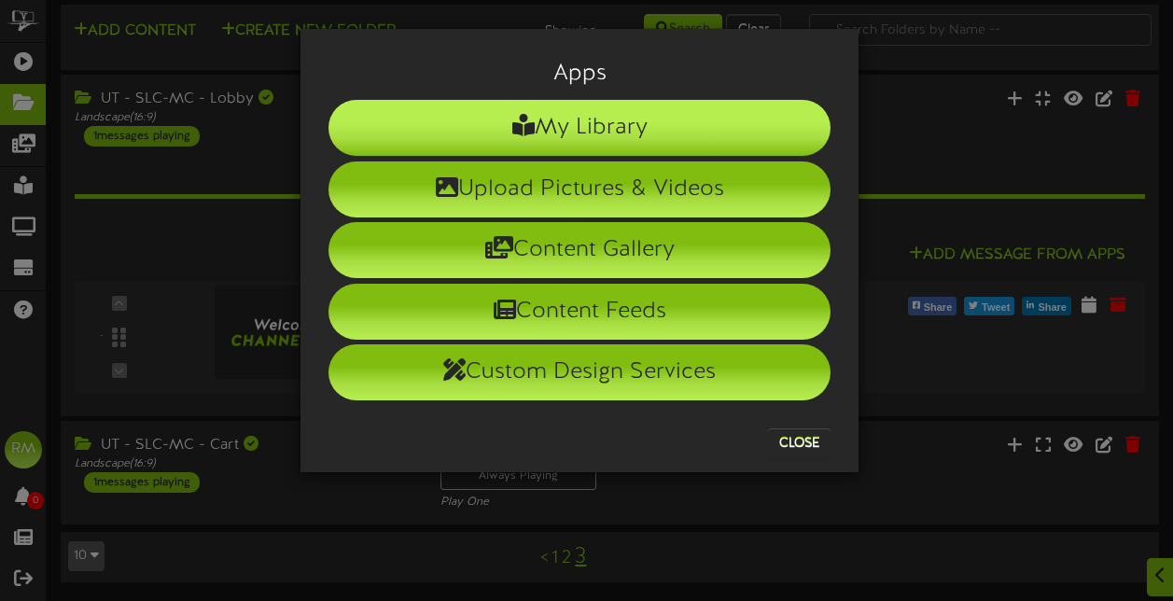
click at [594, 142] on li "My Library" at bounding box center [580, 128] width 502 height 56
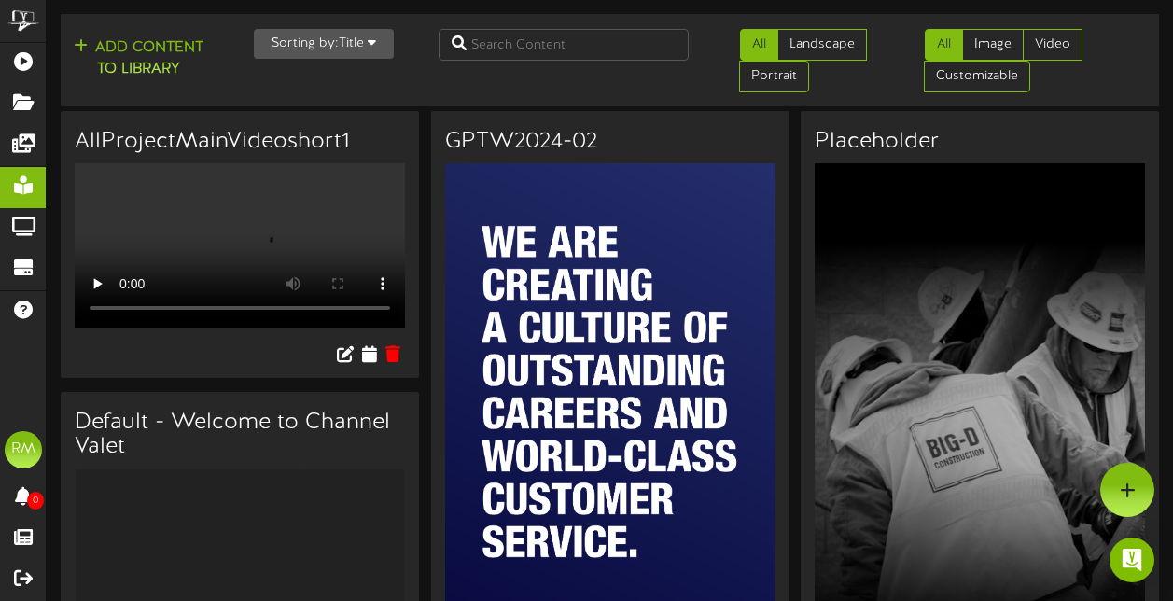
click at [237, 145] on h3 "AllProjectMainVideoshort1" at bounding box center [240, 142] width 330 height 24
click at [370, 364] on icon at bounding box center [369, 353] width 18 height 21
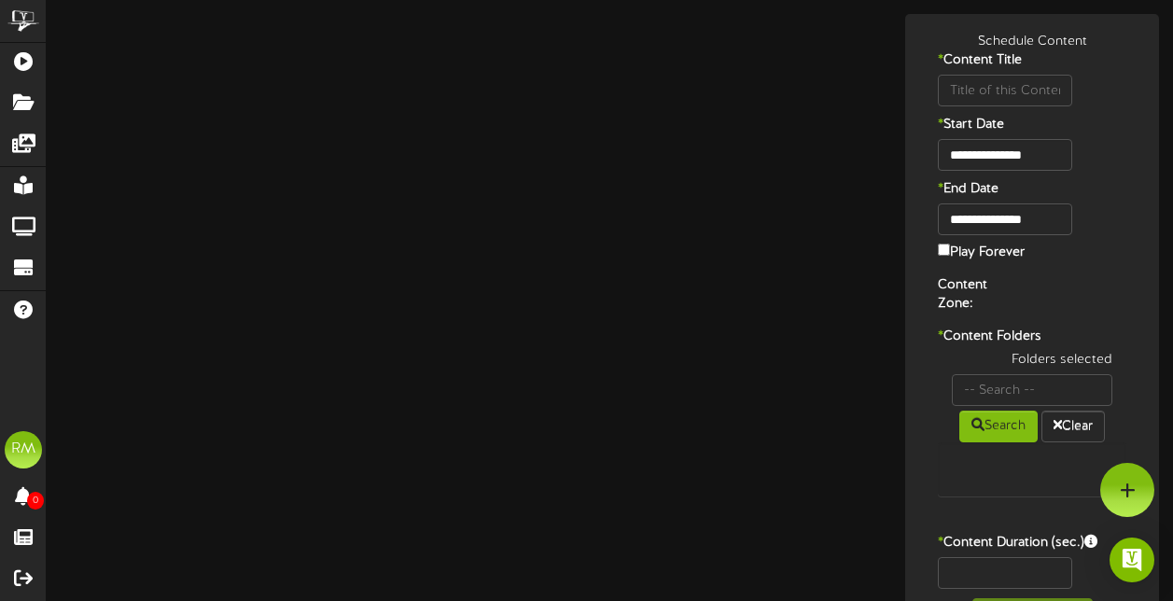
type input "AllProjectMainVideoshort1"
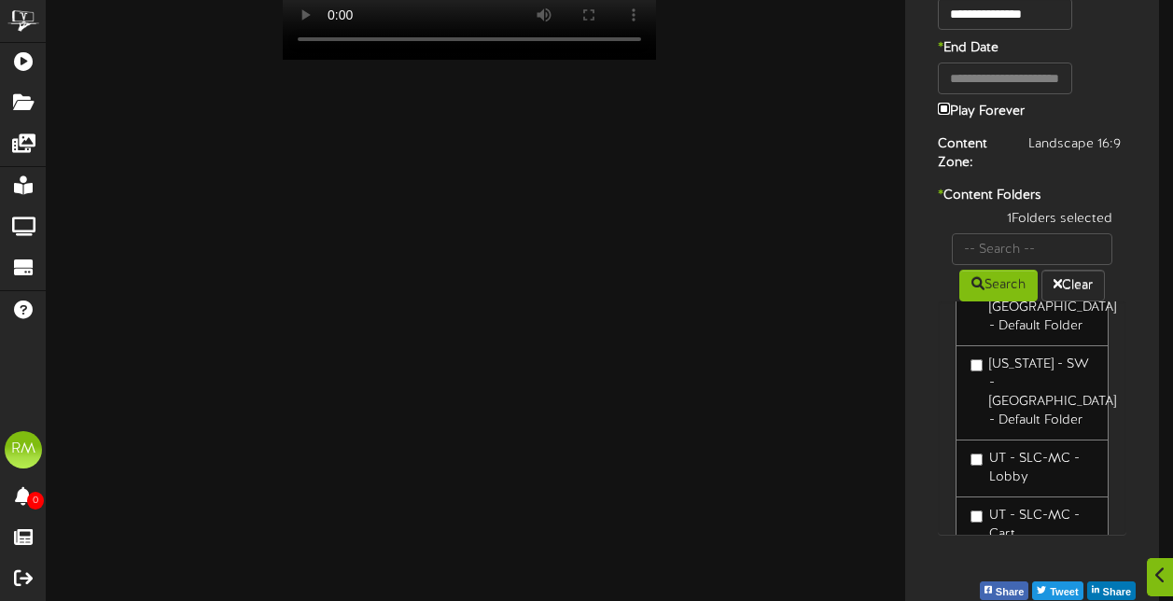
scroll to position [242, 0]
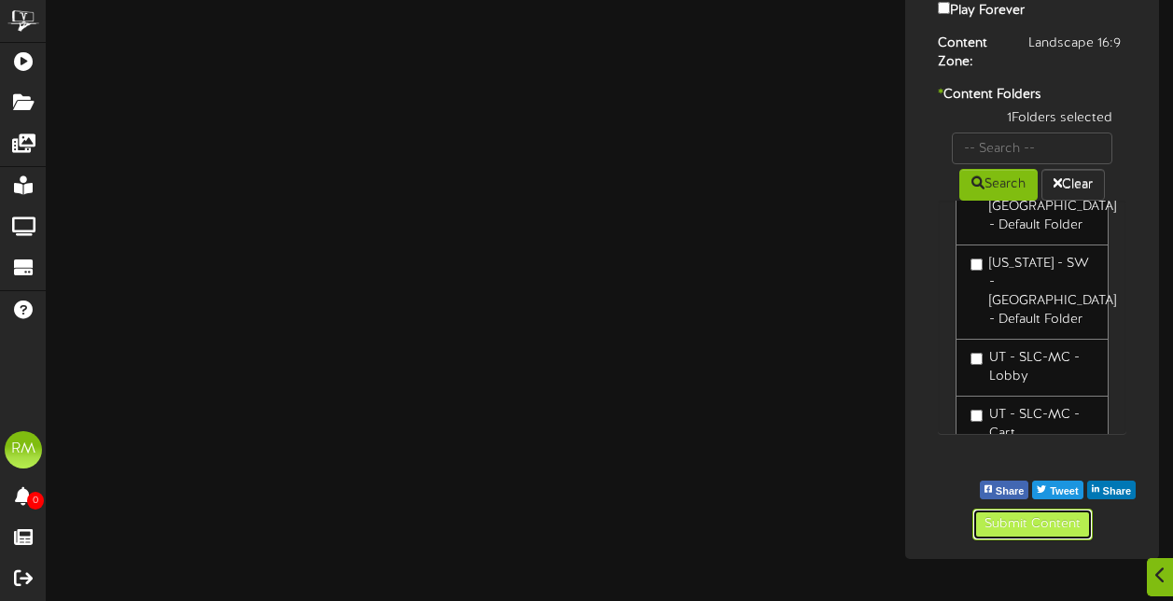
click at [1039, 517] on button "Submit Content" at bounding box center [1033, 525] width 120 height 32
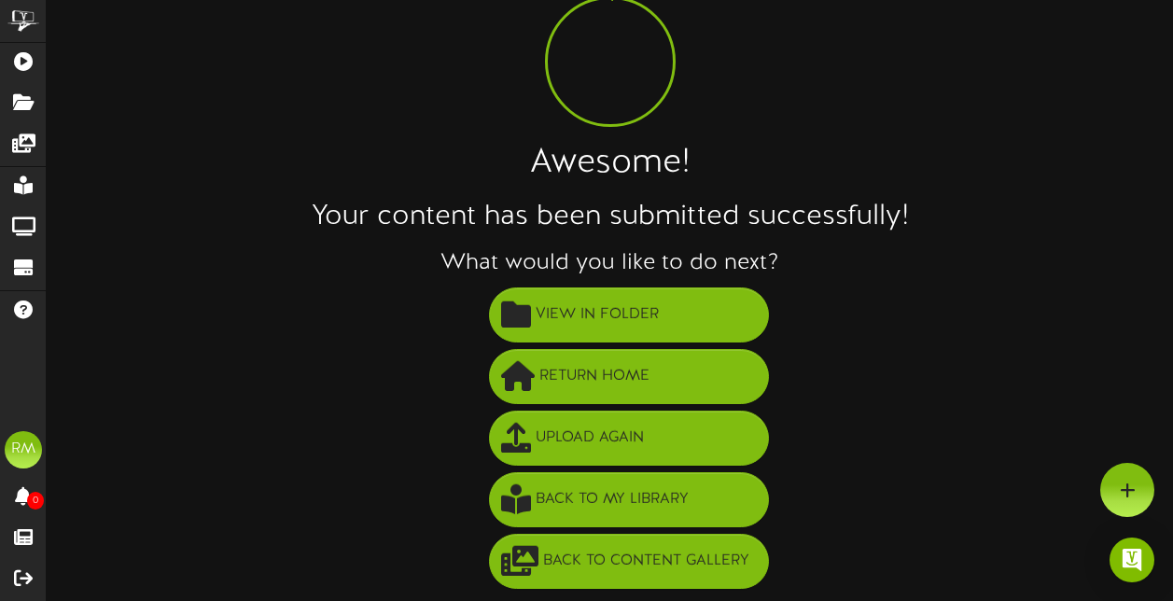
scroll to position [83, 0]
drag, startPoint x: 607, startPoint y: 313, endPoint x: 559, endPoint y: 318, distance: 47.9
click at [559, 318] on span "View in Folder" at bounding box center [597, 315] width 133 height 31
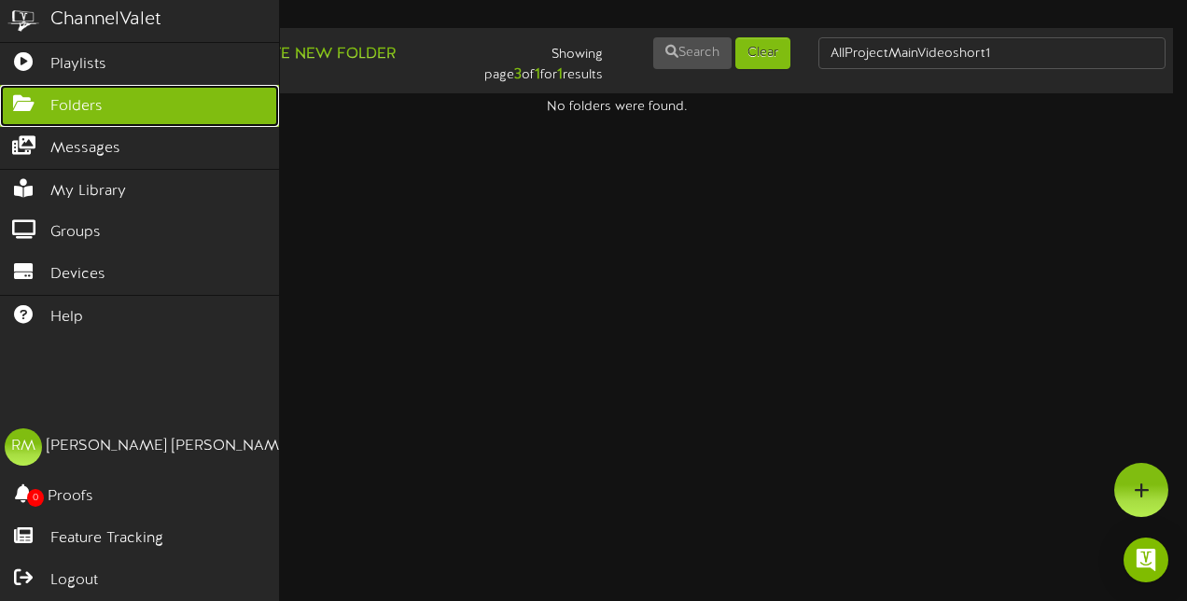
click at [17, 102] on icon at bounding box center [23, 101] width 47 height 14
click at [61, 103] on span "Folders" at bounding box center [76, 106] width 52 height 21
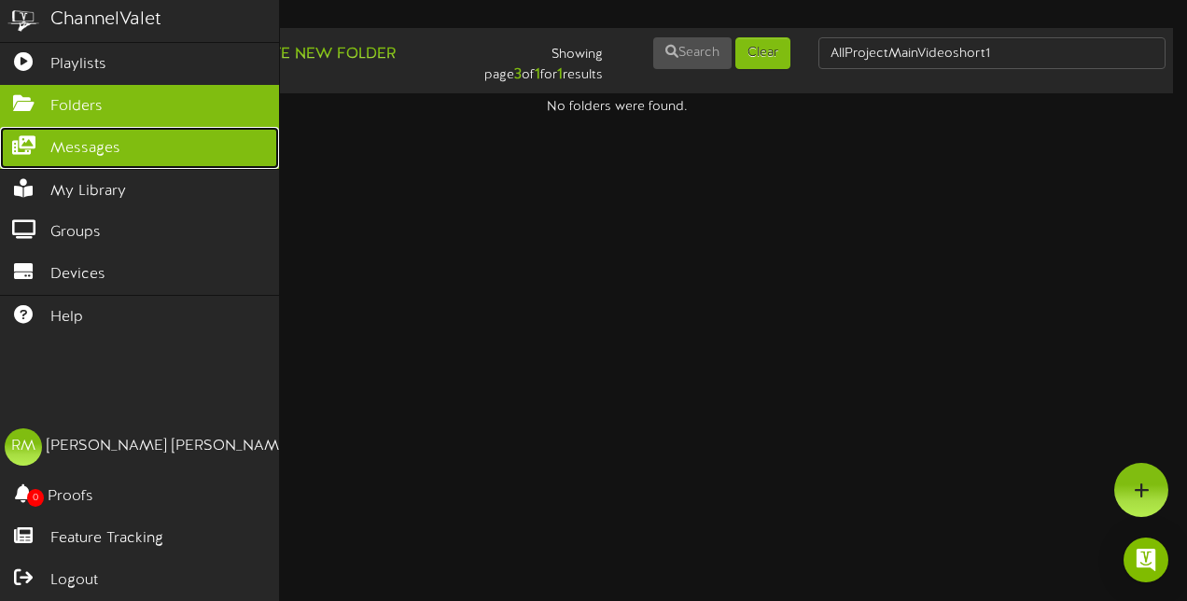
click at [72, 139] on span "Messages" at bounding box center [85, 148] width 70 height 21
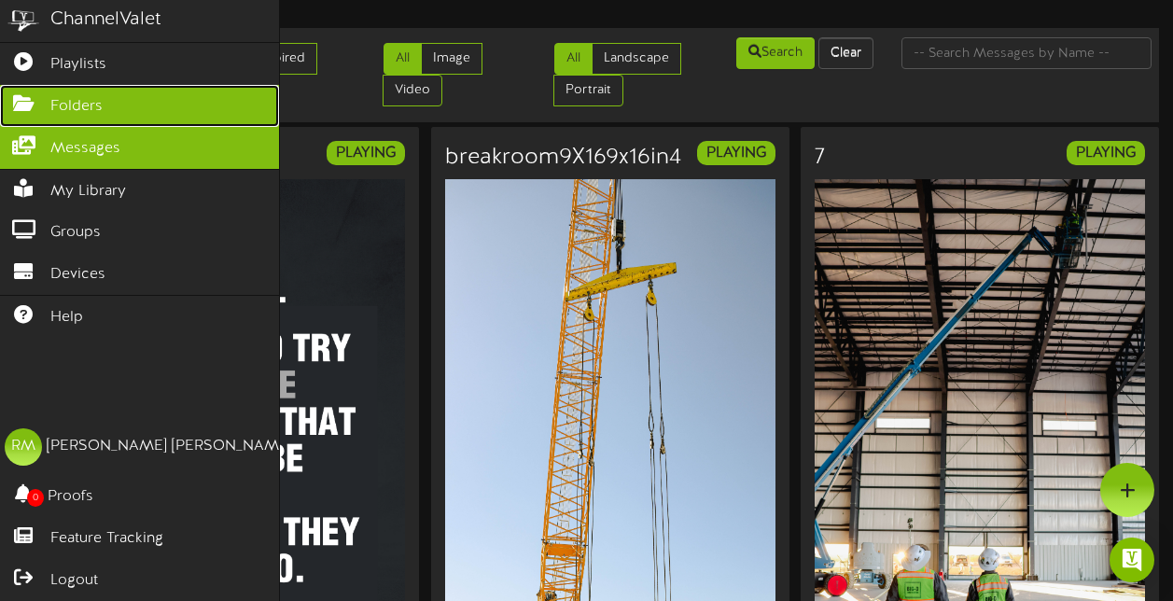
click at [66, 97] on span "Folders" at bounding box center [76, 106] width 52 height 21
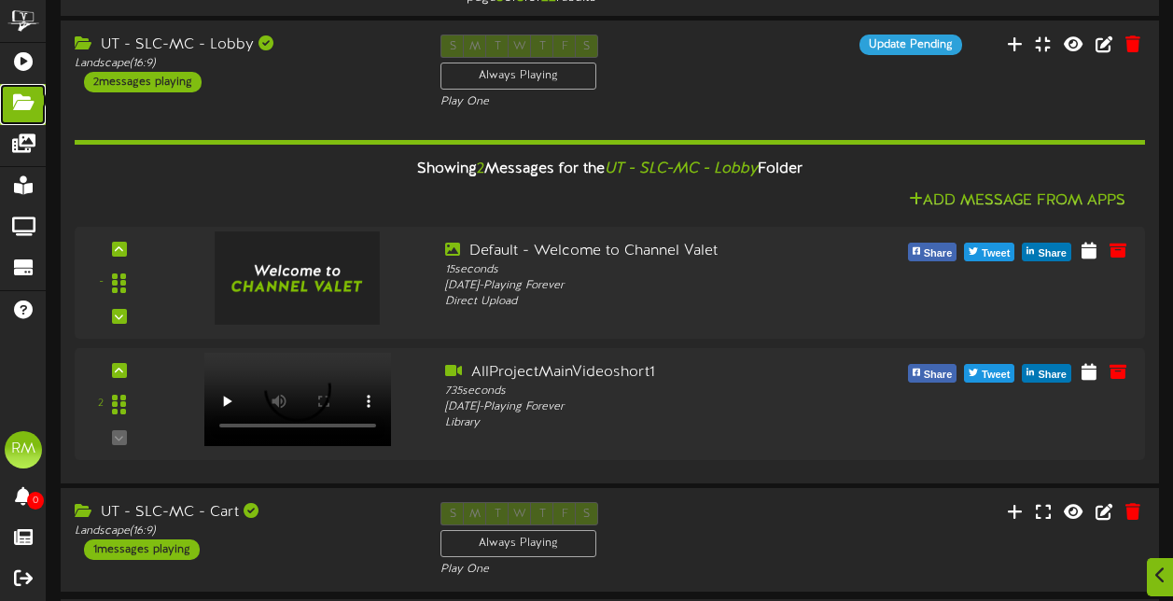
scroll to position [67, 0]
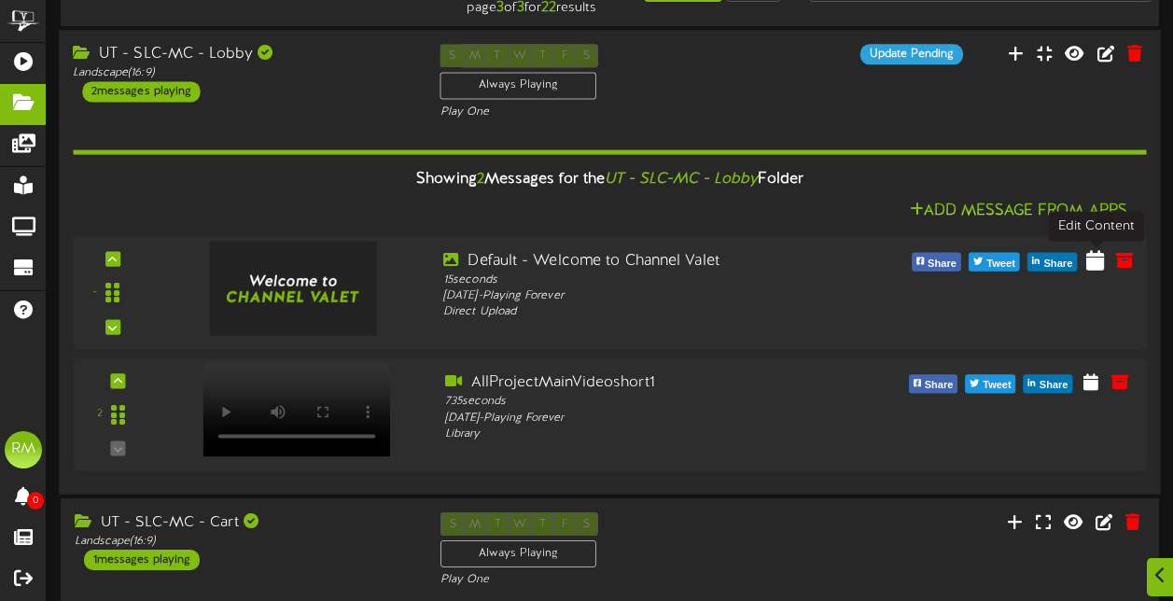
click at [1102, 267] on icon at bounding box center [1095, 259] width 18 height 21
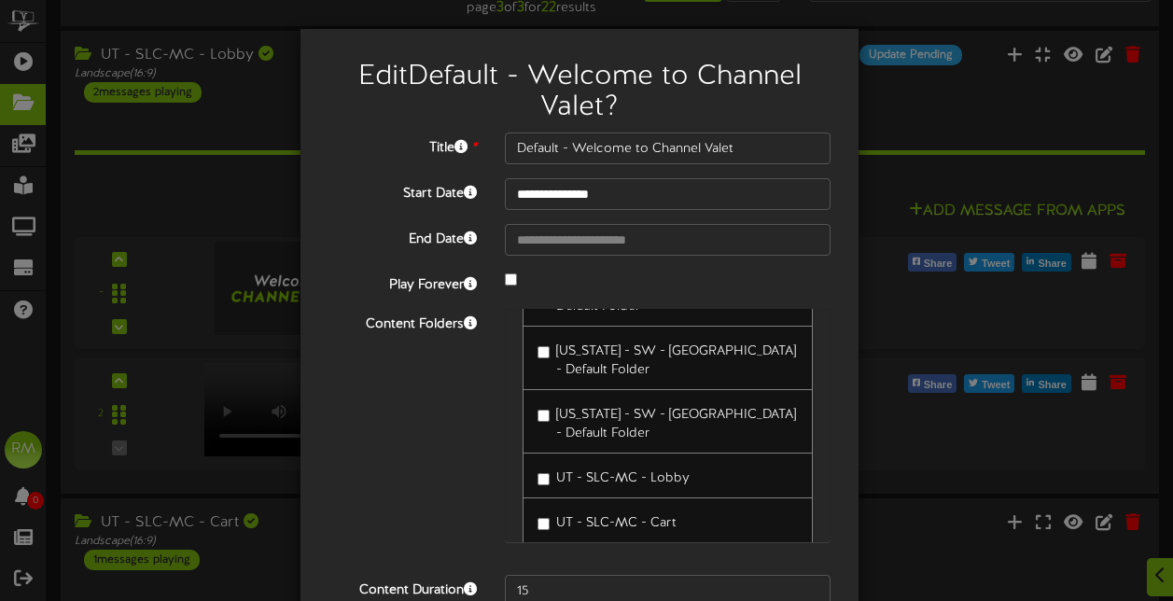
scroll to position [175, 0]
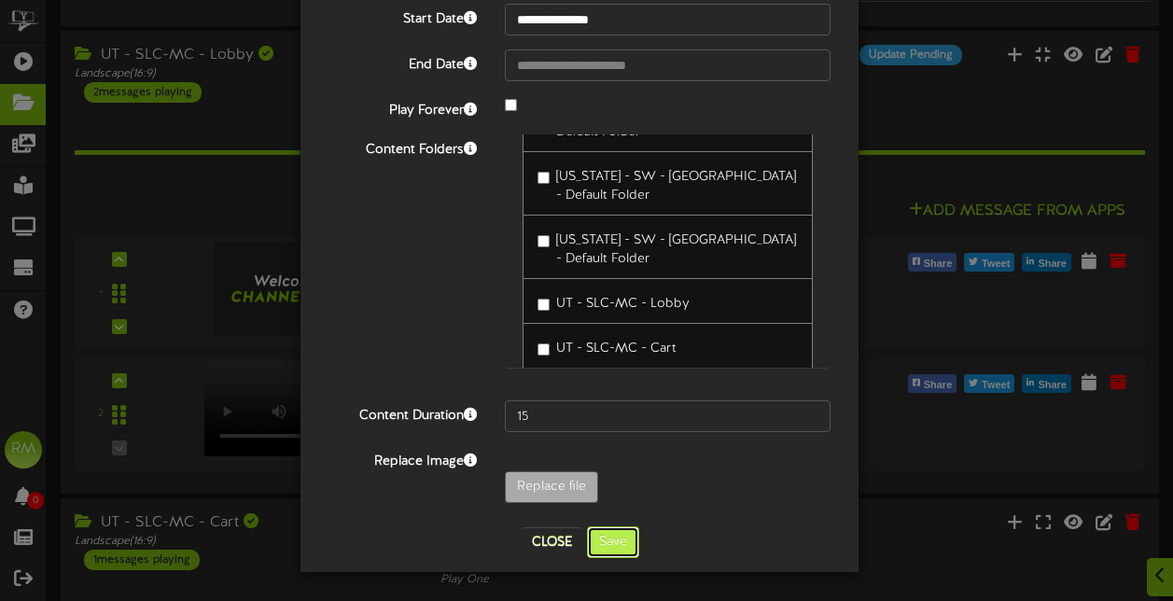
click at [601, 552] on button "Save" at bounding box center [613, 542] width 52 height 32
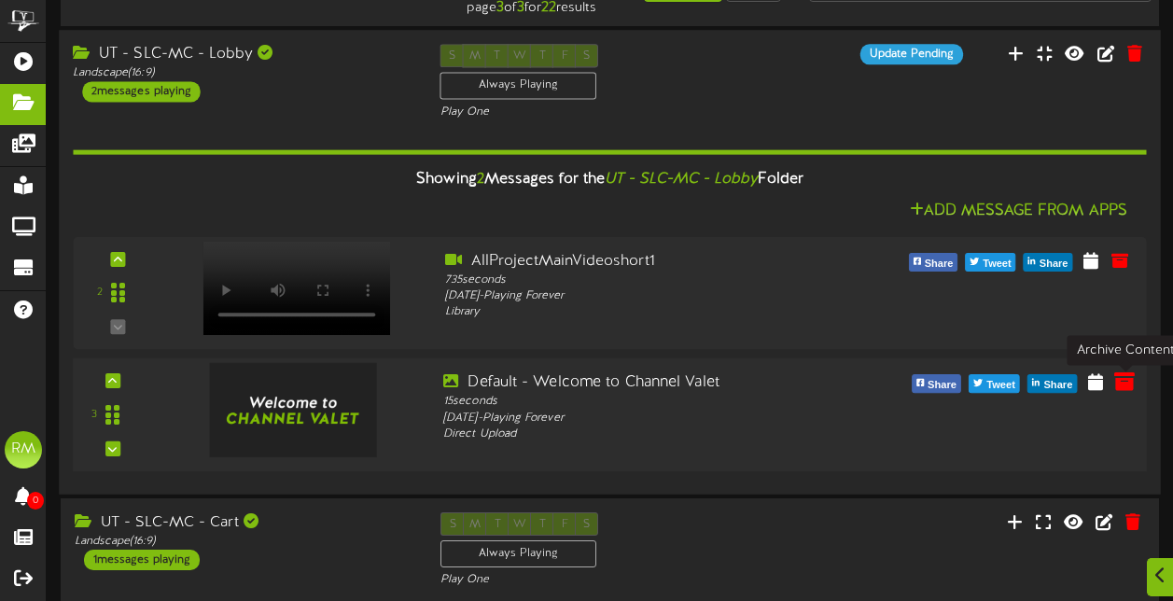
click at [1122, 386] on icon at bounding box center [1124, 381] width 21 height 21
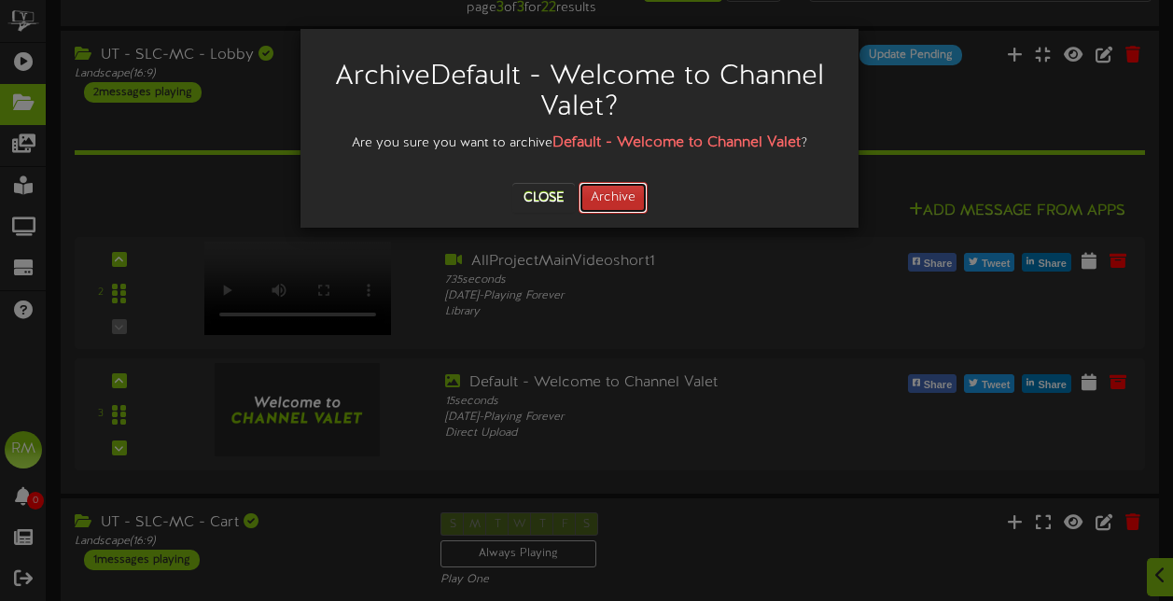
click at [615, 203] on button "Archive" at bounding box center [613, 198] width 69 height 32
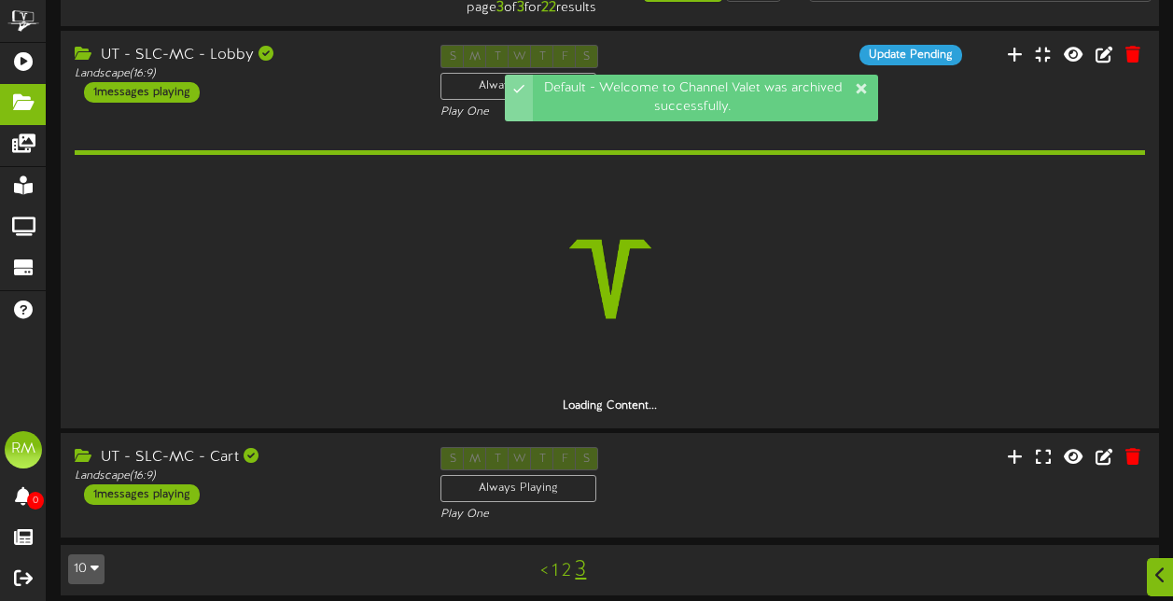
scroll to position [26, 0]
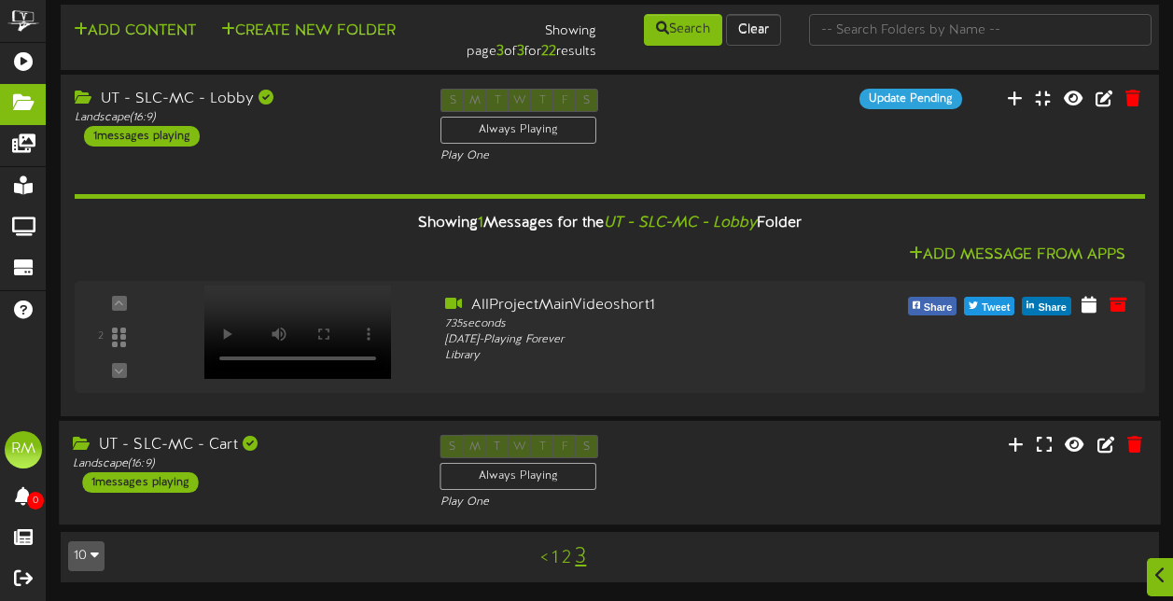
click at [285, 450] on div "UT - SLC-MC - Cart" at bounding box center [242, 445] width 339 height 21
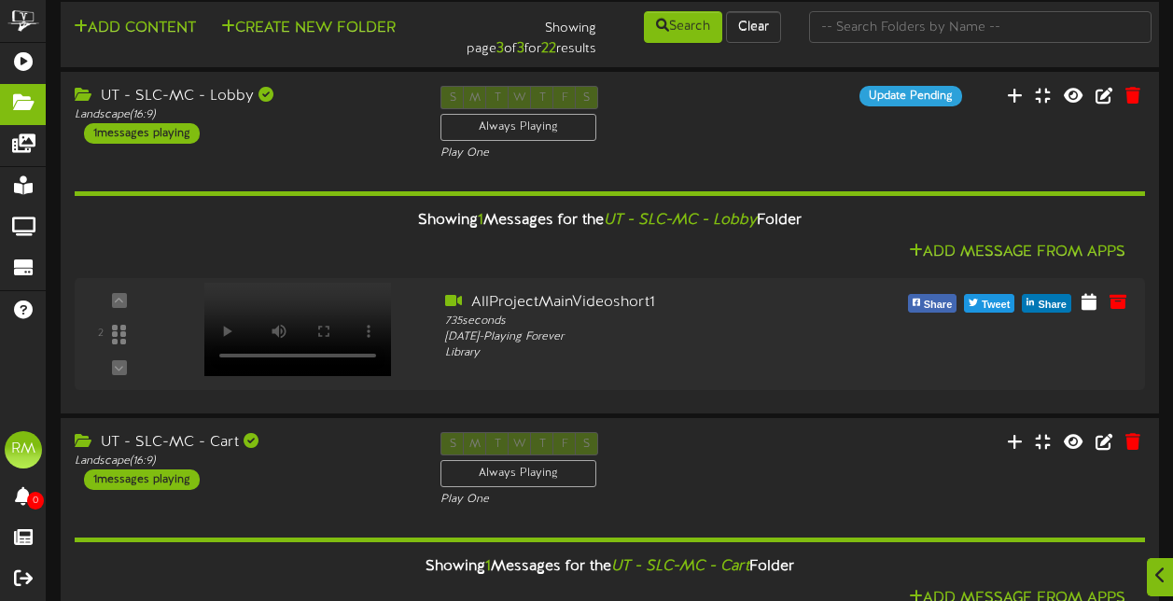
scroll to position [264, 0]
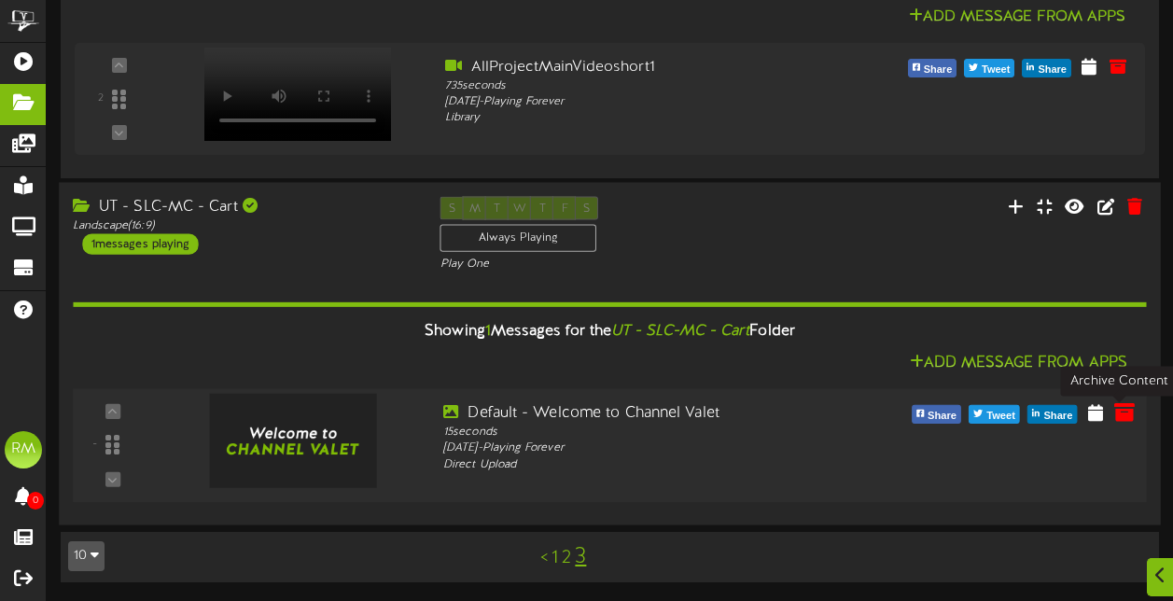
click at [1123, 418] on icon at bounding box center [1124, 411] width 21 height 21
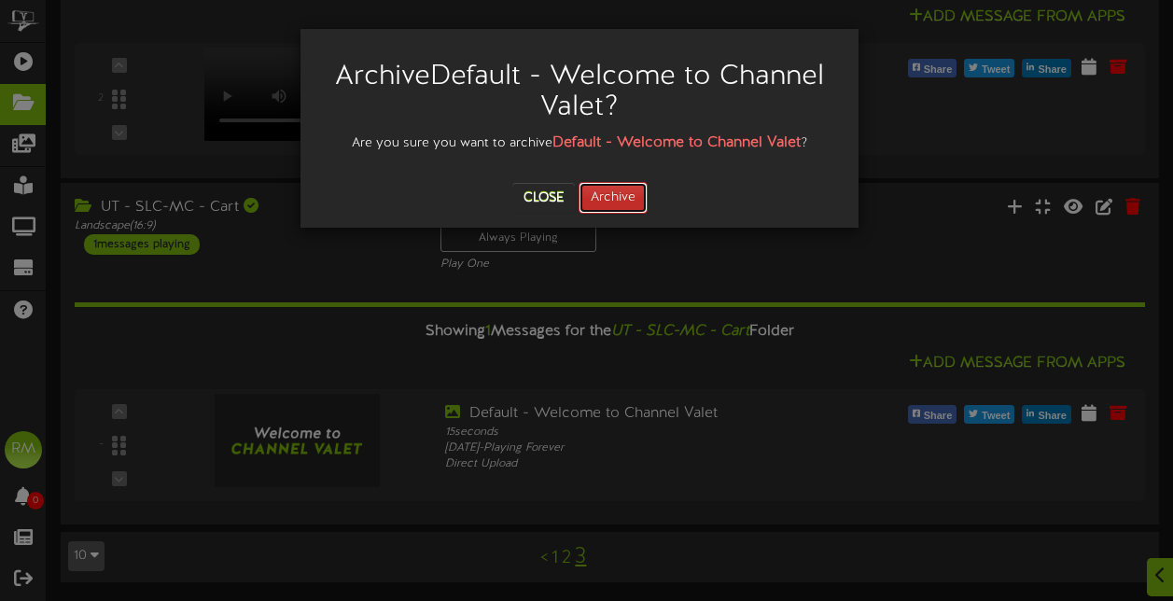
click at [622, 207] on button "Archive" at bounding box center [613, 198] width 69 height 32
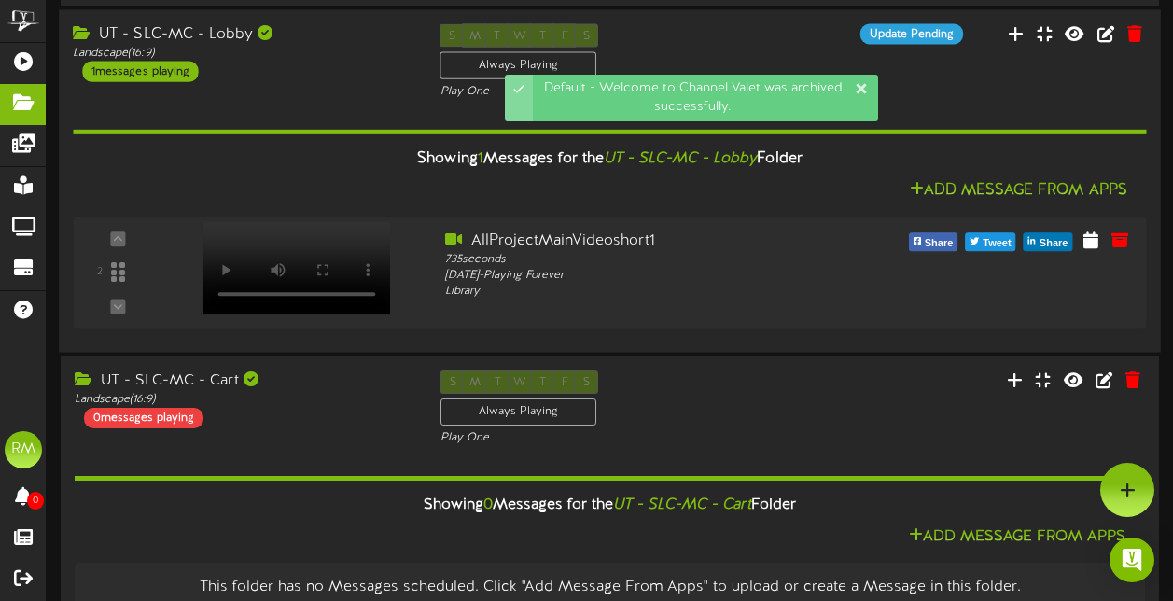
scroll to position [85, 0]
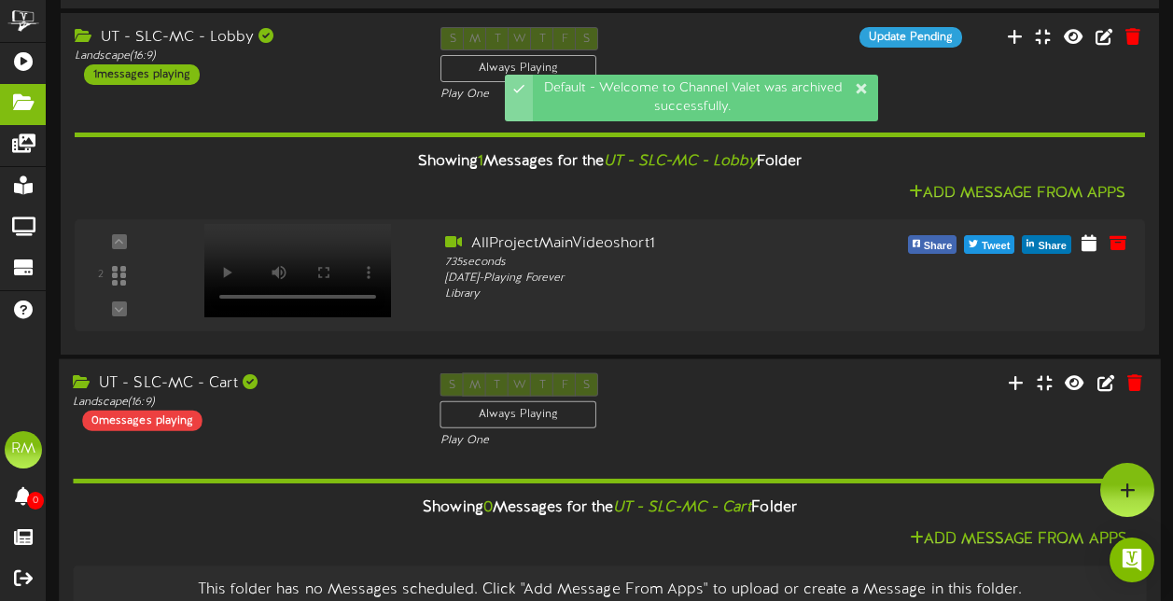
click at [299, 460] on div "Showing 0 Messages for the UT - SLC-MC - Cart Folder Add Message From Apps This…" at bounding box center [609, 532] width 1073 height 166
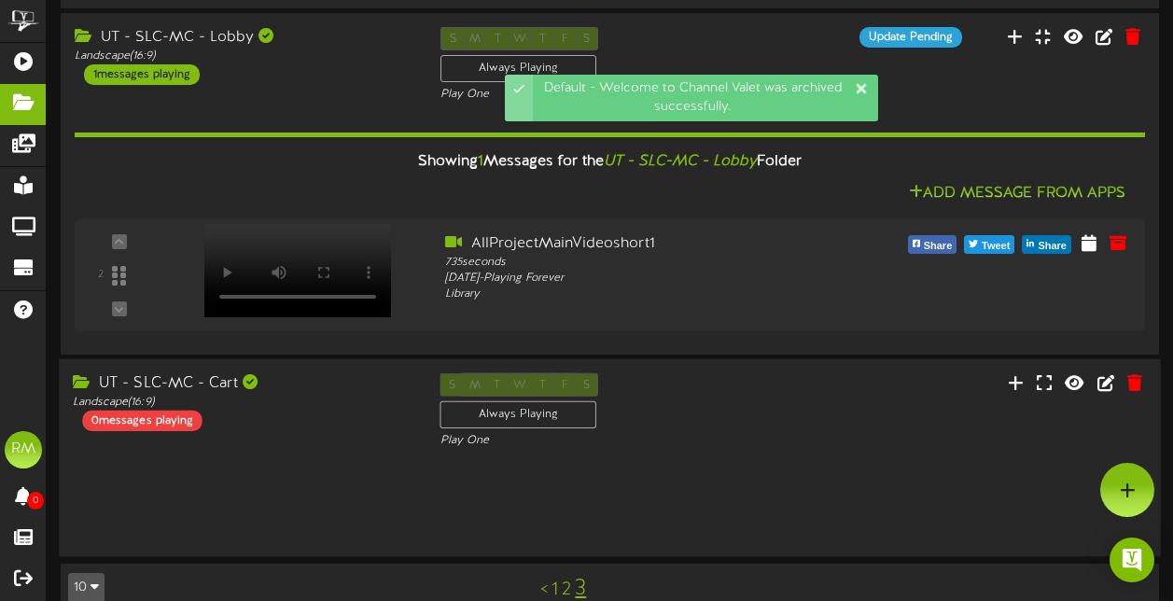
scroll to position [26, 0]
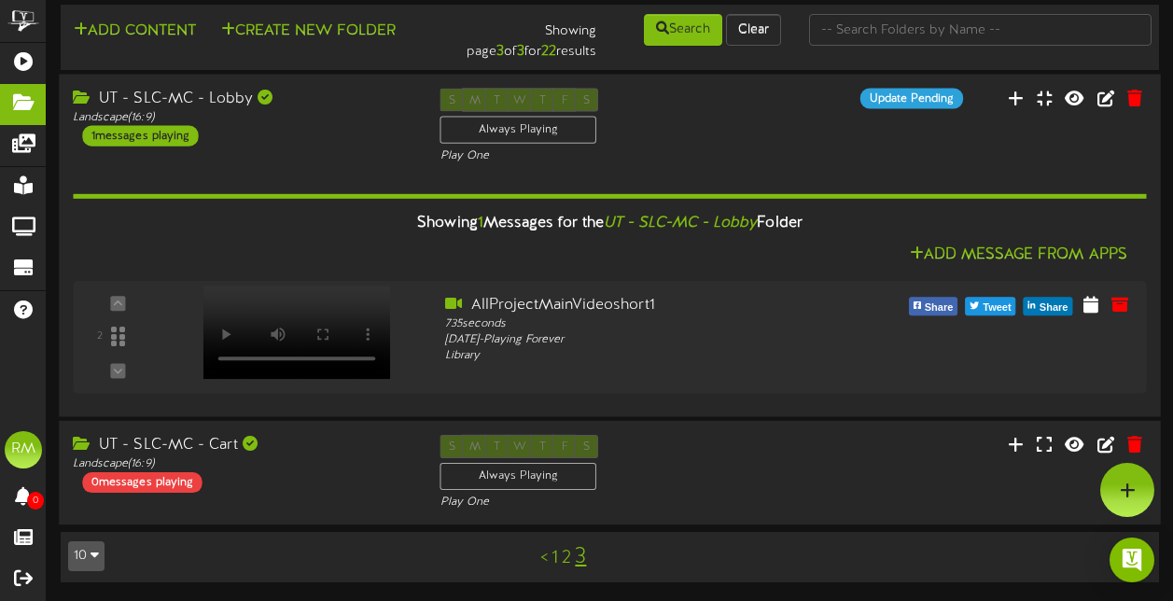
click at [189, 101] on div "UT - SLC-MC - Lobby" at bounding box center [242, 98] width 339 height 21
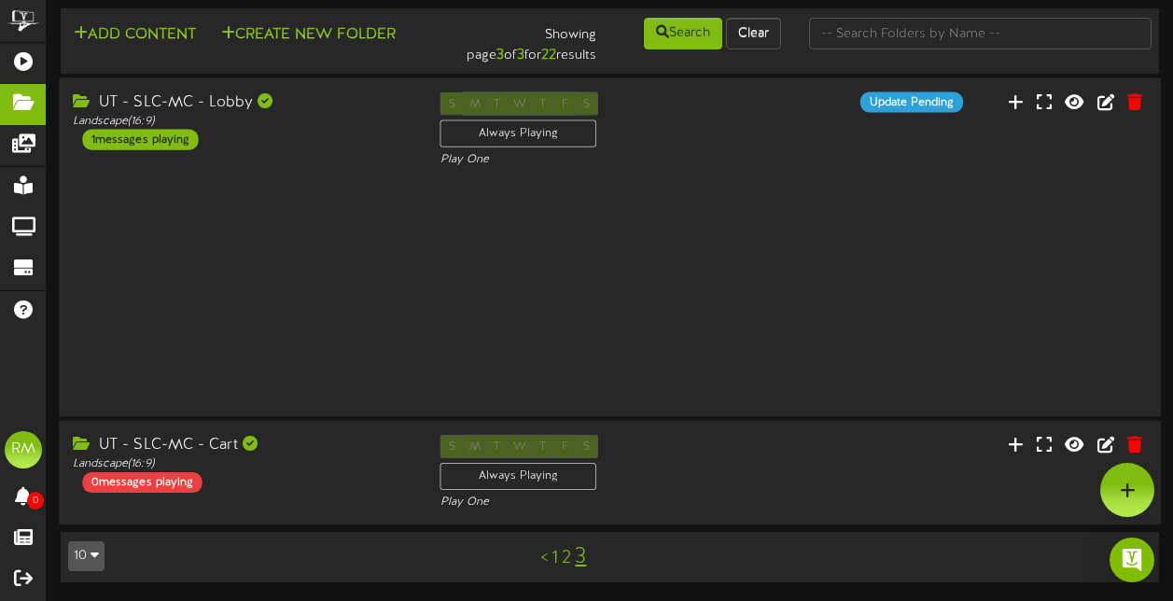
scroll to position [0, 0]
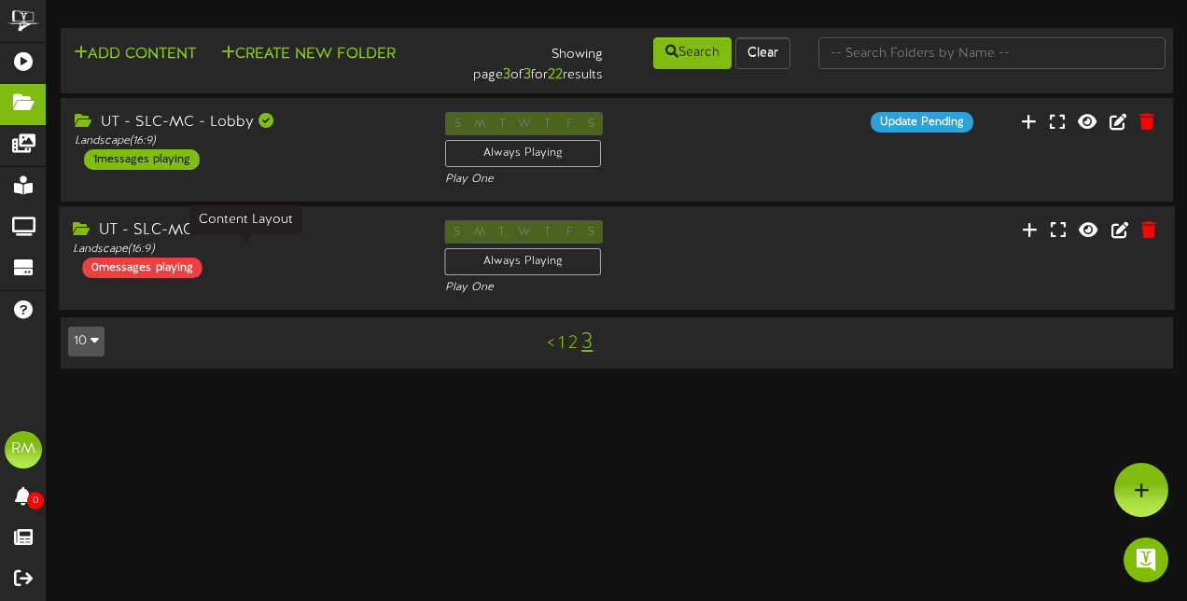
click at [242, 245] on div "Landscape ( 16:9 )" at bounding box center [244, 250] width 343 height 16
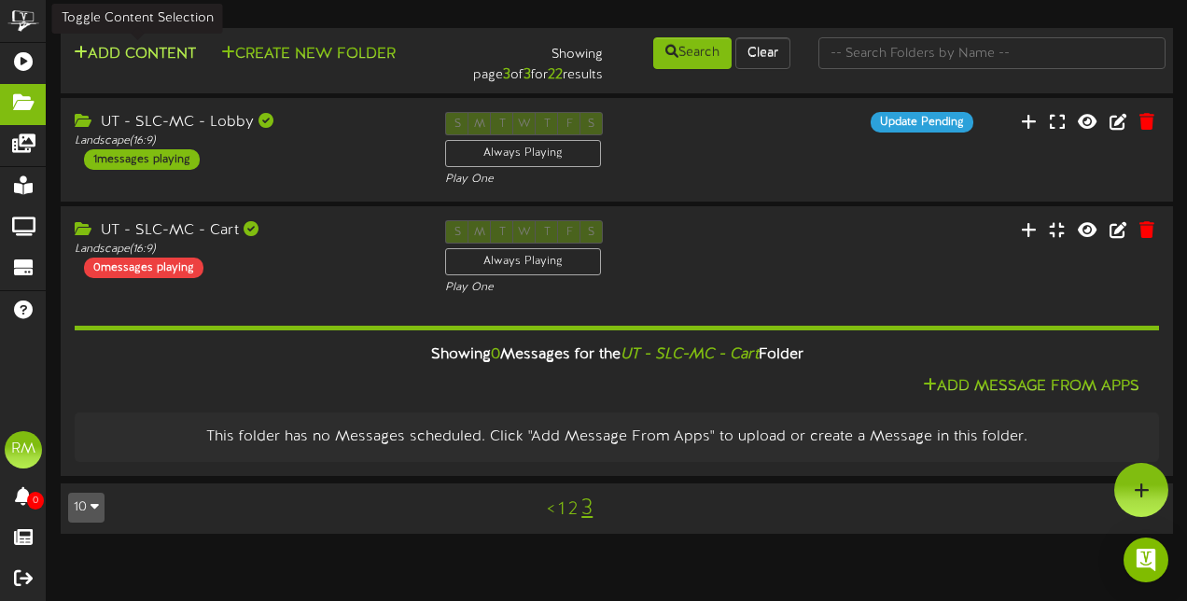
click at [149, 61] on button "Add Content" at bounding box center [134, 54] width 133 height 23
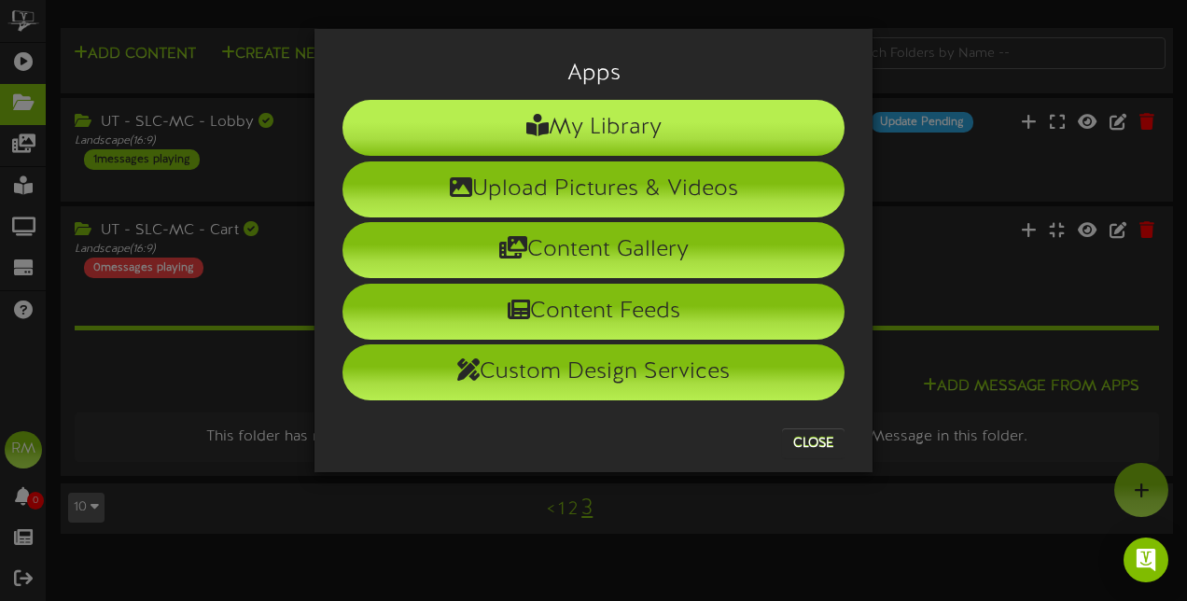
click at [589, 144] on li "My Library" at bounding box center [594, 128] width 502 height 56
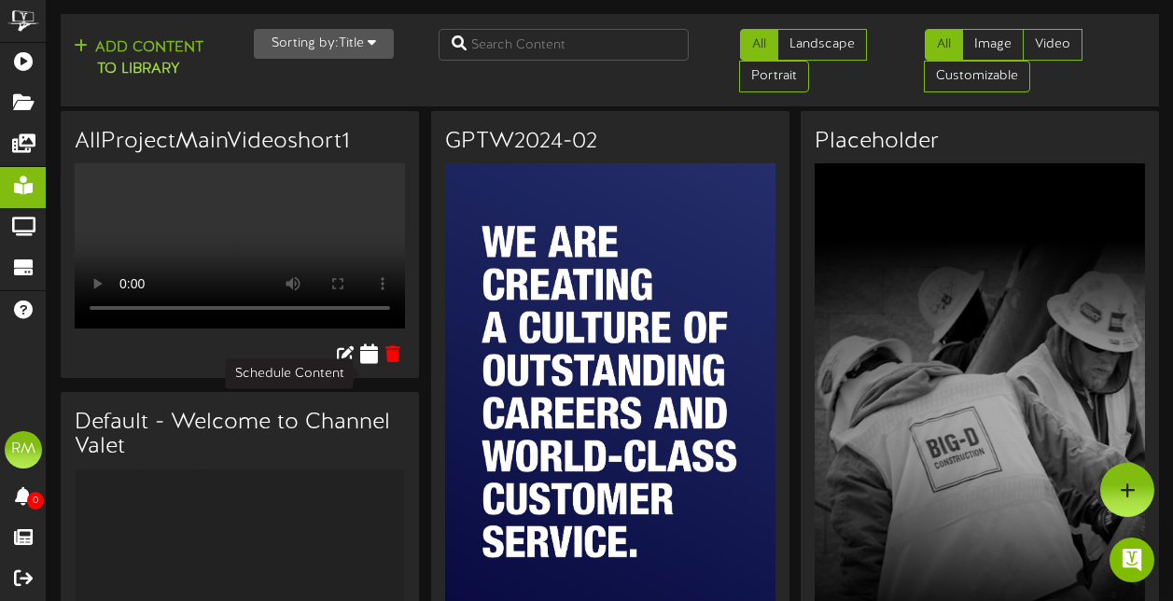
click at [371, 364] on icon at bounding box center [369, 353] width 18 height 21
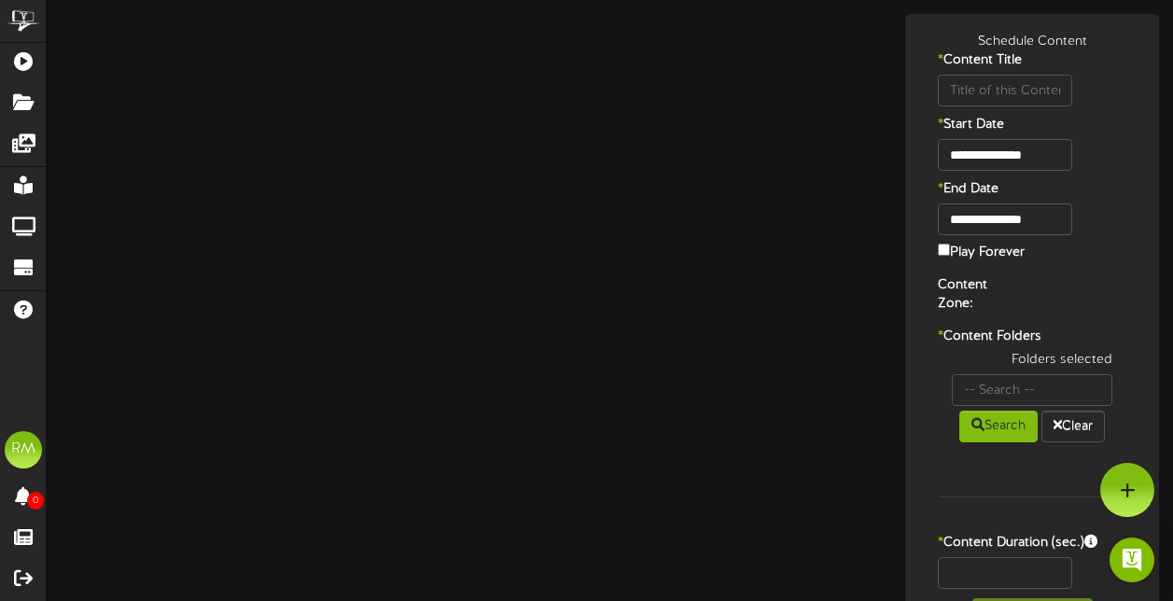
type input "AllProjectMainVideoshort1"
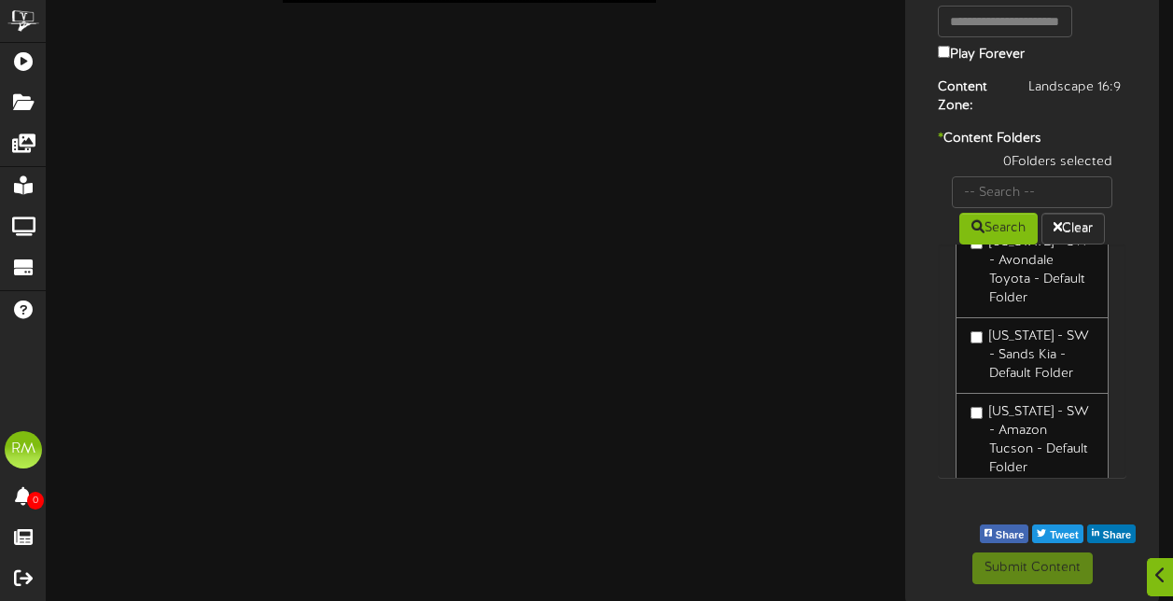
scroll to position [1504, 0]
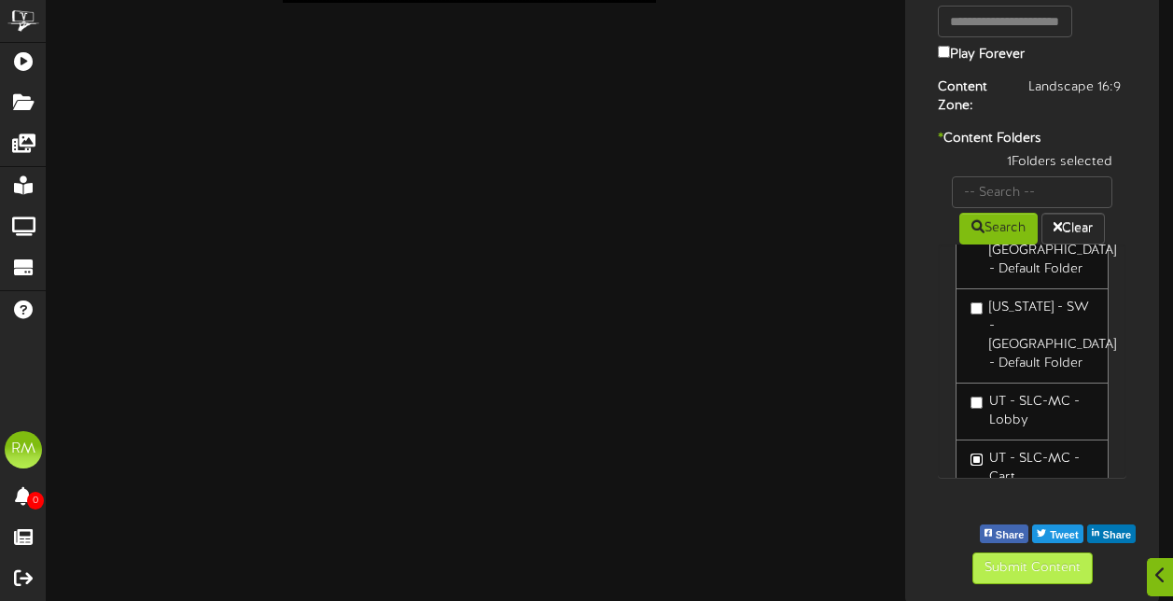
click at [1037, 579] on div "**********" at bounding box center [1032, 210] width 245 height 750
click at [1037, 579] on button "Submit Content" at bounding box center [1033, 569] width 120 height 32
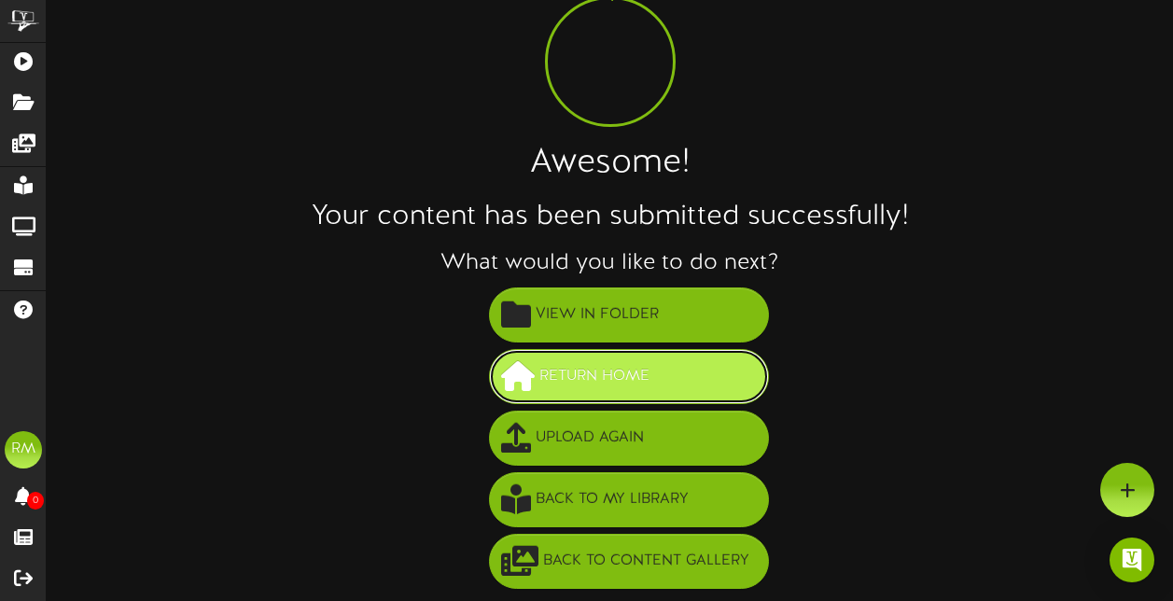
click at [591, 375] on span "Return Home" at bounding box center [594, 376] width 119 height 31
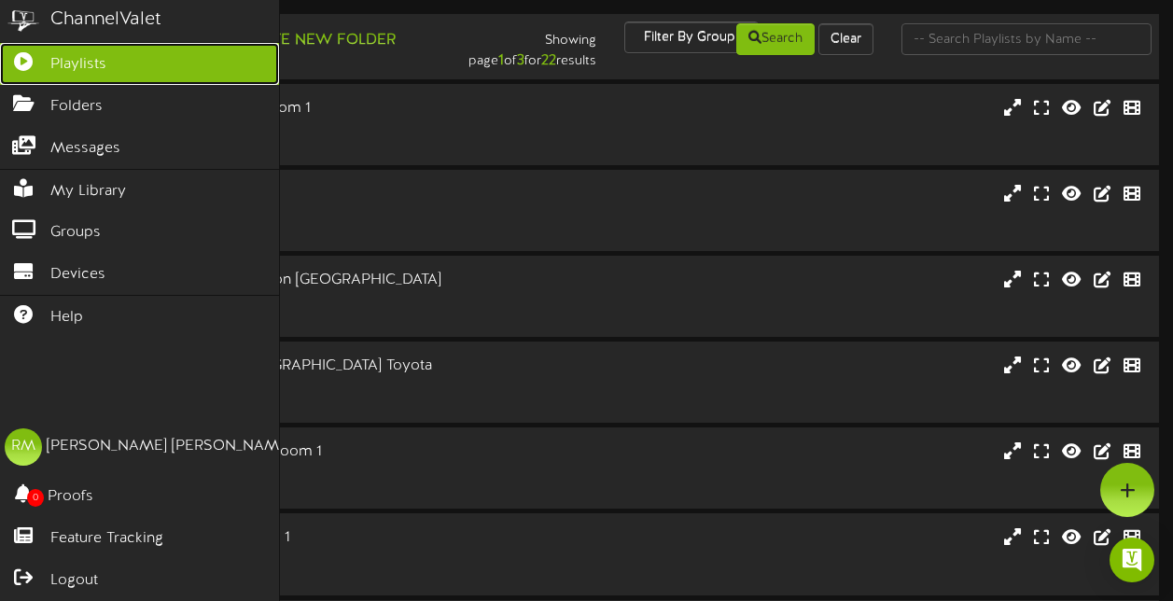
click at [75, 54] on span "Playlists" at bounding box center [78, 64] width 56 height 21
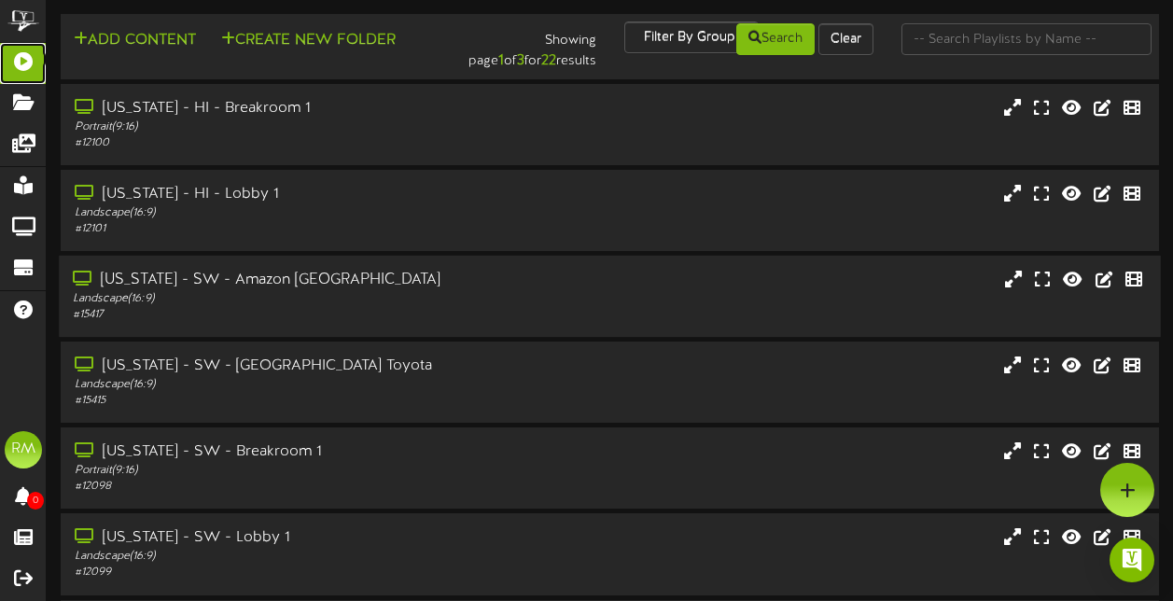
scroll to position [417, 0]
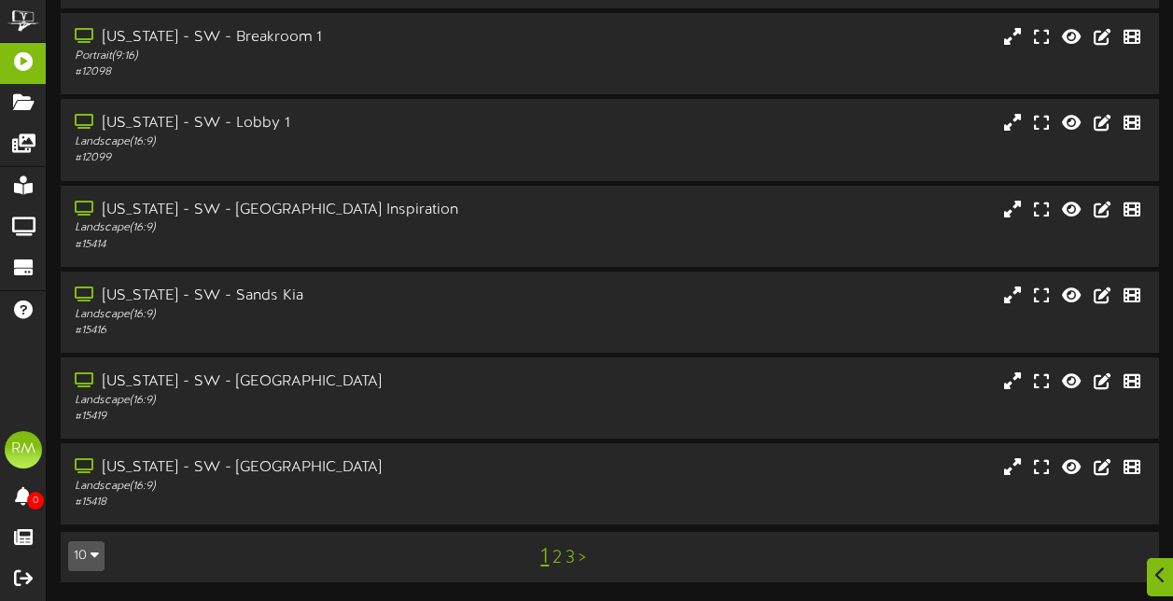
click at [568, 560] on link "3" at bounding box center [570, 558] width 9 height 21
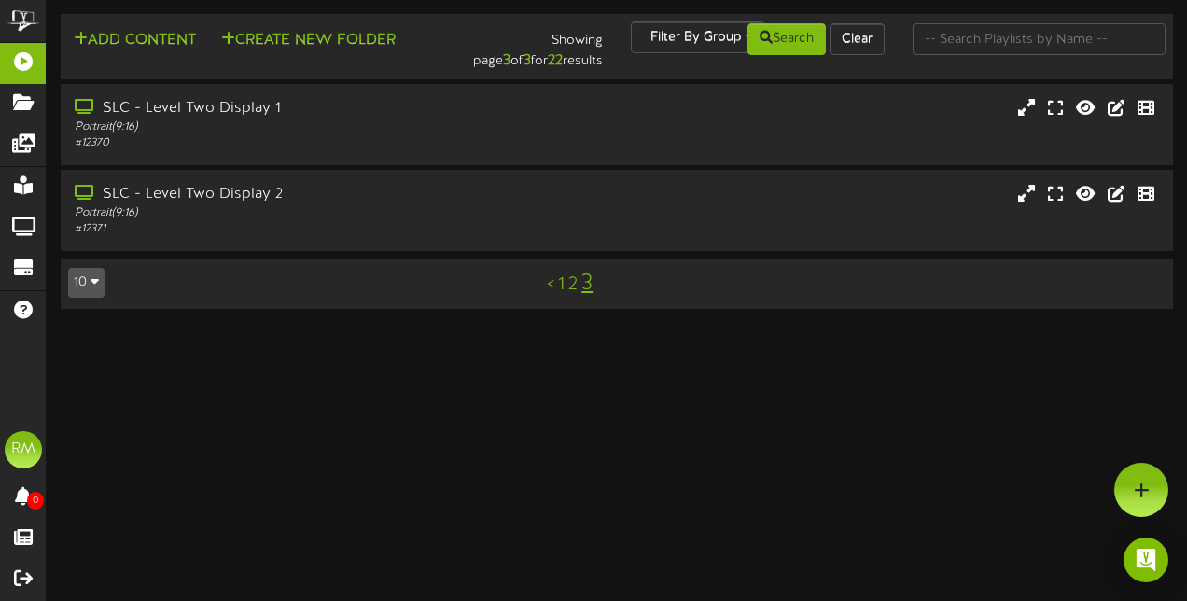
click at [572, 288] on link "2" at bounding box center [572, 284] width 9 height 21
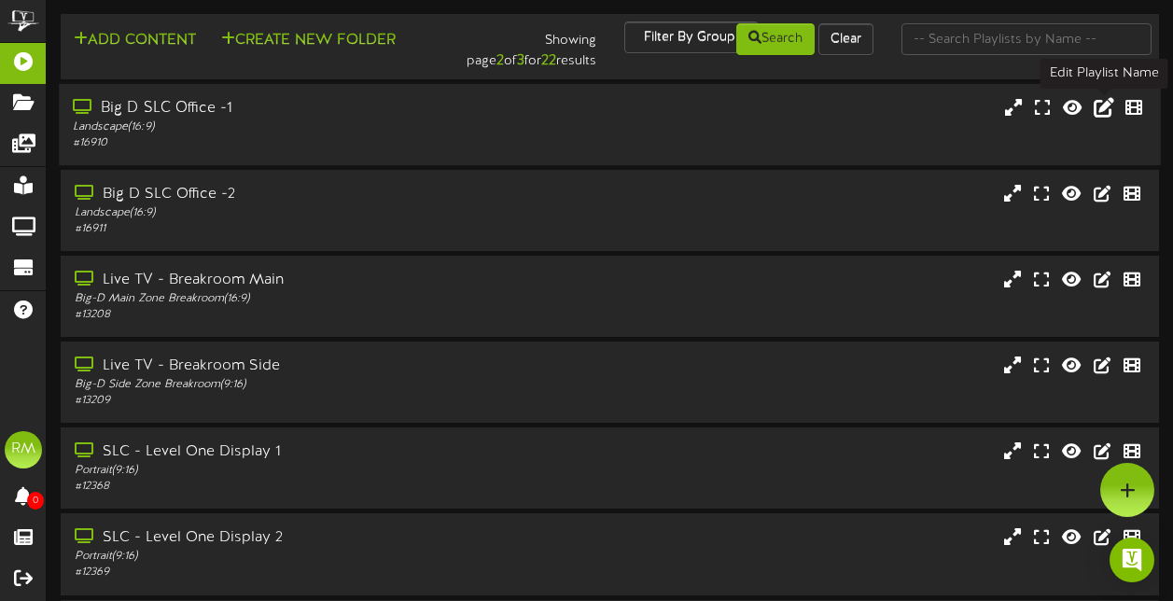
click at [1109, 110] on icon at bounding box center [1104, 106] width 21 height 21
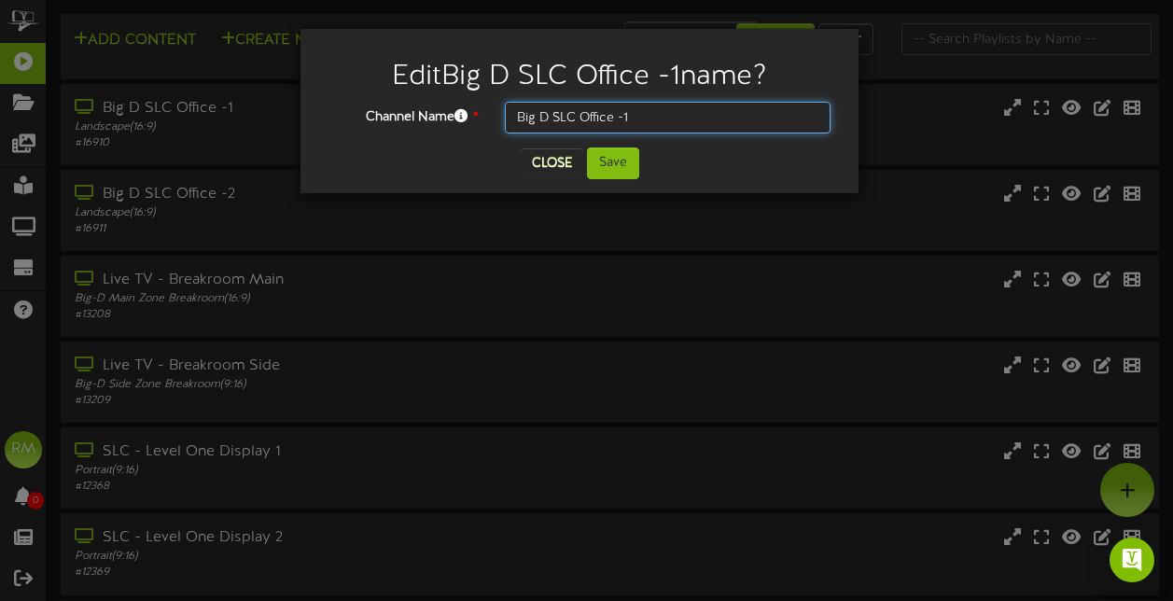
drag, startPoint x: 637, startPoint y: 116, endPoint x: 426, endPoint y: 117, distance: 211.0
drag, startPoint x: 426, startPoint y: 117, endPoint x: 696, endPoint y: 110, distance: 270.8
drag, startPoint x: 696, startPoint y: 110, endPoint x: 661, endPoint y: 126, distance: 38.9
click at [661, 126] on input "Big D SLC Office -1" at bounding box center [668, 118] width 326 height 32
type input "B"
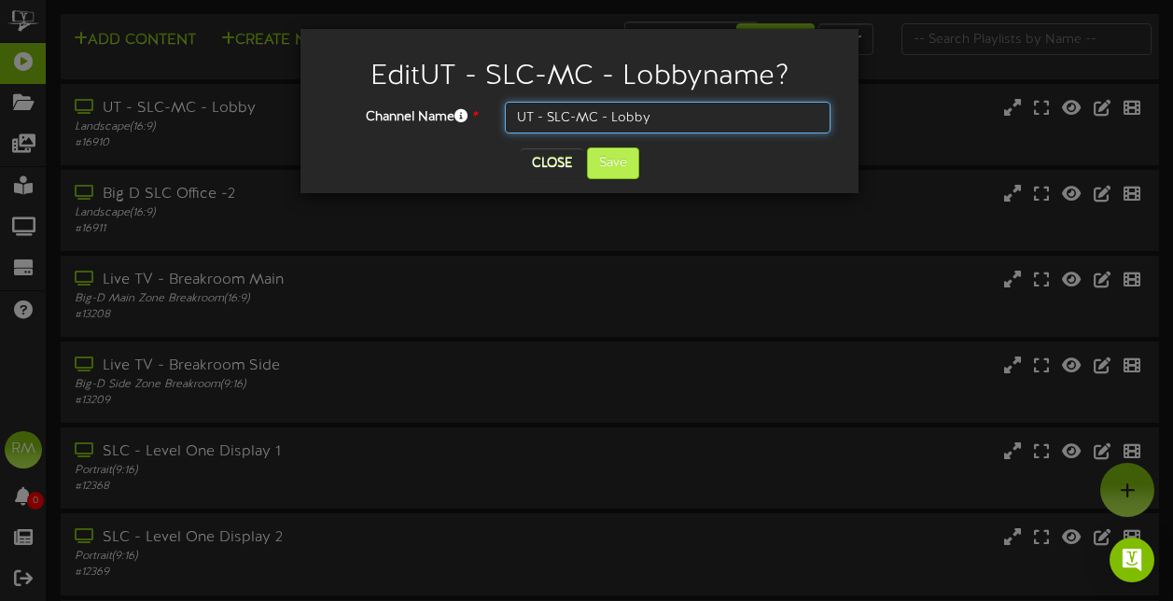
type input "UT - SLC-MC - Lobby"
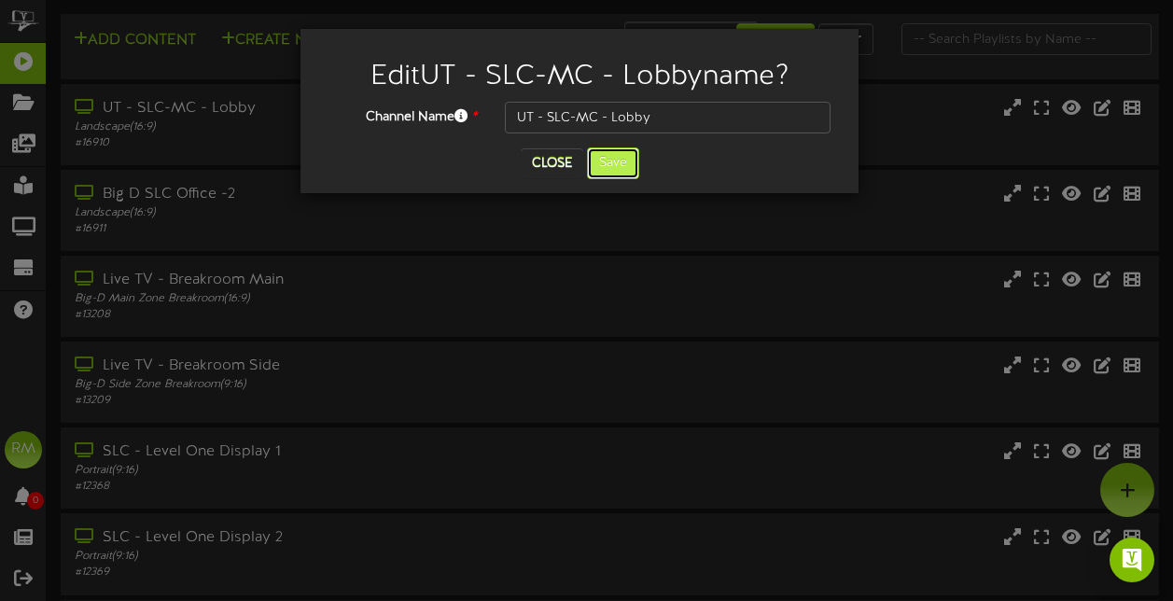
click at [616, 163] on button "Save" at bounding box center [613, 163] width 52 height 32
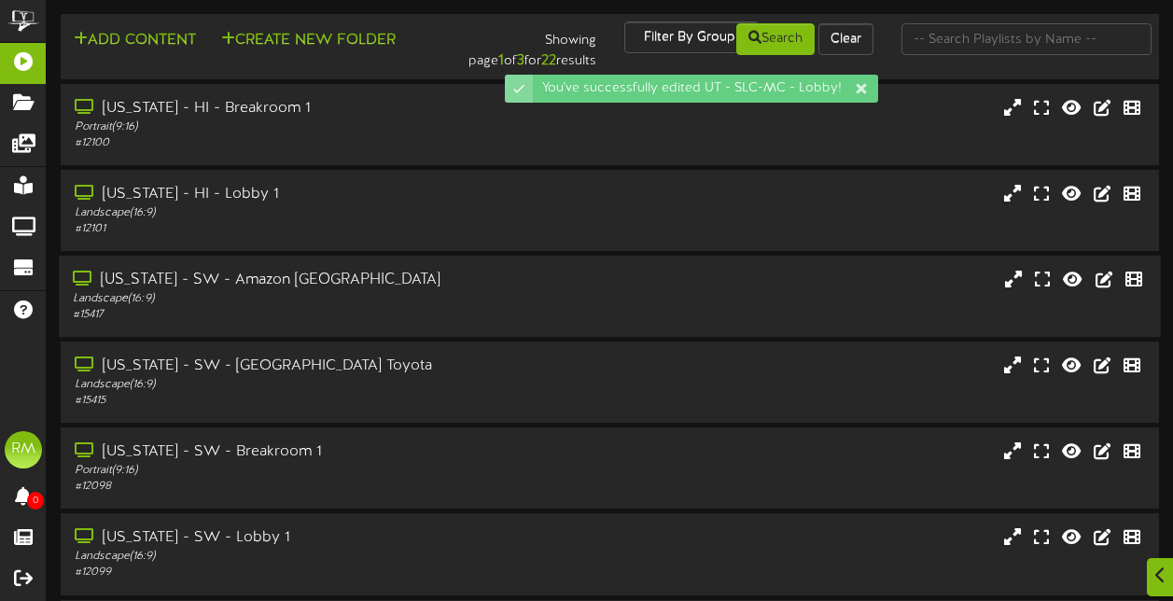
scroll to position [417, 0]
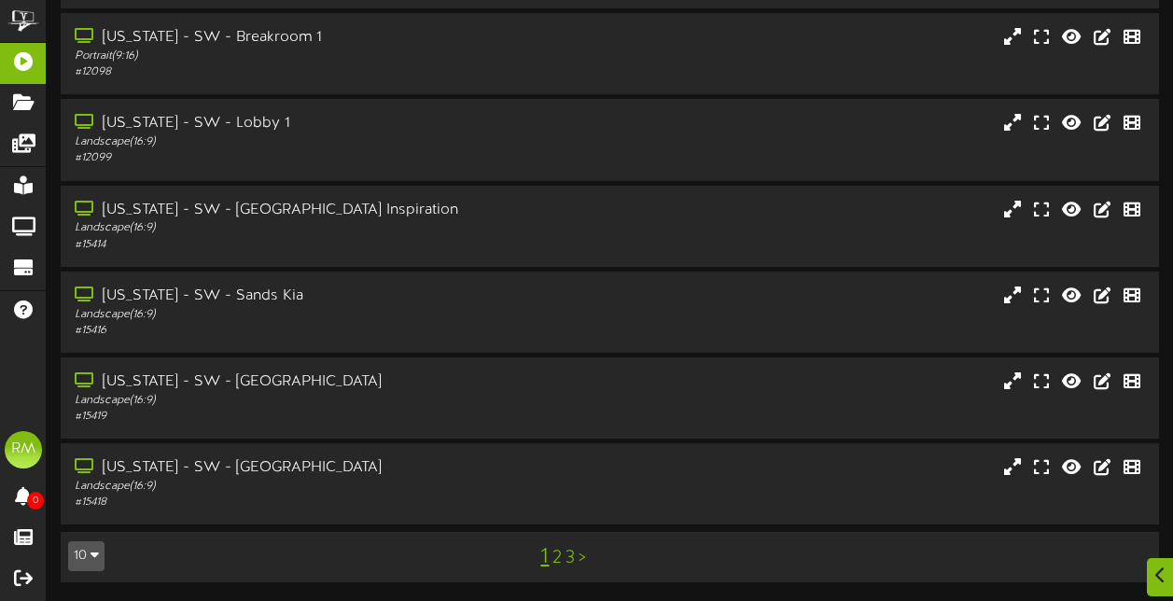
click at [559, 557] on link "2" at bounding box center [557, 558] width 9 height 21
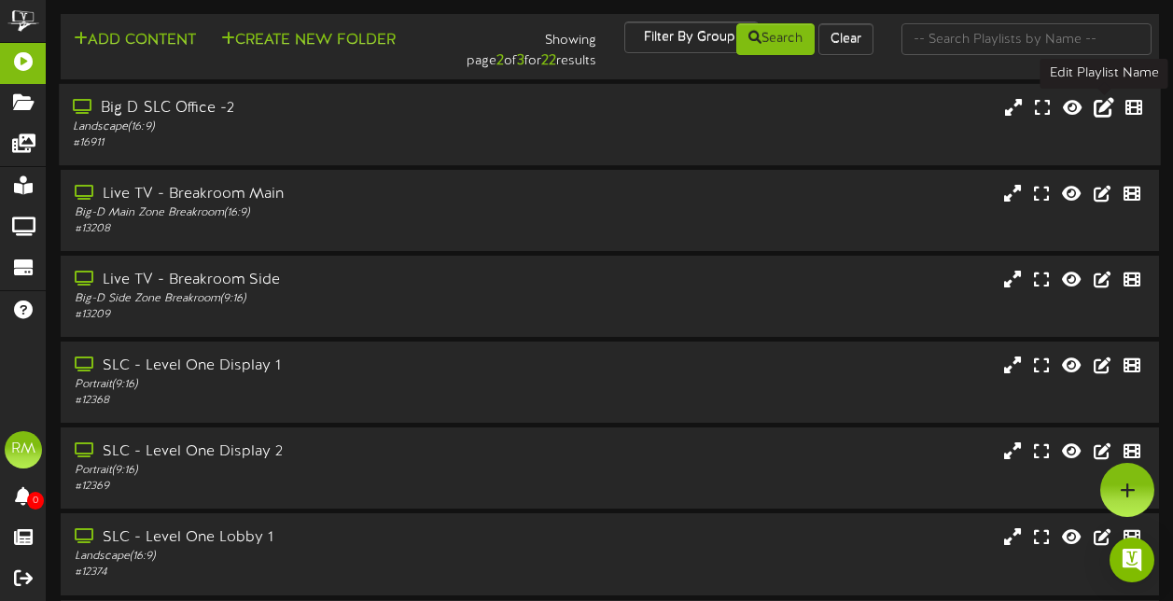
click at [1109, 113] on icon at bounding box center [1104, 106] width 21 height 21
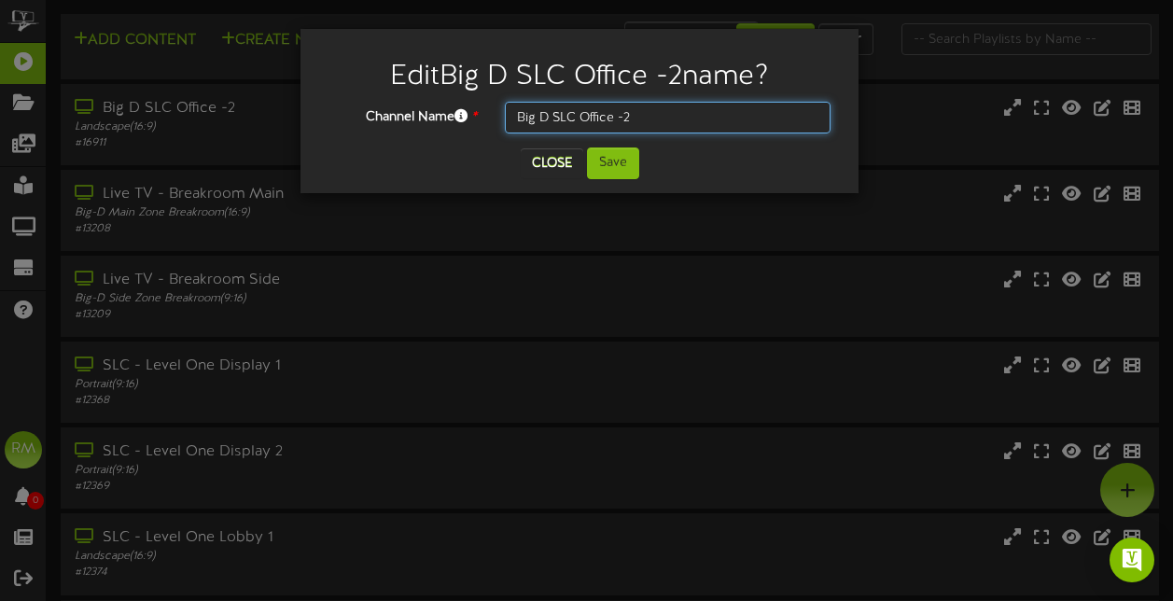
drag, startPoint x: 657, startPoint y: 117, endPoint x: 478, endPoint y: 106, distance: 179.5
click at [478, 106] on div "Channel Name * Big D SLC Office -2" at bounding box center [580, 118] width 530 height 32
type input "UT - SLC-MC - Cart"
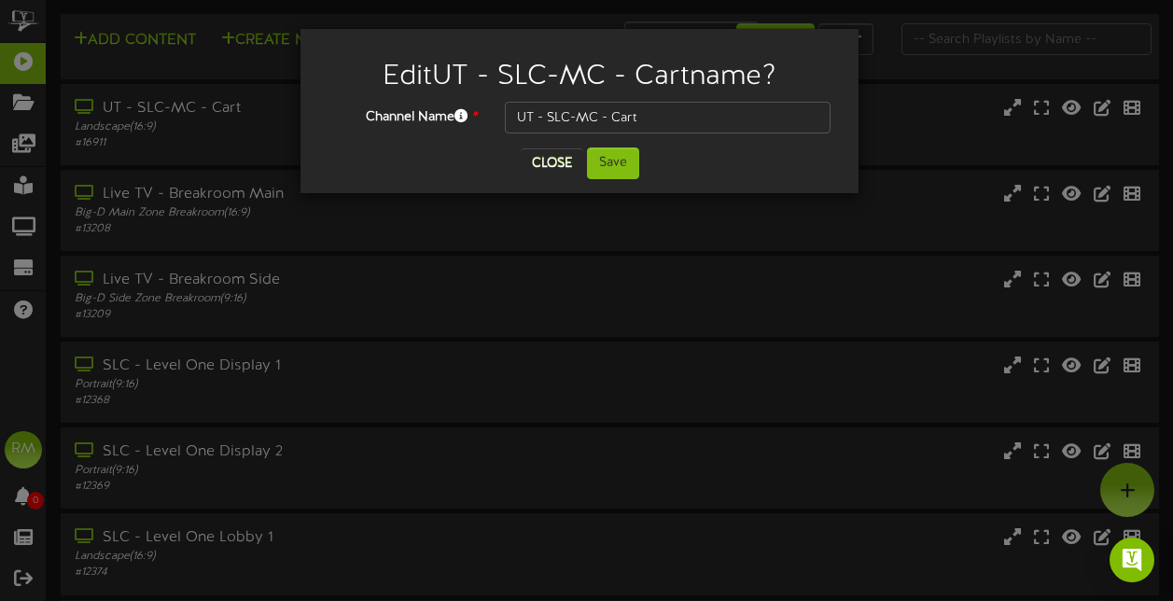
click at [640, 155] on div "Close Save" at bounding box center [580, 163] width 530 height 32
click at [615, 161] on button "Save" at bounding box center [613, 163] width 52 height 32
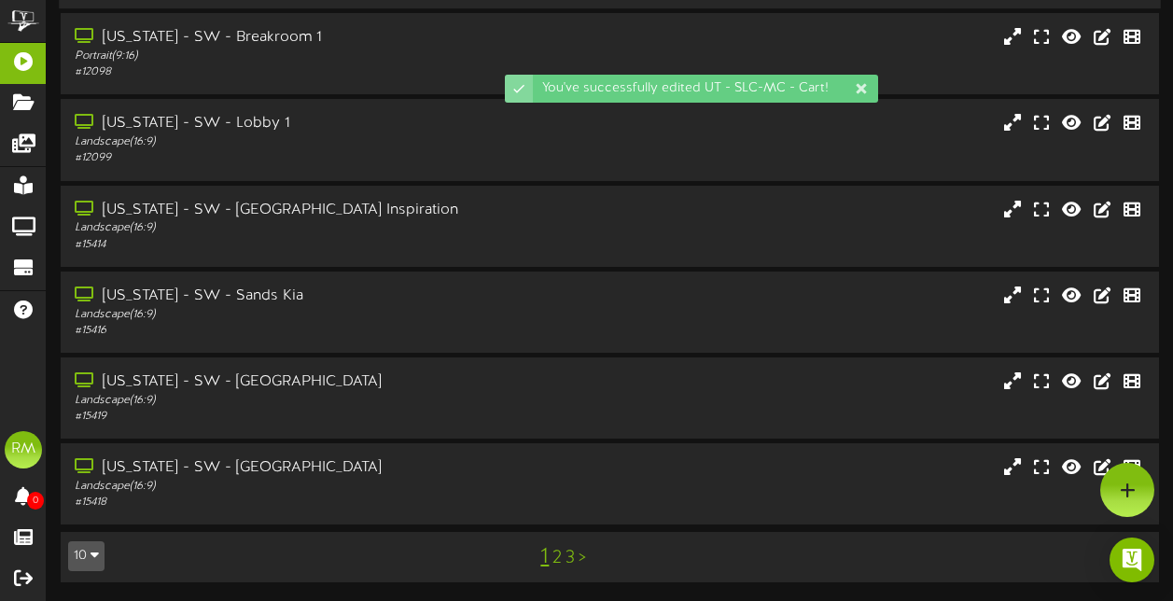
scroll to position [417, 0]
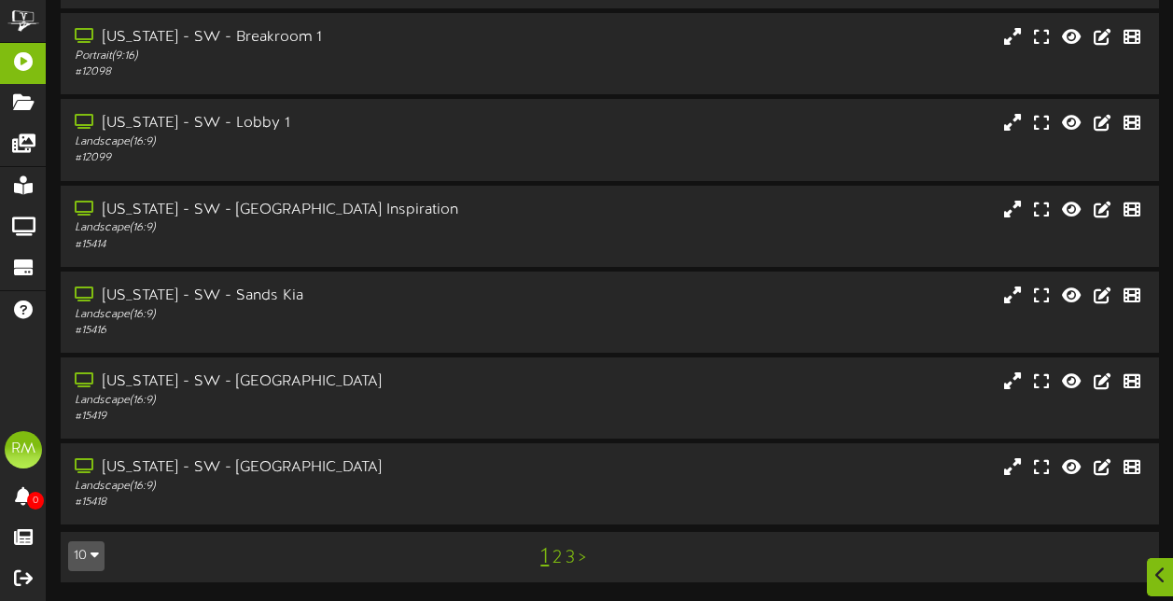
click at [569, 556] on link "3" at bounding box center [570, 558] width 9 height 21
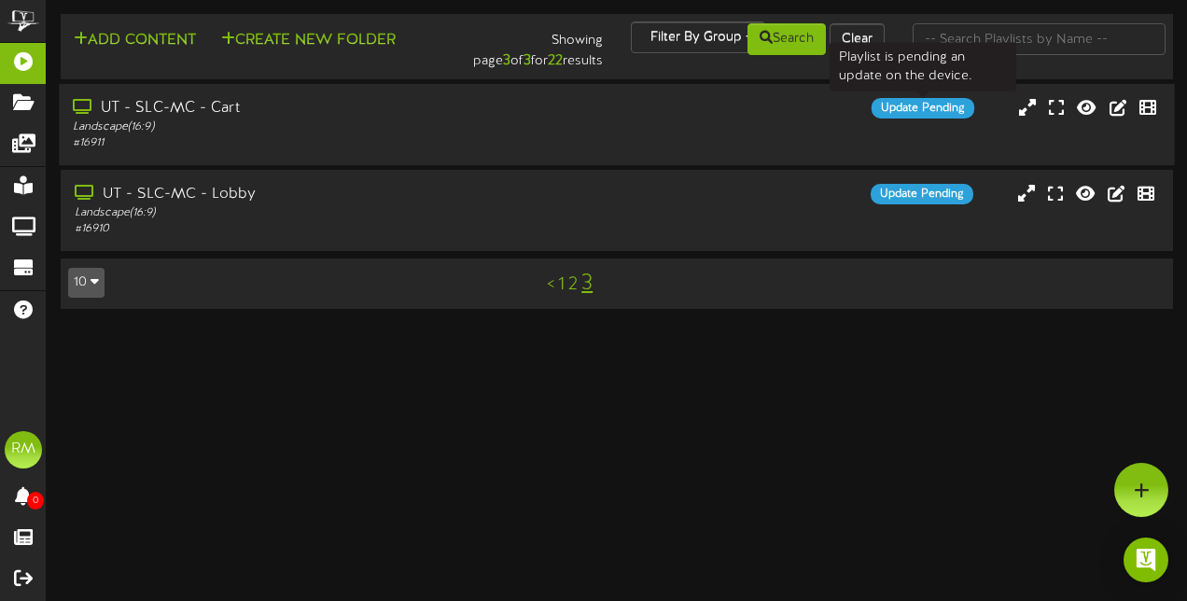
click at [926, 116] on div "Update Pending" at bounding box center [923, 108] width 103 height 21
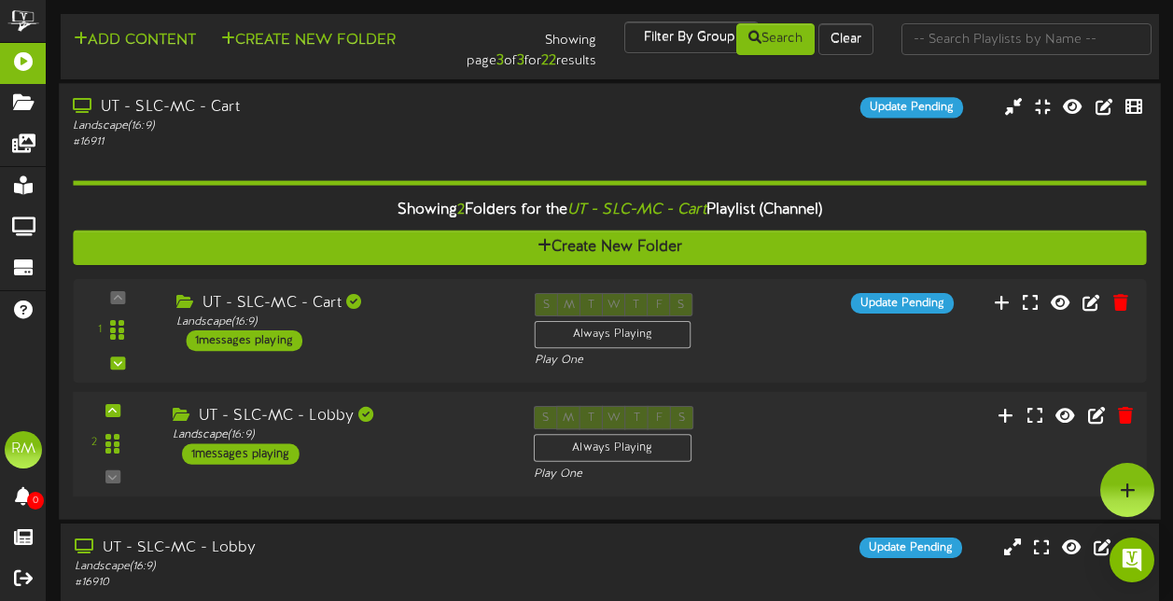
click at [302, 415] on div "UT - SLC-MC - Lobby" at bounding box center [339, 416] width 333 height 21
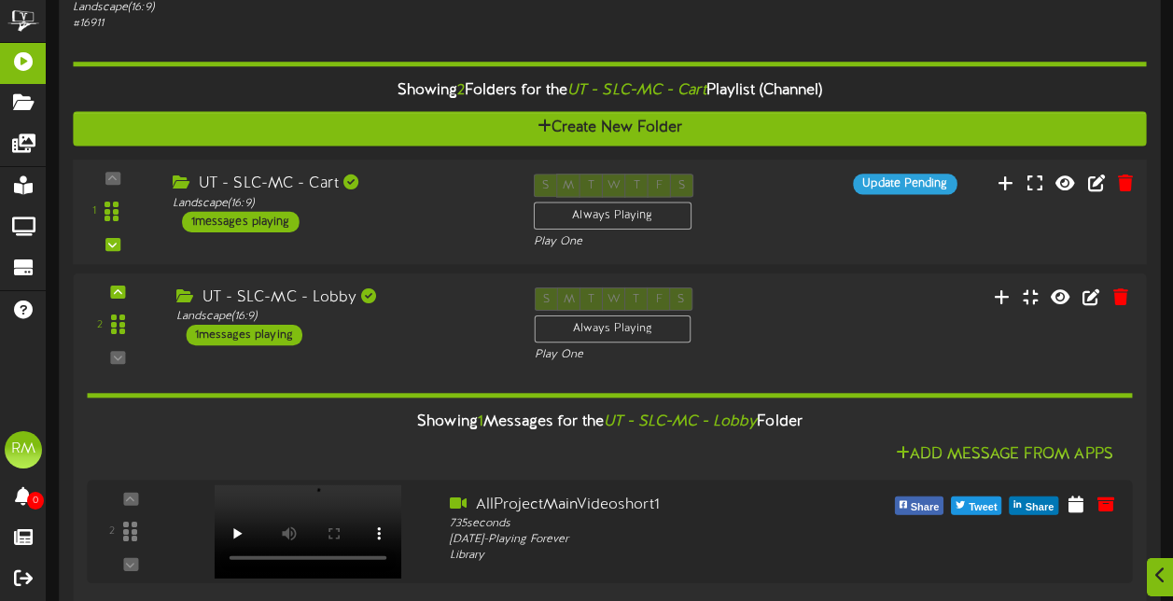
scroll to position [144, 0]
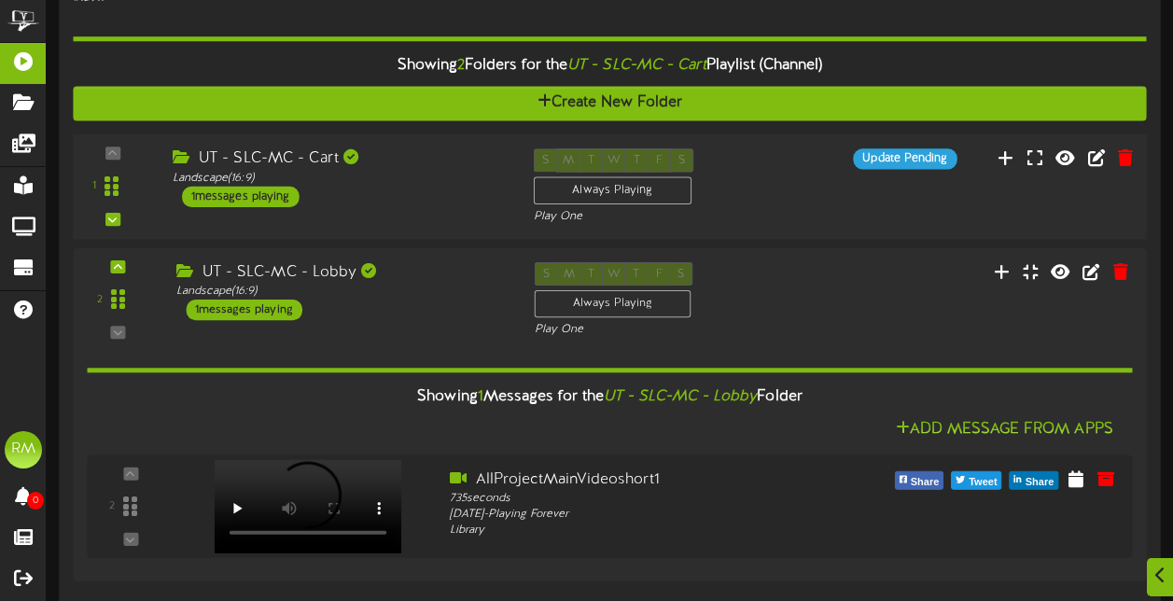
click at [294, 158] on div "UT - SLC-MC - Cart" at bounding box center [339, 158] width 333 height 21
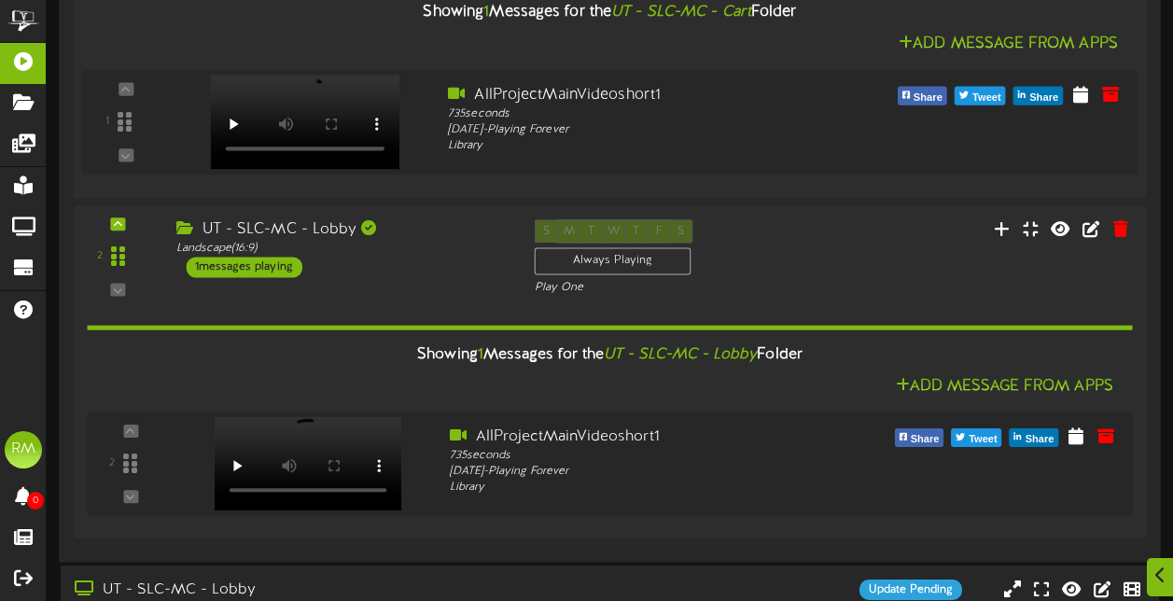
scroll to position [540, 0]
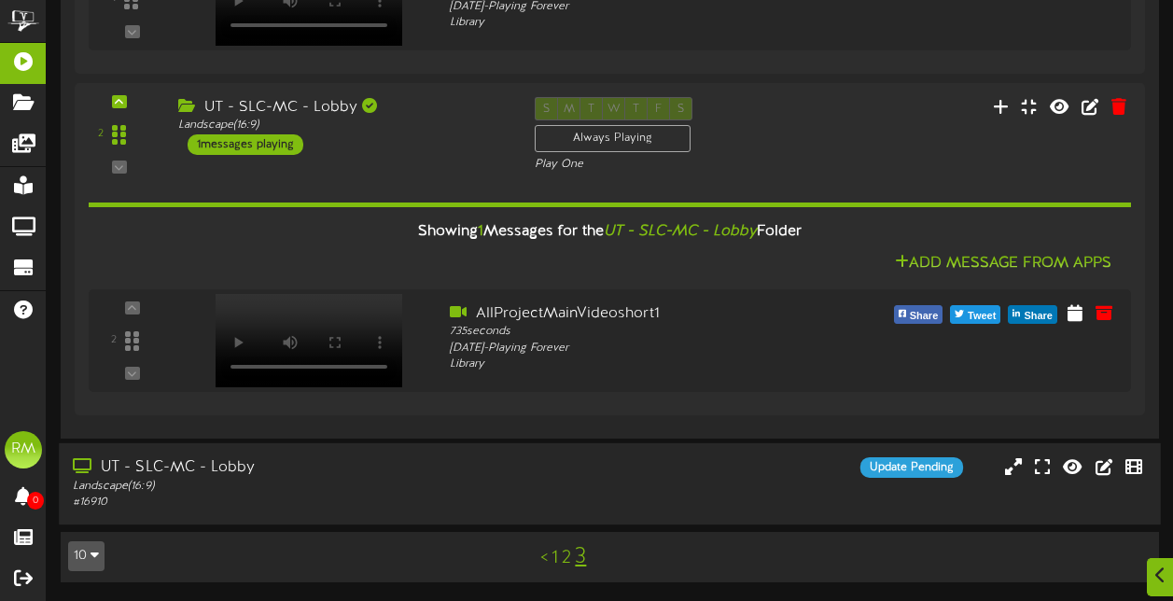
click at [328, 472] on div "UT - SLC-MC - Lobby" at bounding box center [288, 467] width 431 height 21
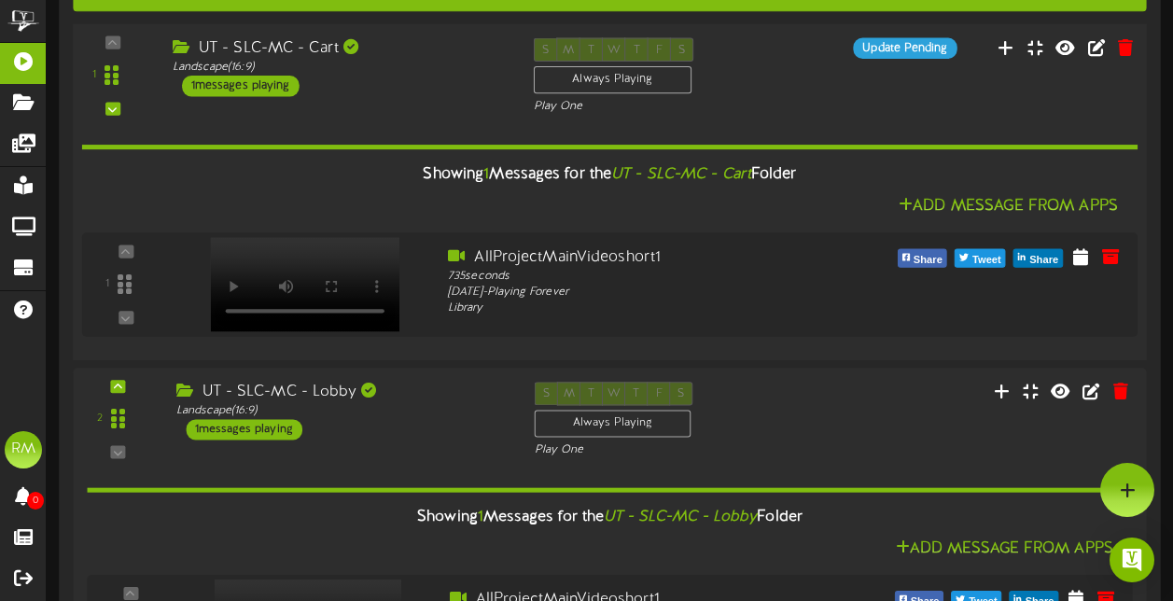
scroll to position [0, 0]
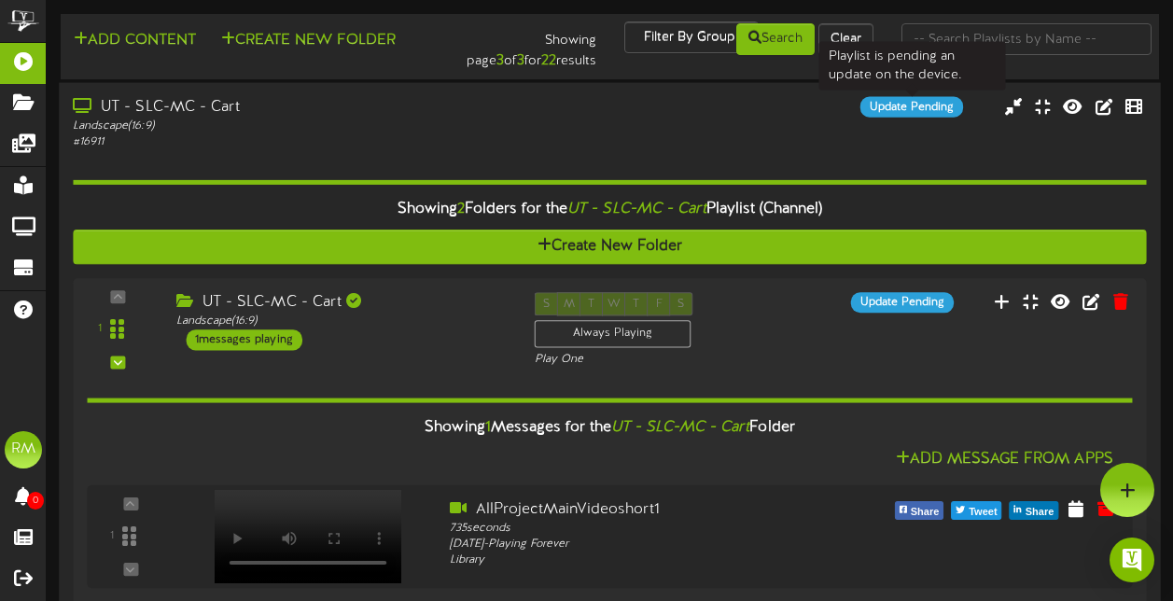
click at [926, 111] on div "Update Pending" at bounding box center [912, 106] width 103 height 21
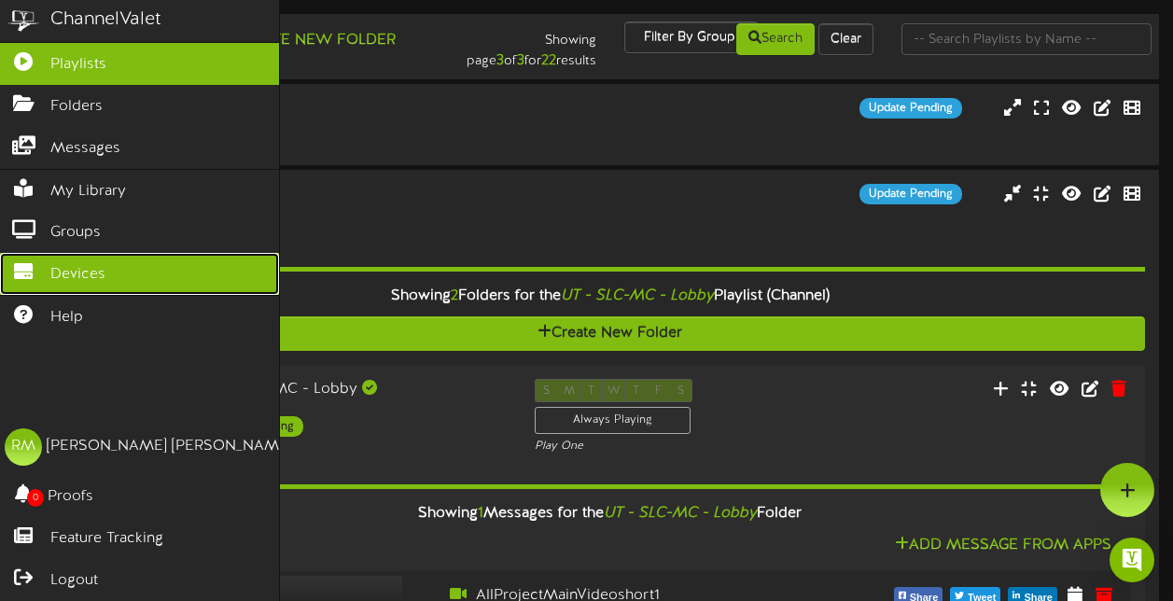
click at [35, 264] on icon at bounding box center [23, 269] width 47 height 14
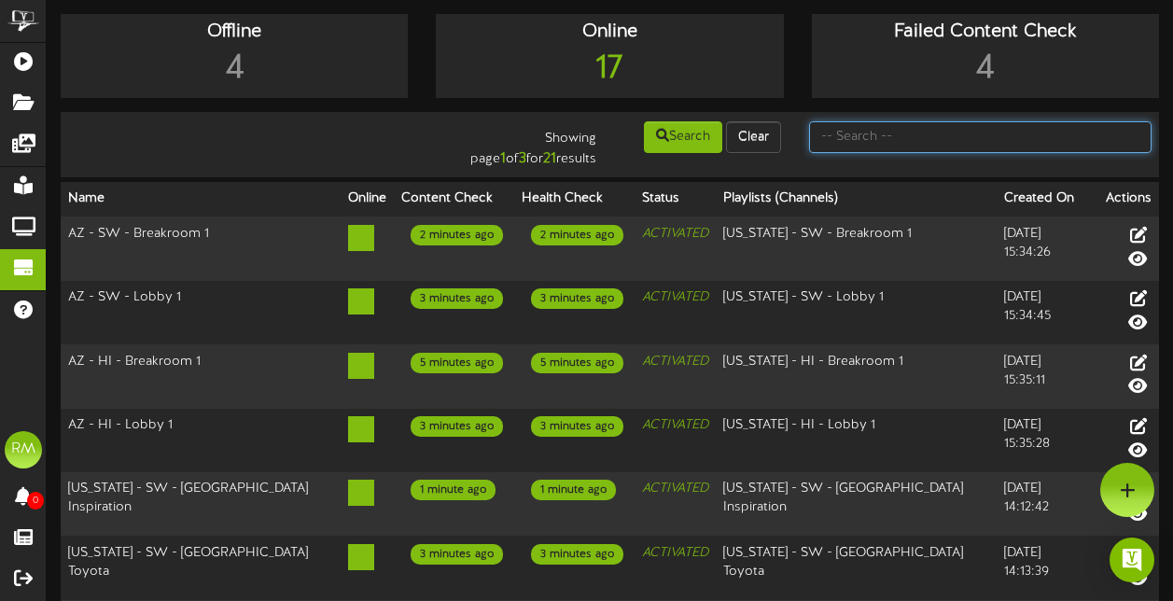
click at [900, 147] on input "text" at bounding box center [980, 137] width 343 height 32
type input "UT"
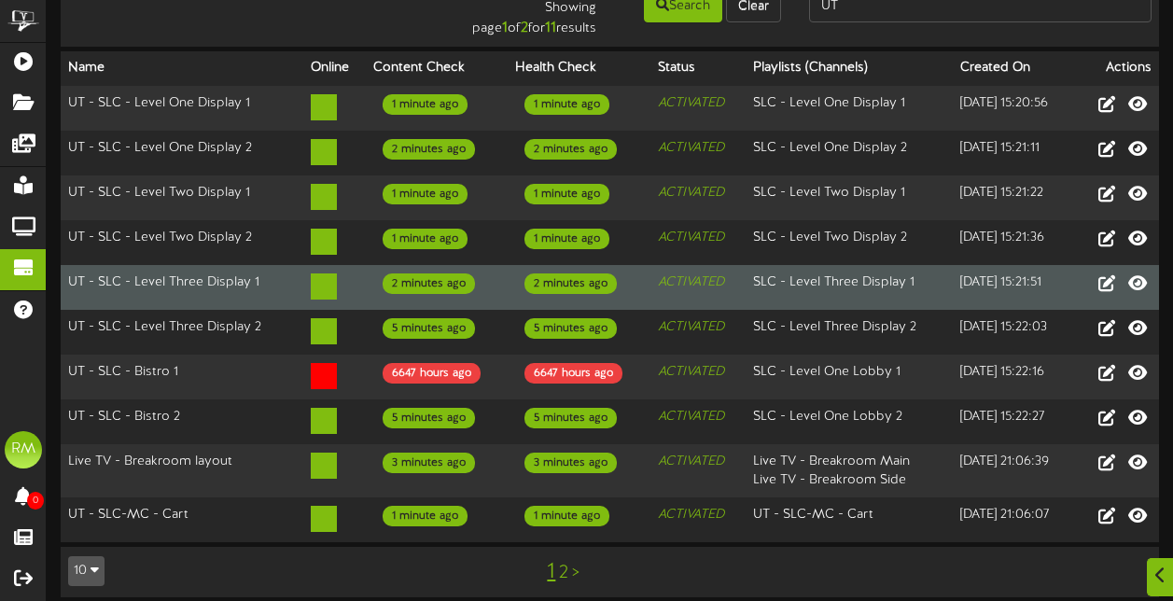
scroll to position [133, 0]
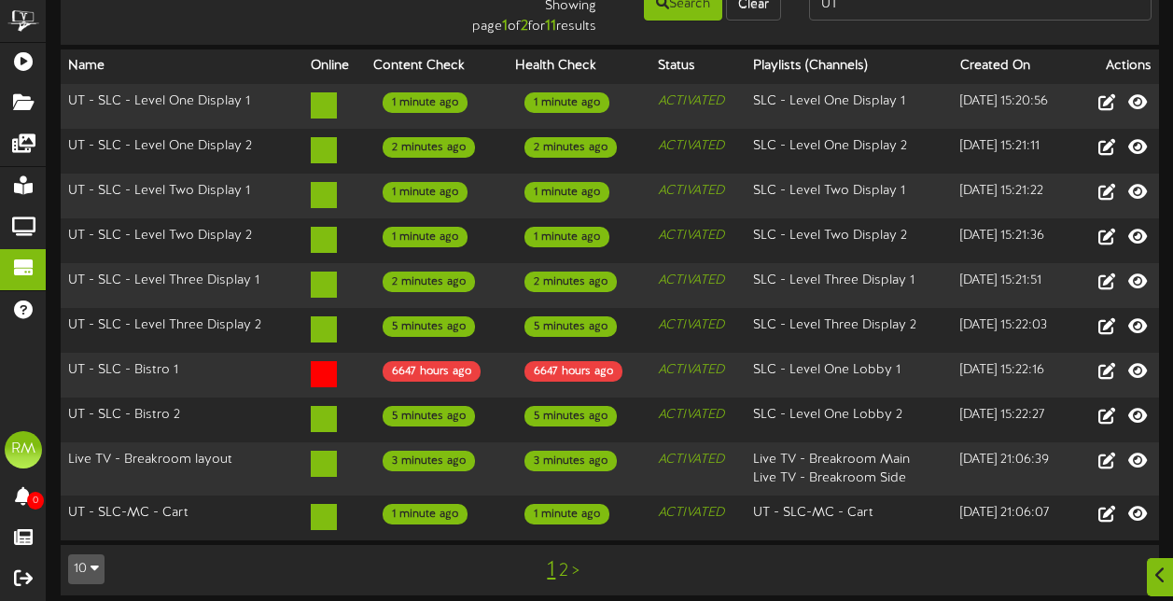
click at [562, 561] on link "2" at bounding box center [563, 571] width 9 height 21
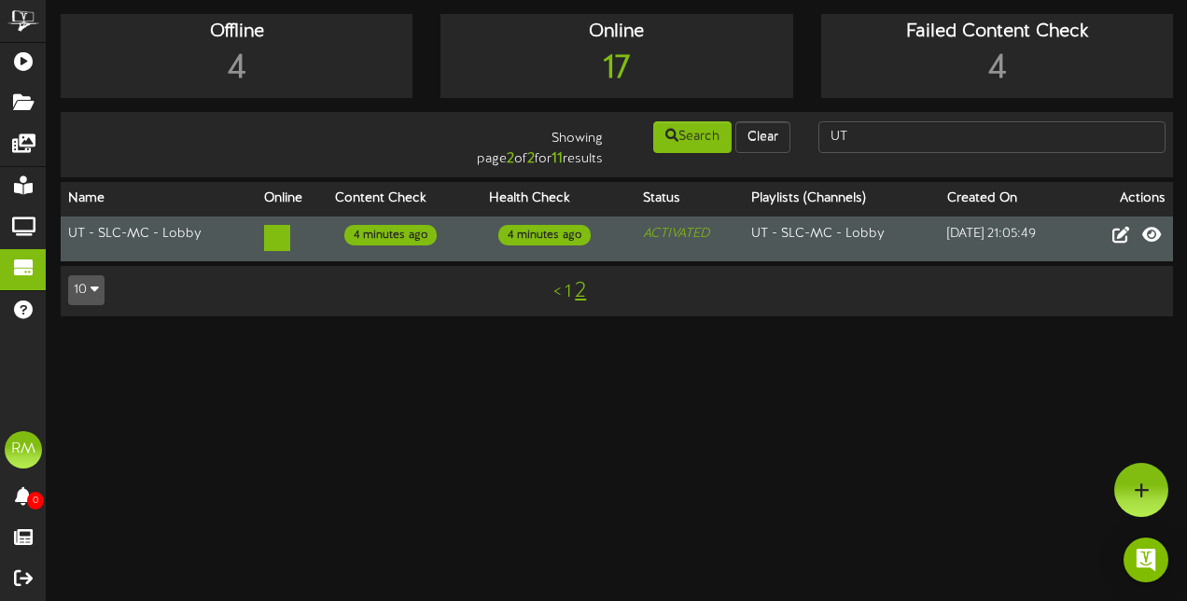
click at [161, 238] on td "UT - SLC-MC - Lobby" at bounding box center [159, 239] width 196 height 45
click at [275, 243] on icon at bounding box center [277, 238] width 26 height 26
click at [1155, 235] on icon at bounding box center [1152, 233] width 22 height 21
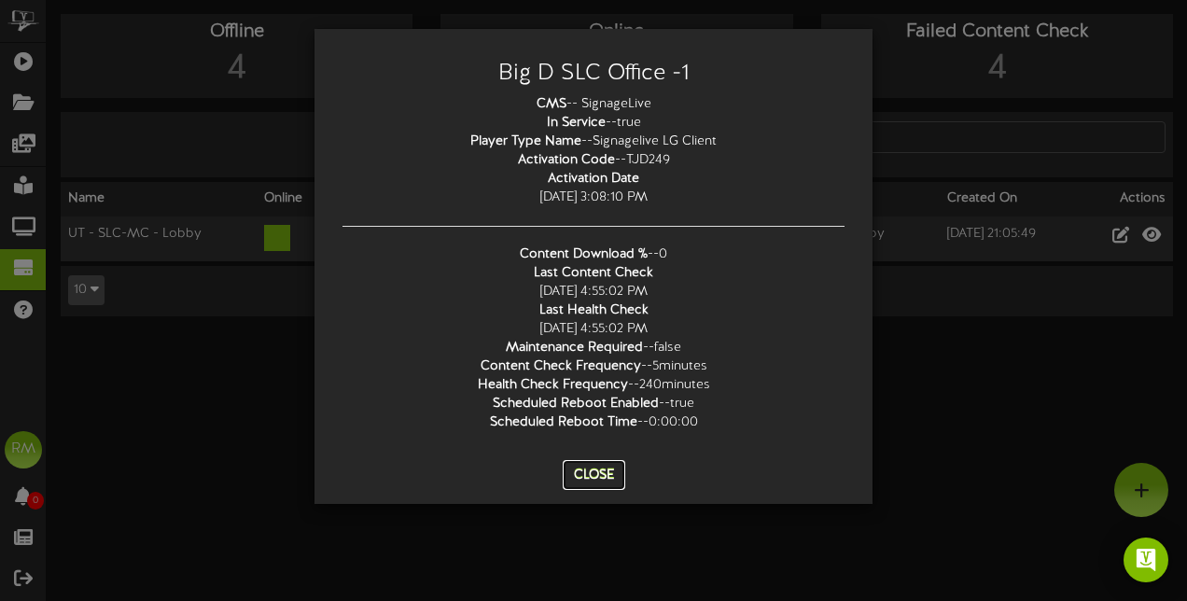
click at [602, 471] on button "Close" at bounding box center [594, 475] width 63 height 30
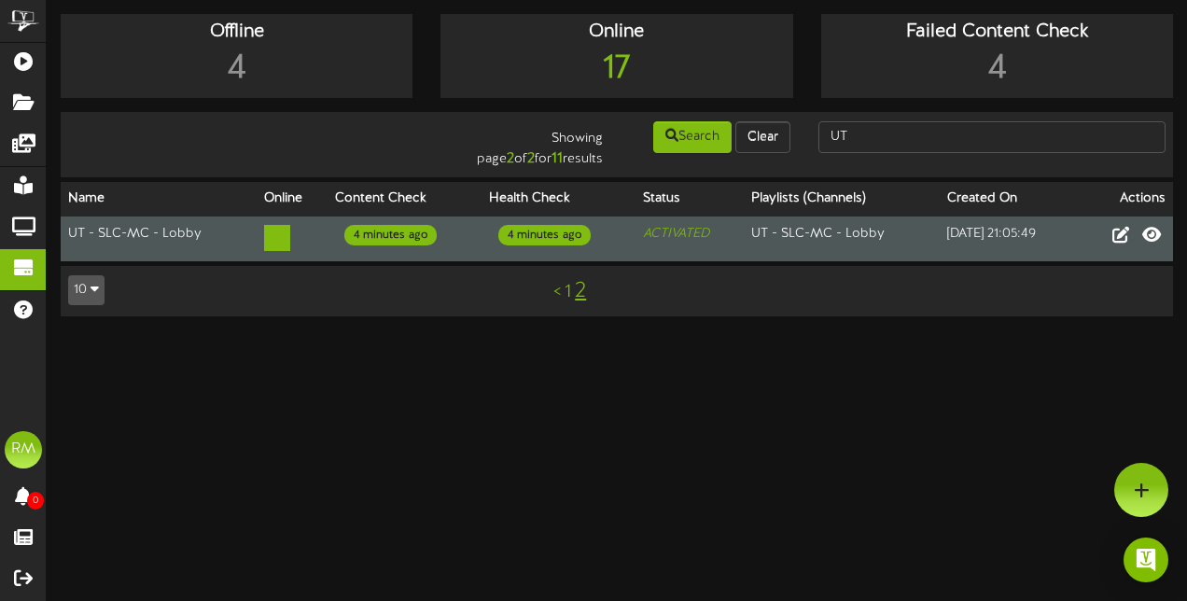
click at [539, 241] on div "4 minutes ago" at bounding box center [544, 235] width 92 height 21
click at [275, 240] on icon at bounding box center [277, 238] width 26 height 26
click at [137, 237] on td "UT - SLC-MC - Lobby" at bounding box center [159, 239] width 196 height 45
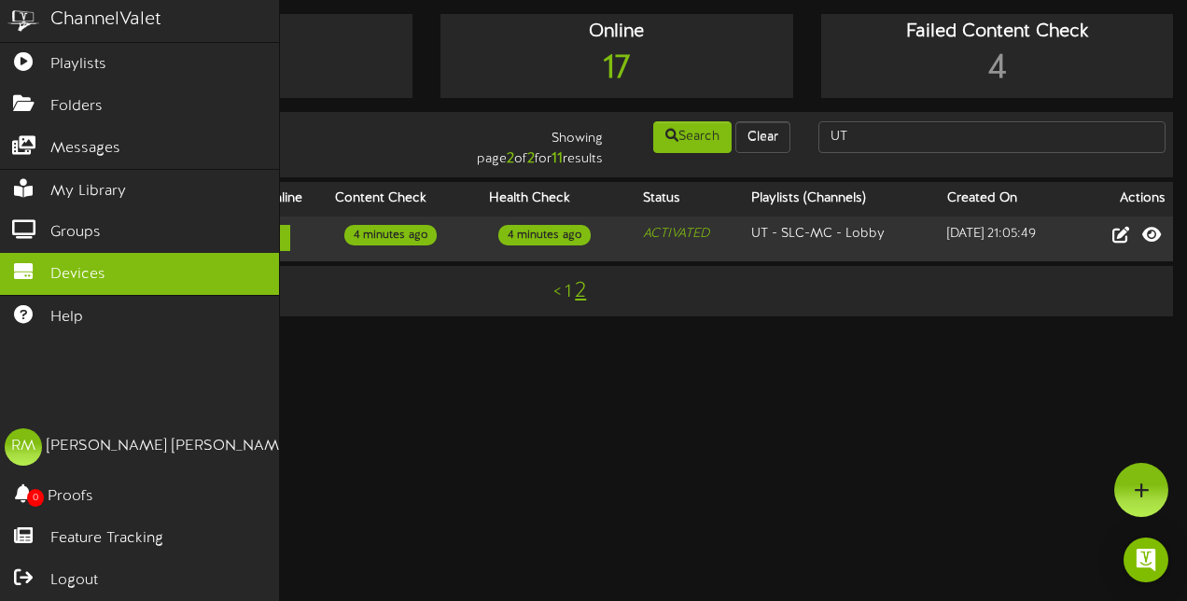
click at [32, 383] on div "ChannelValet Playlists Folders Messages My Library Groups Devices Help RM Ryan …" at bounding box center [140, 300] width 280 height 601
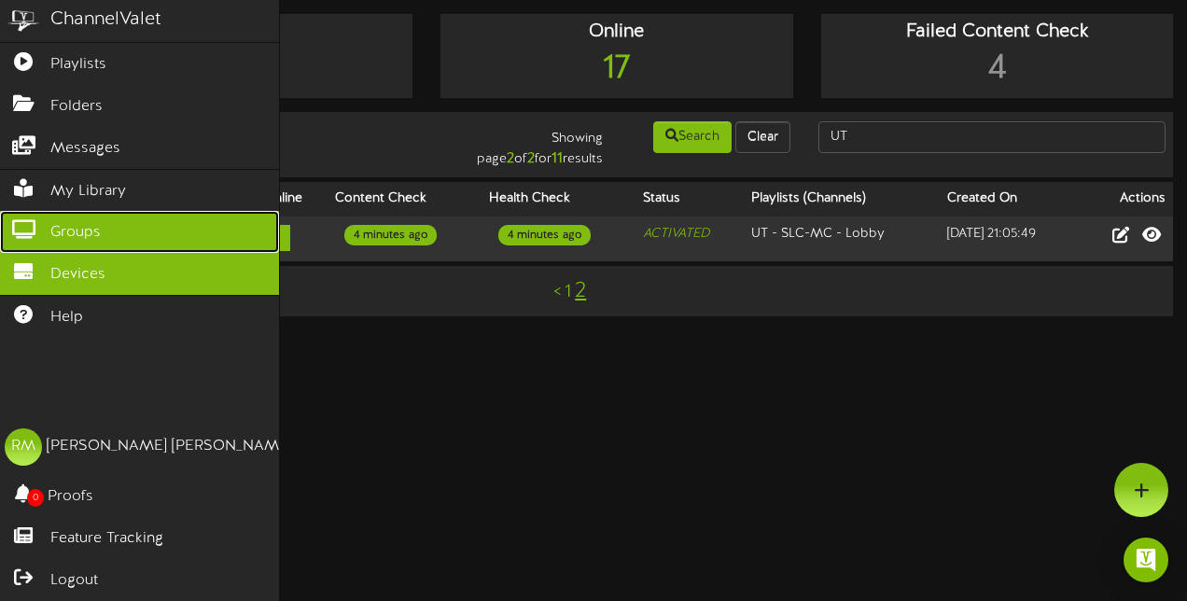
click at [79, 230] on span "Groups" at bounding box center [75, 232] width 50 height 21
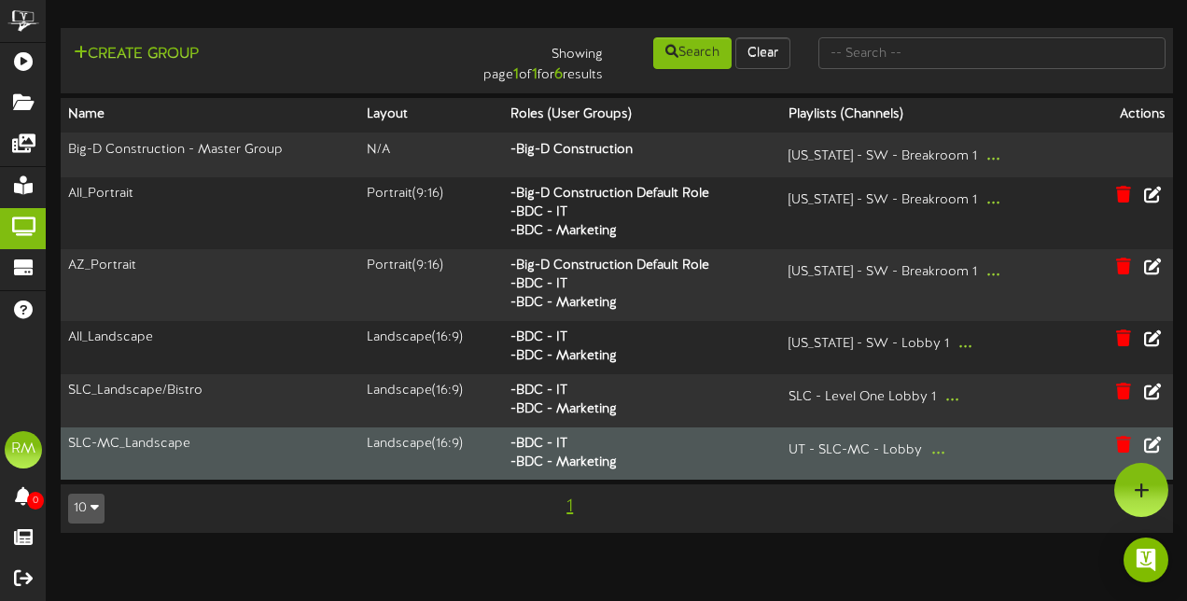
click at [378, 474] on td "Landscape ( 16:9 )" at bounding box center [431, 454] width 145 height 53
click at [141, 453] on td "SLC-MC_Landscape" at bounding box center [210, 454] width 299 height 53
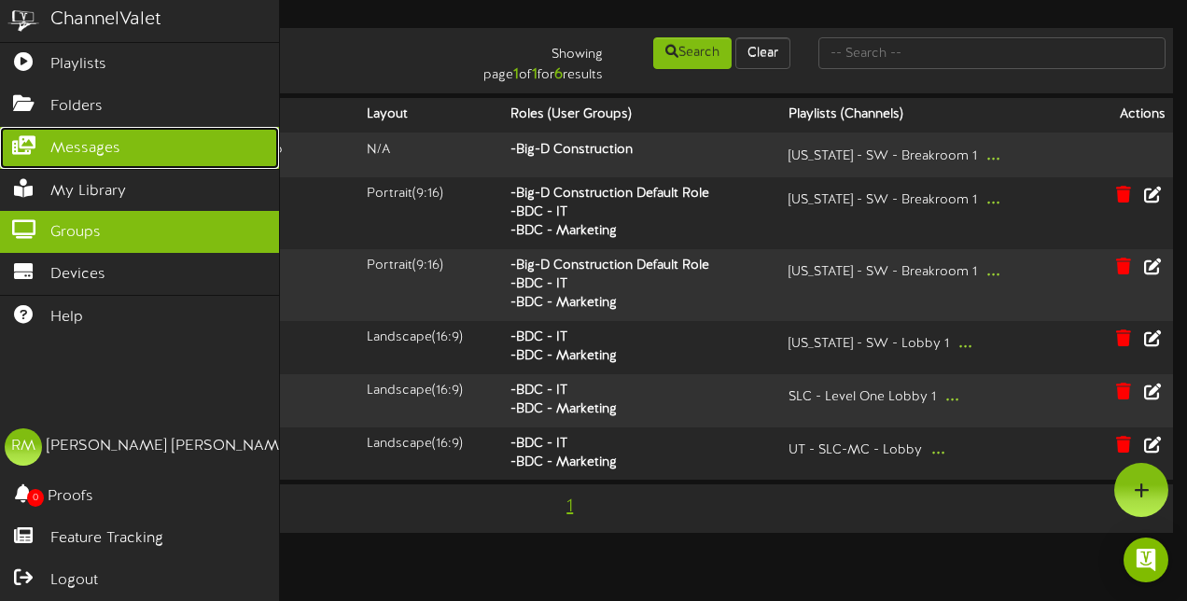
click at [77, 149] on span "Messages" at bounding box center [85, 148] width 70 height 21
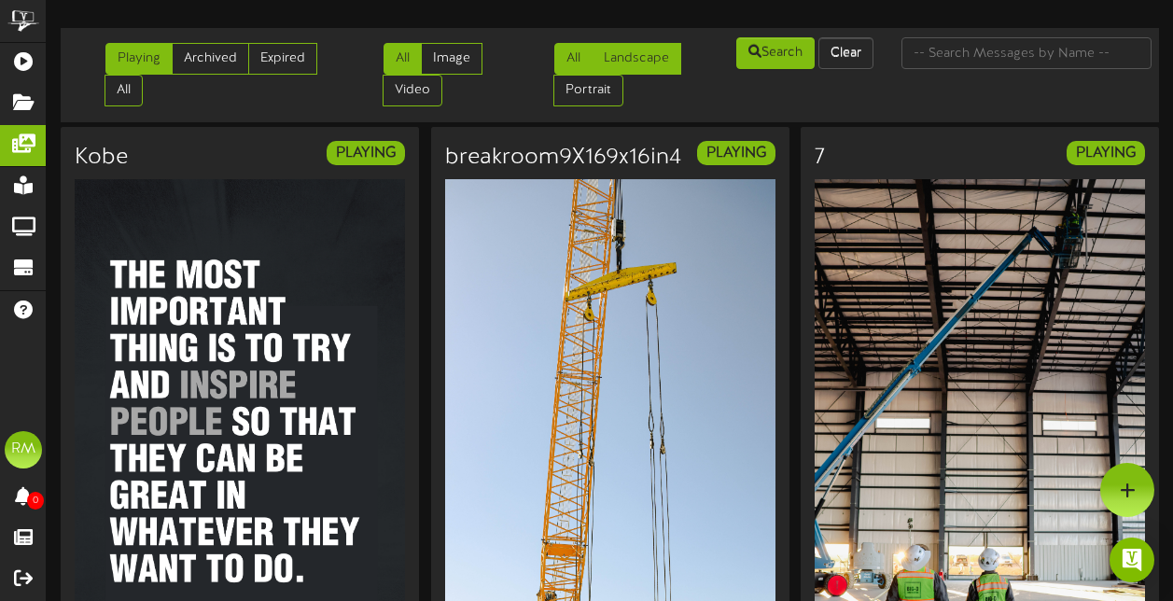
click at [626, 57] on link "Landscape" at bounding box center [637, 59] width 90 height 32
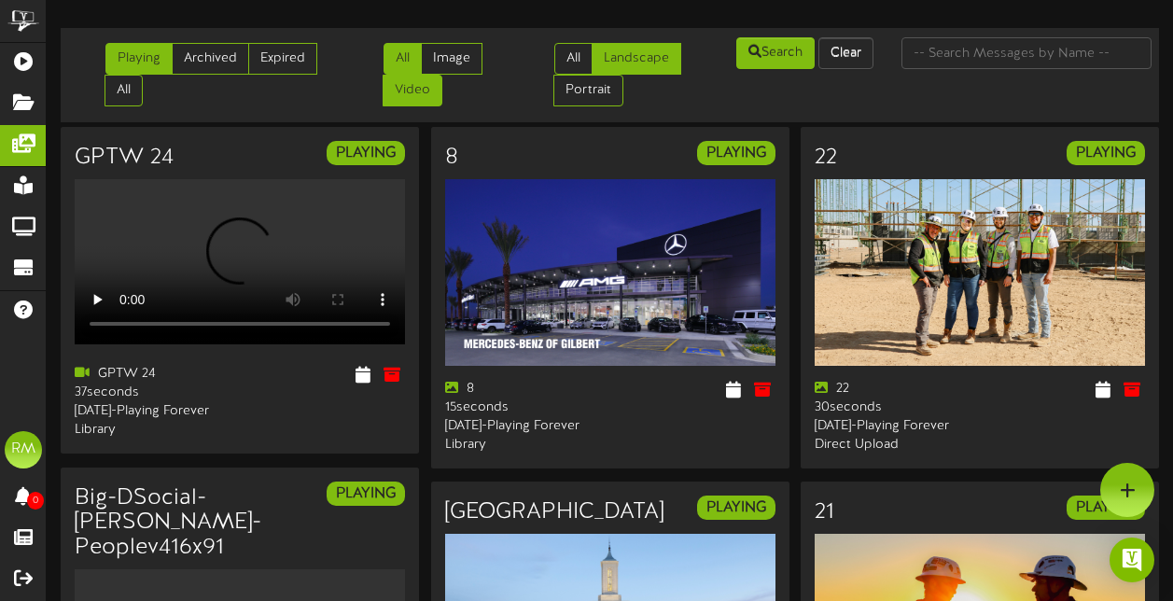
click at [413, 96] on link "Video" at bounding box center [413, 91] width 60 height 32
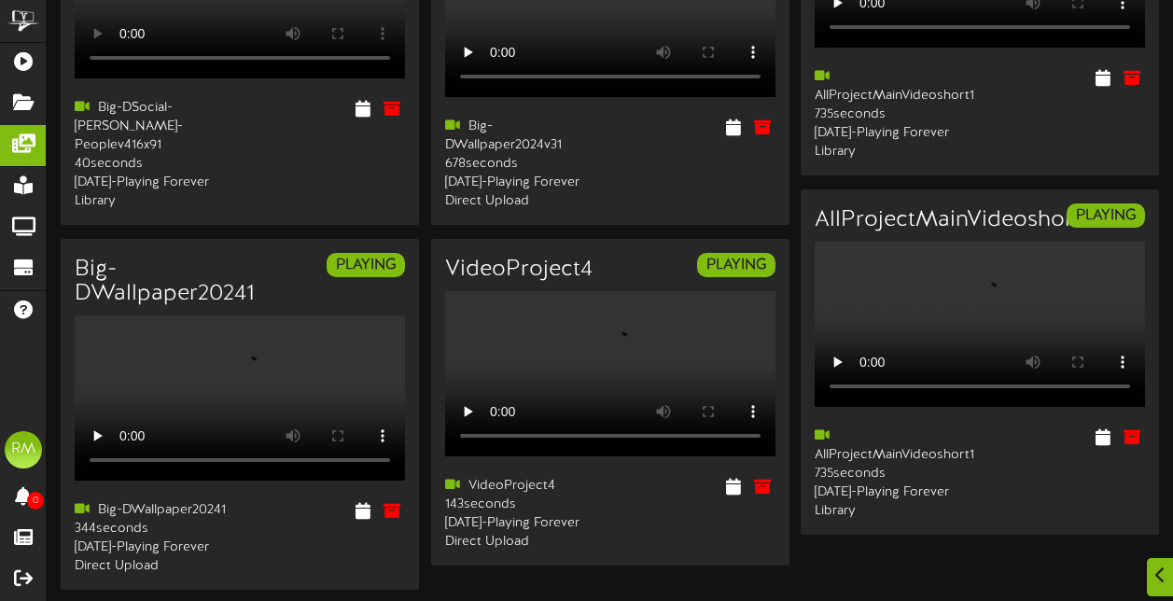
scroll to position [835, 0]
